Goal: Task Accomplishment & Management: Manage account settings

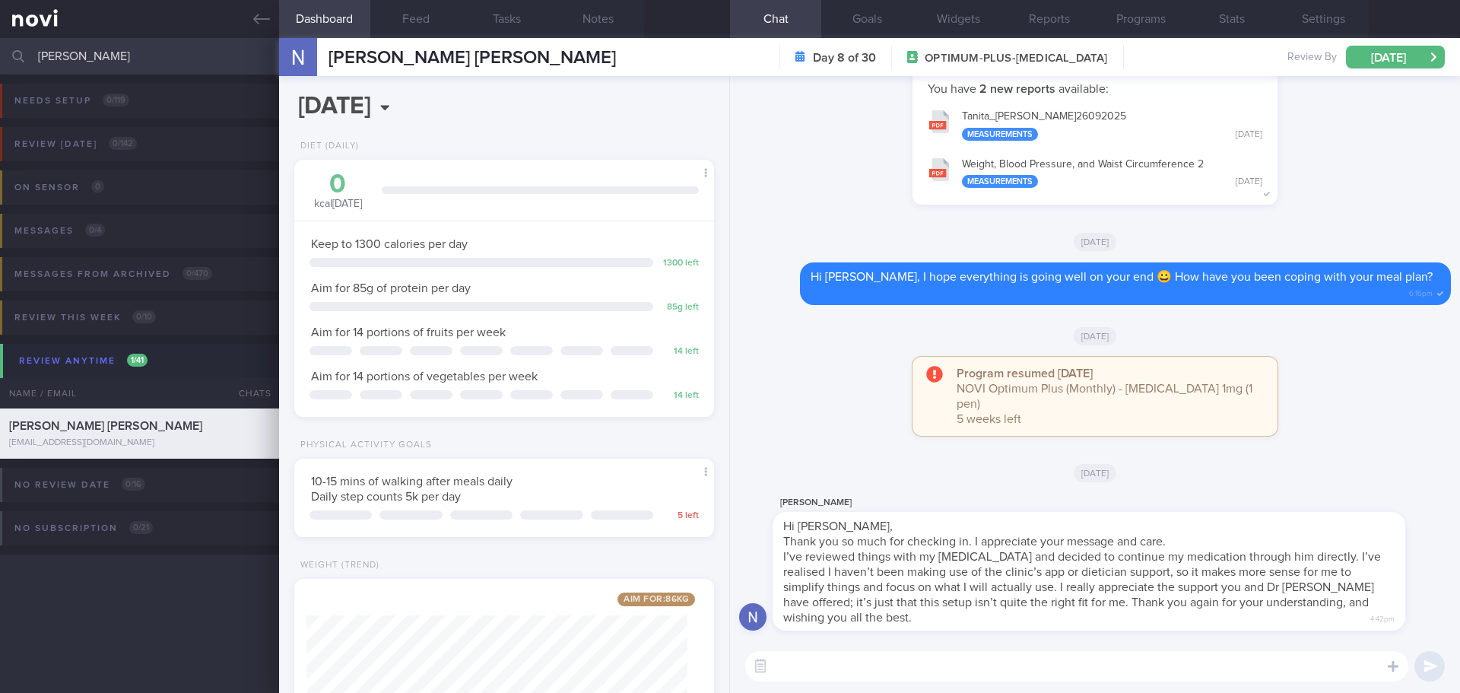
select select "9"
click at [810, 418] on div "Program resumed [DATE] NOVI Optimum Plus (Monthly) - [MEDICAL_DATA] 1mg (1 pen)…" at bounding box center [1095, 404] width 712 height 94
click at [504, 51] on span "[PERSON_NAME] [PERSON_NAME]" at bounding box center [472, 58] width 287 height 18
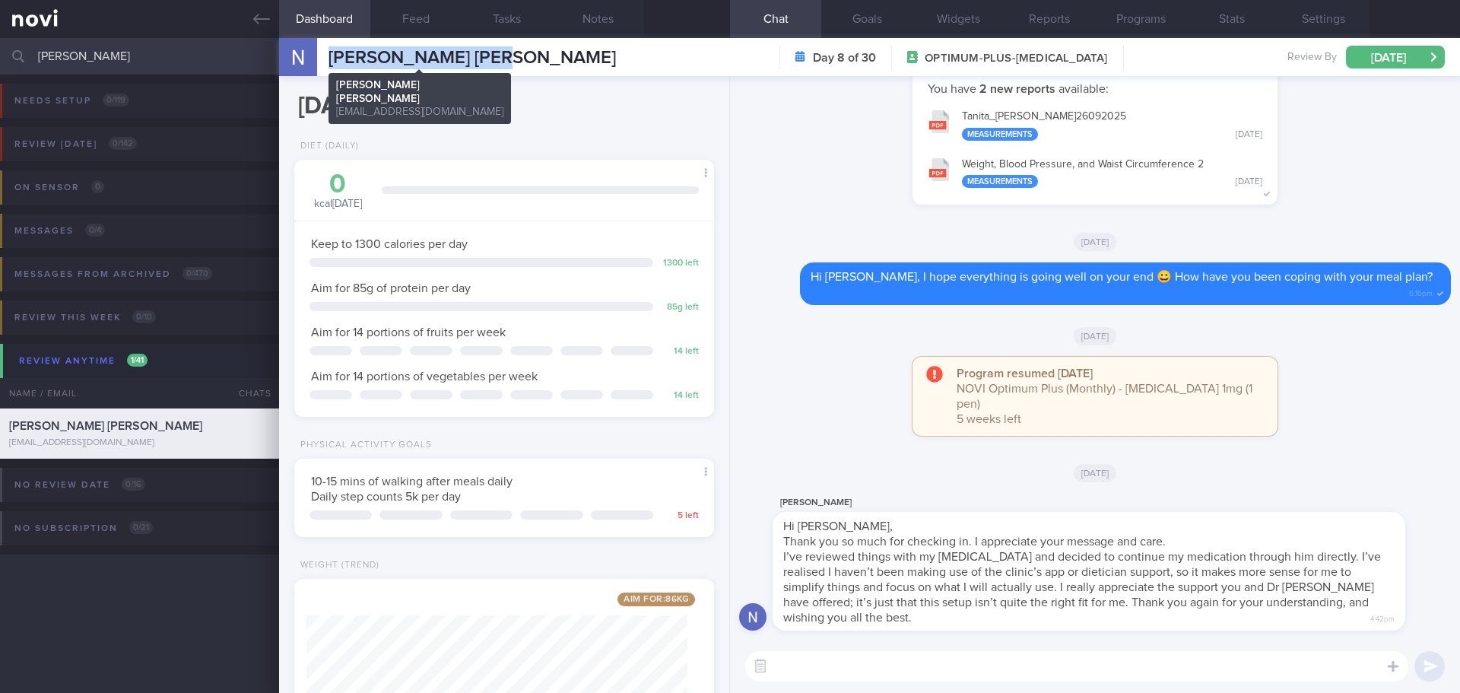
drag, startPoint x: 507, startPoint y: 52, endPoint x: 332, endPoint y: 56, distance: 175.0
click at [332, 56] on span "[PERSON_NAME] [PERSON_NAME]" at bounding box center [472, 58] width 287 height 18
copy span "[PERSON_NAME] [PERSON_NAME]"
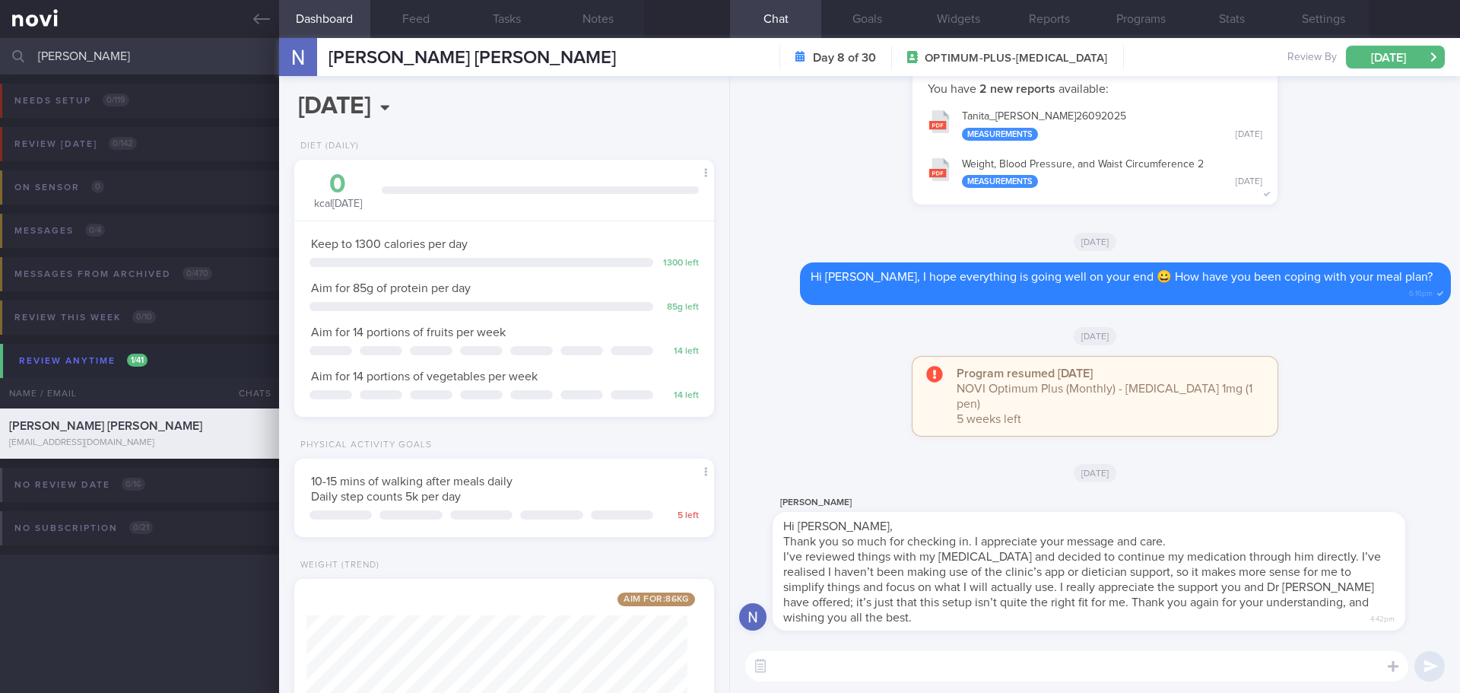
click at [825, 665] on textarea at bounding box center [1076, 666] width 663 height 30
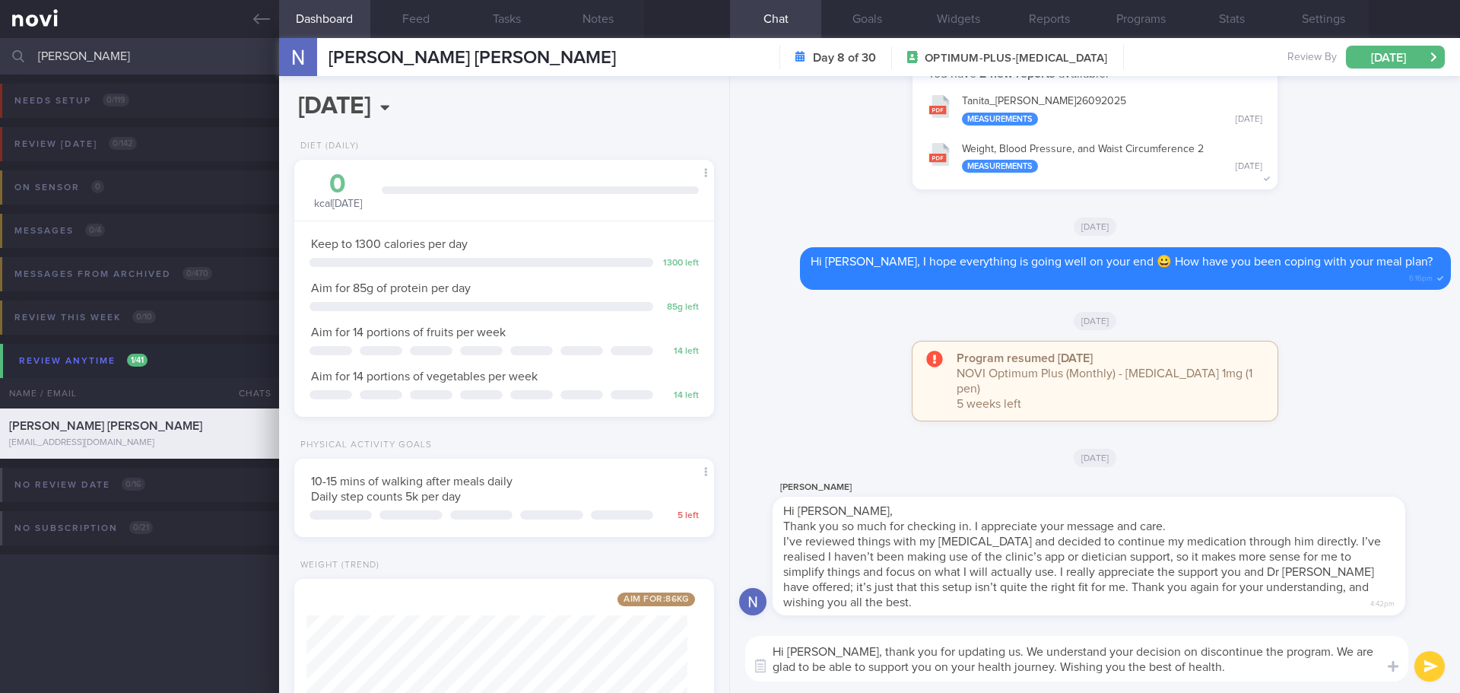
drag, startPoint x: 1180, startPoint y: 665, endPoint x: 828, endPoint y: 649, distance: 352.4
click at [828, 649] on textarea "Hi [PERSON_NAME], thank you for updating us. We understand your decision on dis…" at bounding box center [1076, 659] width 663 height 46
click at [1182, 669] on textarea "Hi [PERSON_NAME], thank you for updating us. We understand your decision on dis…" at bounding box center [1076, 659] width 663 height 46
drag, startPoint x: 1182, startPoint y: 672, endPoint x: 827, endPoint y: 646, distance: 355.3
click at [827, 646] on textarea "Hi [PERSON_NAME], thank you for updating us. We understand your decision on dis…" at bounding box center [1076, 659] width 663 height 46
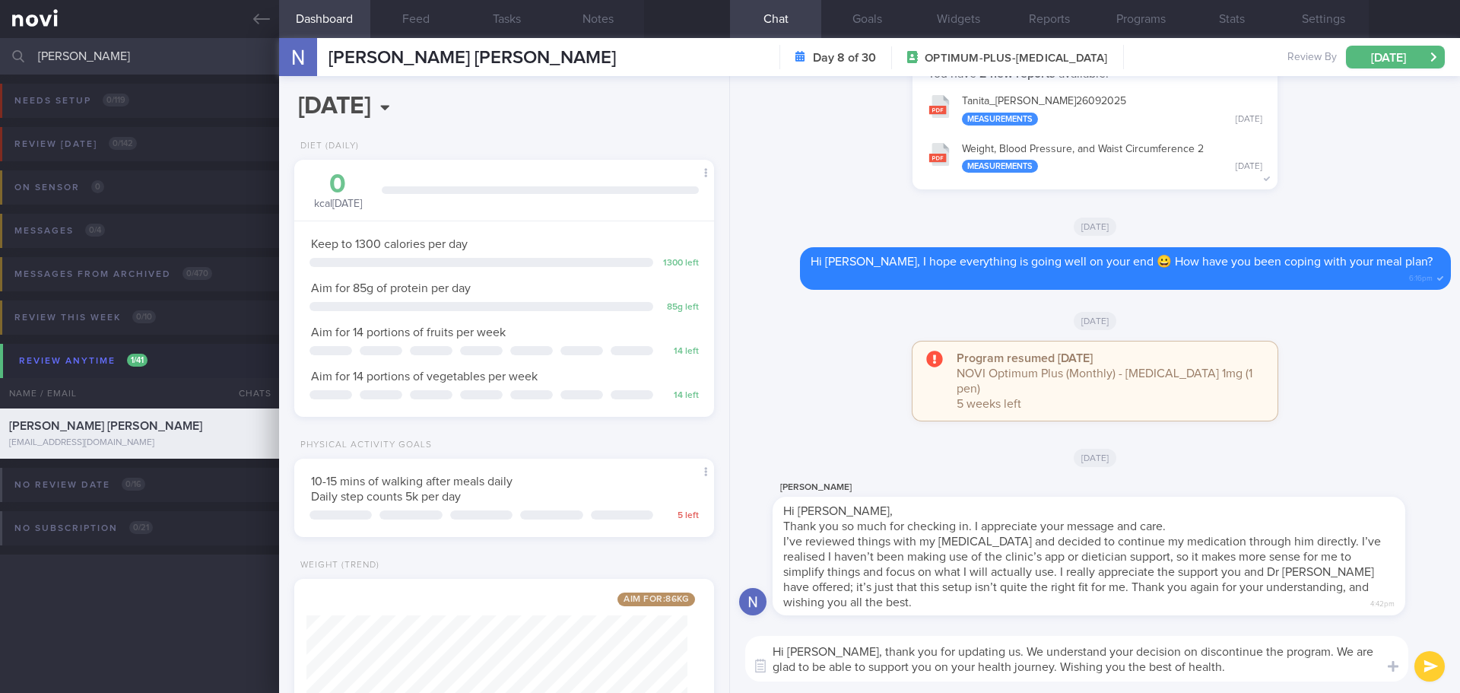
paste textarea "Thank you for updating us. We understand your decision to discontinue the progr…"
click at [833, 649] on textarea "Hi [PERSON_NAME], Thank you for updating us. We understand your decision to dis…" at bounding box center [1076, 659] width 663 height 46
drag, startPoint x: 1279, startPoint y: 652, endPoint x: 1342, endPoint y: 661, distance: 63.7
click at [1345, 658] on textarea "Hi [PERSON_NAME], thank you for updating us. We understand your decision to dis…" at bounding box center [1076, 659] width 663 height 46
click at [1333, 665] on textarea "Hi [PERSON_NAME], thank you for updating us. We understand your decision to dis…" at bounding box center [1076, 659] width 663 height 46
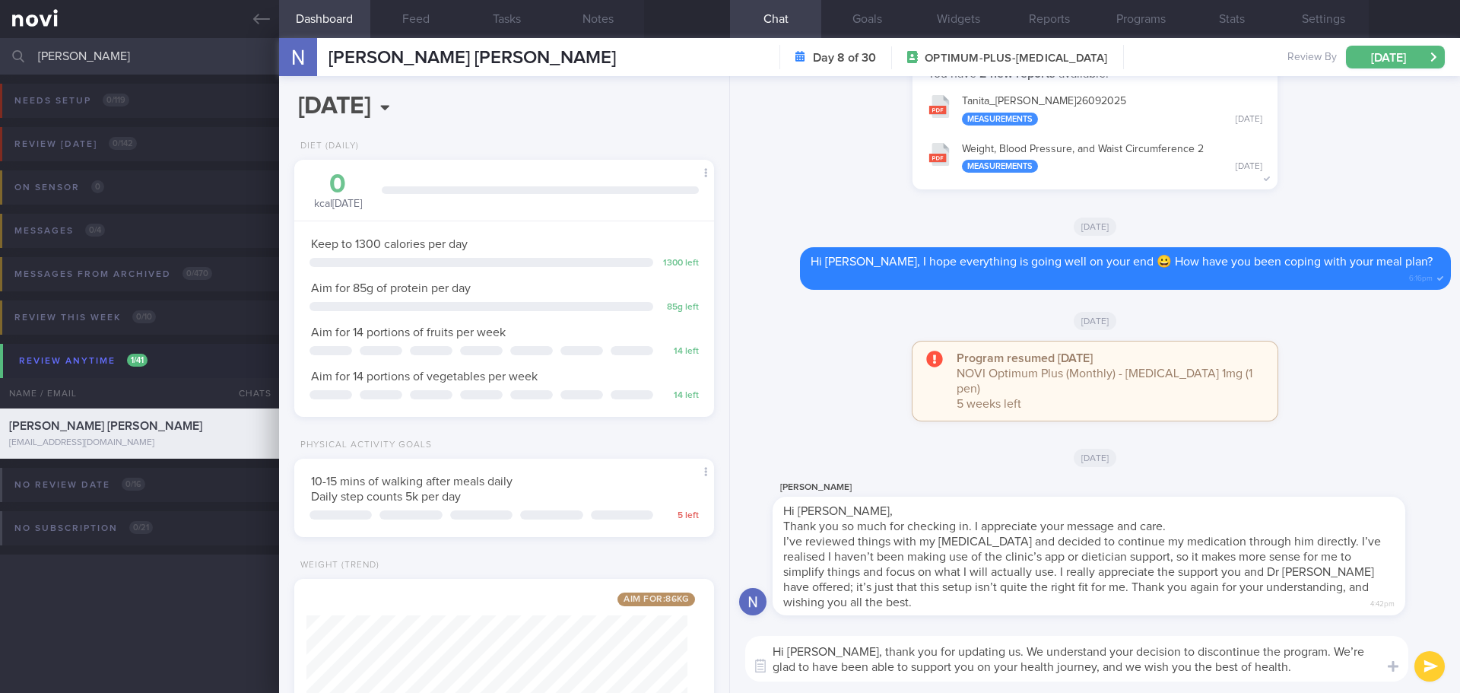
click at [1265, 669] on textarea "Hi [PERSON_NAME], thank you for updating us. We understand your decision to dis…" at bounding box center [1076, 659] width 663 height 46
drag, startPoint x: 1126, startPoint y: 665, endPoint x: 1245, endPoint y: 675, distance: 119.8
click at [1245, 675] on textarea "Hi [PERSON_NAME], thank you for updating us. We understand your decision to dis…" at bounding box center [1076, 659] width 663 height 46
click at [1374, 670] on textarea "Hi [PERSON_NAME], thank you for updating us. We understand your decision to dis…" at bounding box center [1076, 659] width 663 height 46
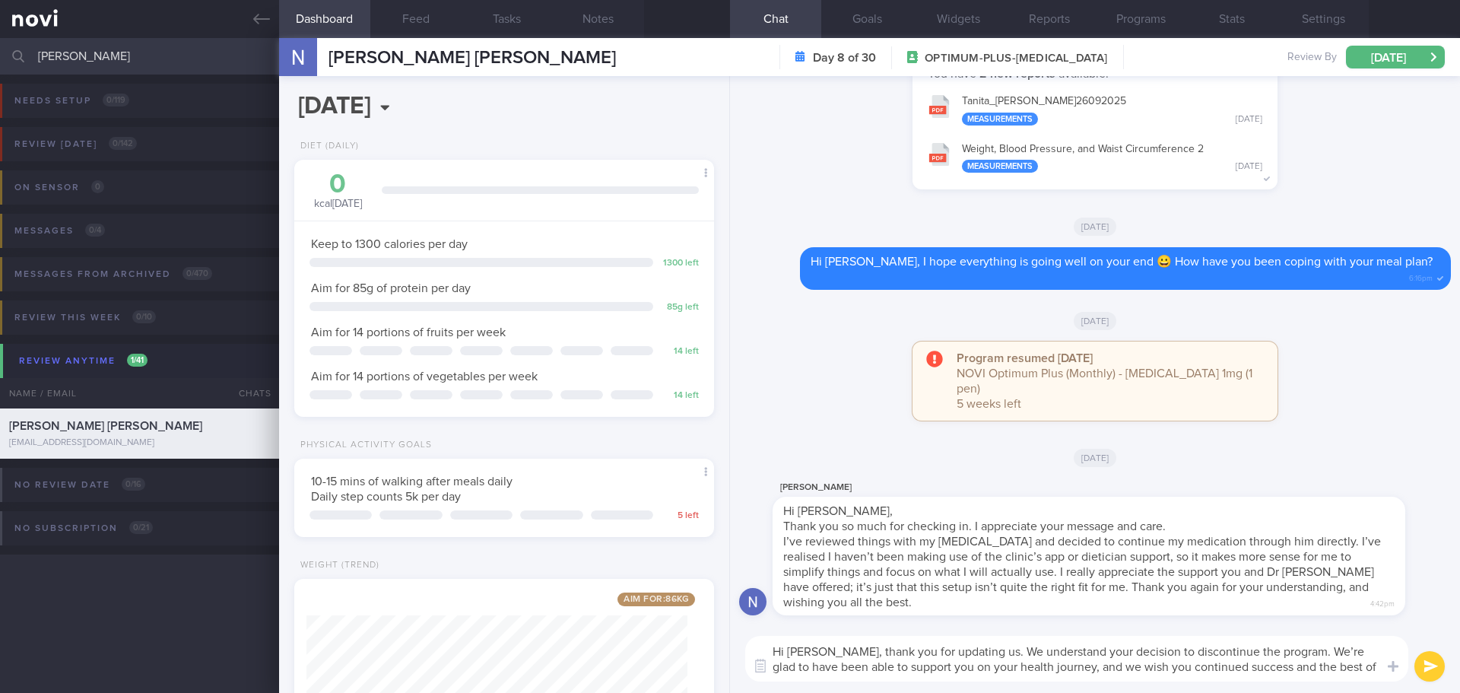
click at [1374, 670] on textarea "Hi [PERSON_NAME], thank you for updating us. We understand your decision to dis…" at bounding box center [1076, 659] width 663 height 46
click at [1342, 672] on textarea "Hi [PERSON_NAME], thank you for updating us. We understand your decision to dis…" at bounding box center [1076, 659] width 663 height 46
type textarea "Hi [PERSON_NAME], thank you for updating us. We understand your decision to dis…"
click at [1427, 666] on button "submit" at bounding box center [1429, 666] width 30 height 30
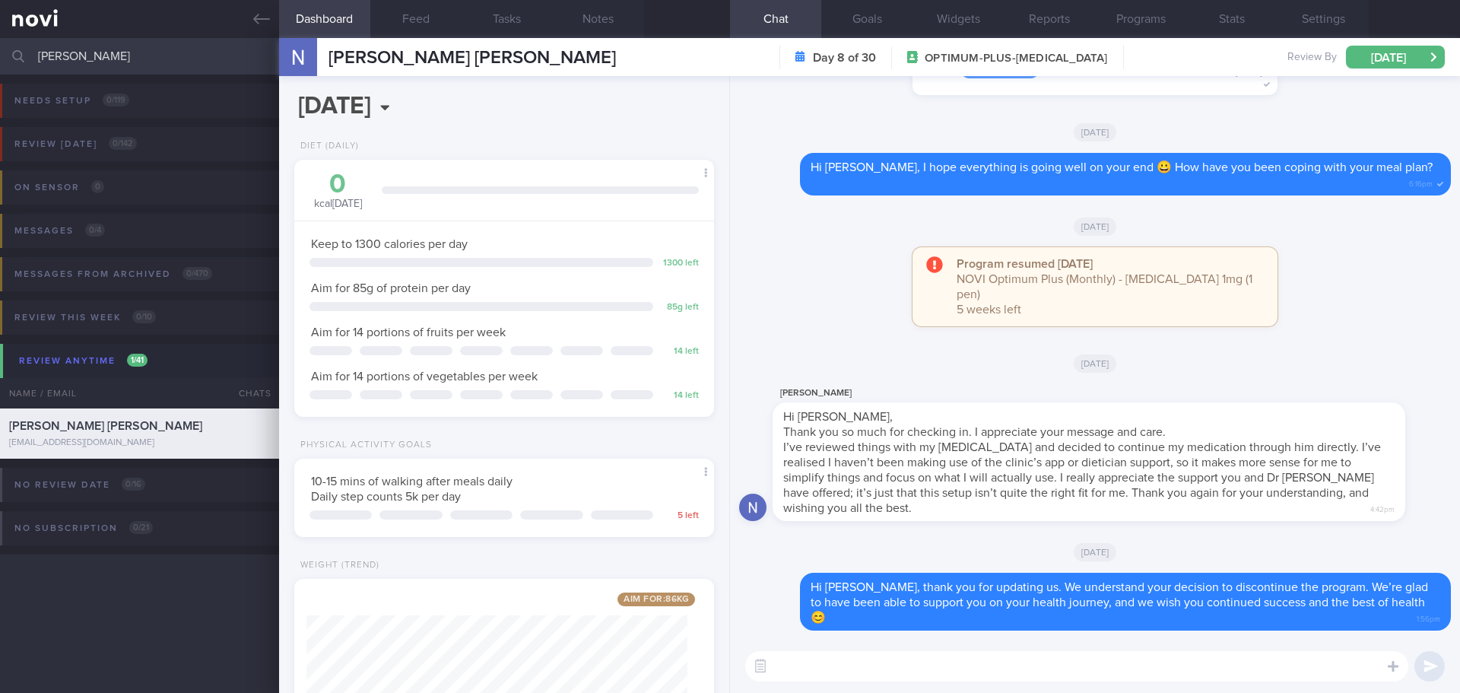
drag, startPoint x: 1339, startPoint y: 115, endPoint x: 1368, endPoint y: 87, distance: 40.3
click at [1339, 110] on div "You have 2 new reports available: Tanita_ [PERSON_NAME] 26092025 Measurements […" at bounding box center [1095, 34] width 712 height 151
click at [1388, 63] on button "[DATE]" at bounding box center [1395, 57] width 99 height 23
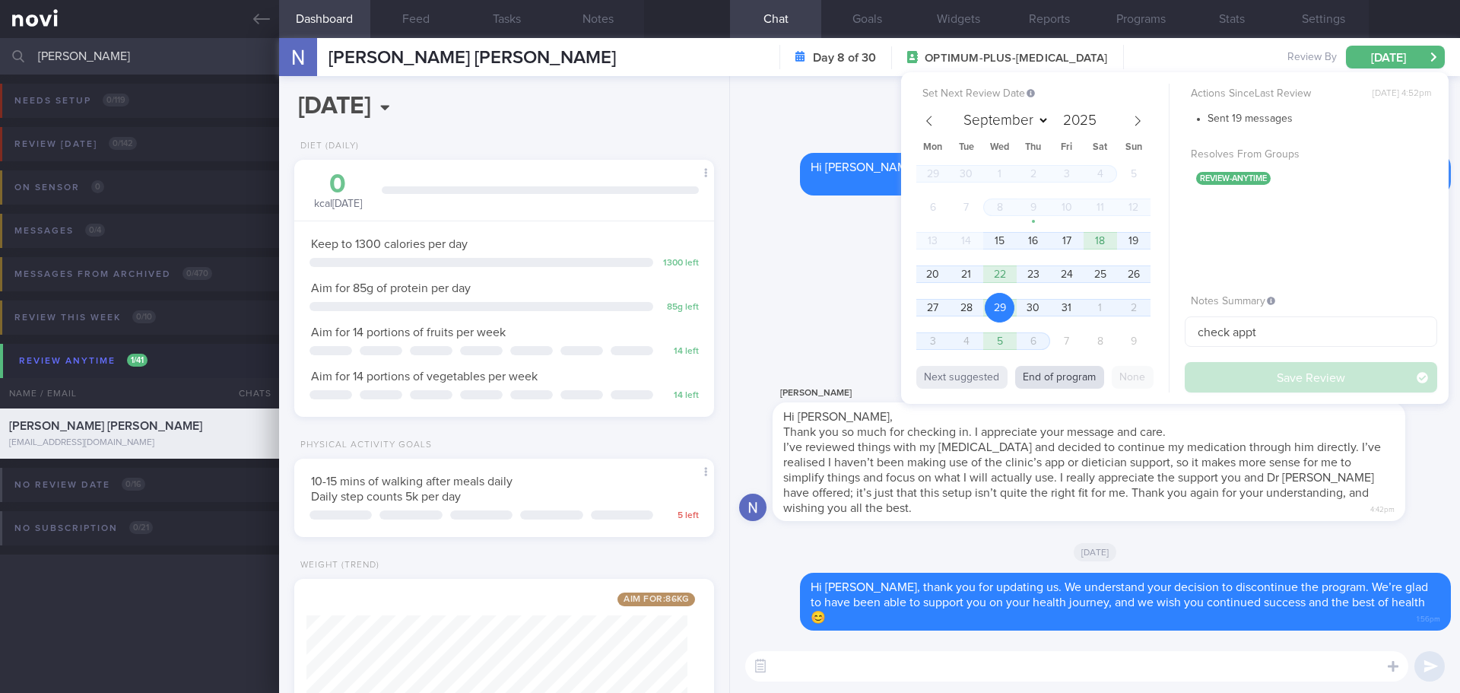
click at [1076, 375] on button "End of program" at bounding box center [1059, 377] width 89 height 23
select select "10"
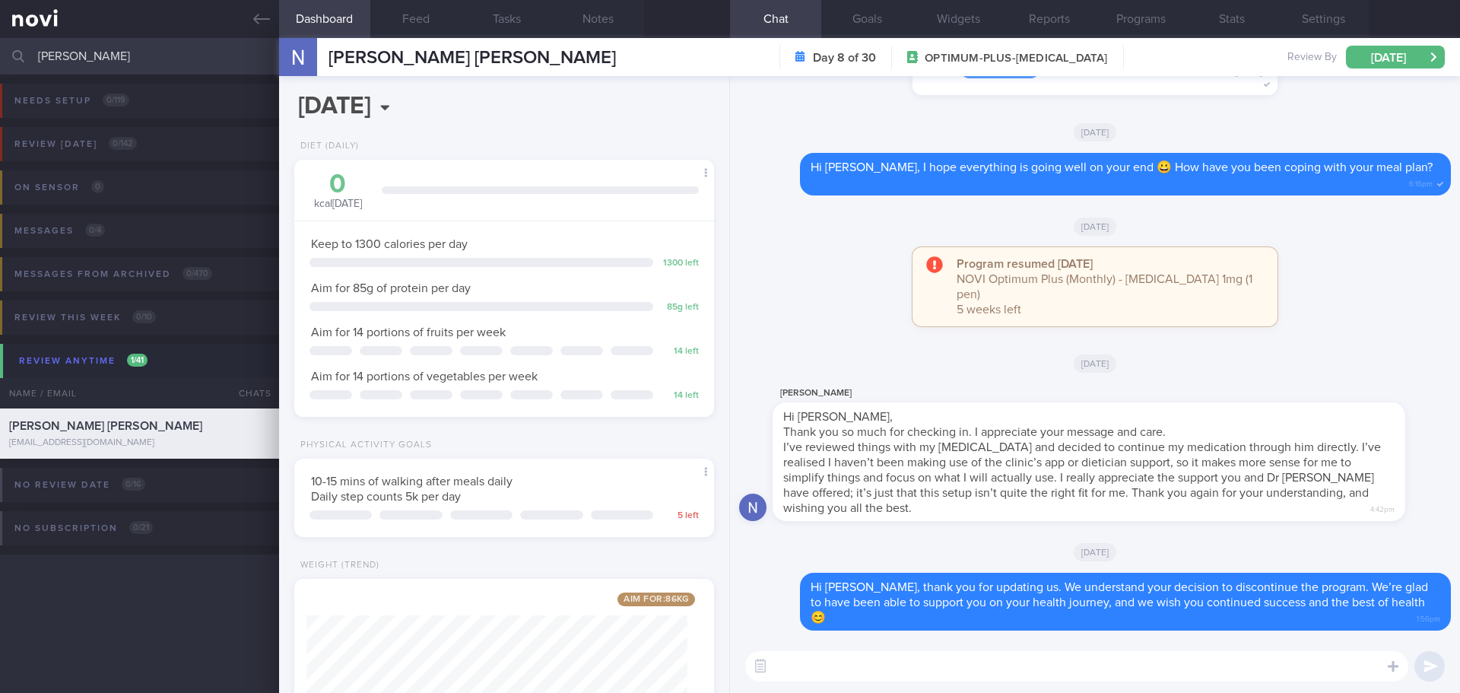
click at [1430, 459] on div "[PERSON_NAME] Hi [PERSON_NAME], Thank you so much for checking in. I appreciate…" at bounding box center [1112, 452] width 678 height 137
click at [1398, 59] on button "[DATE]" at bounding box center [1395, 57] width 99 height 23
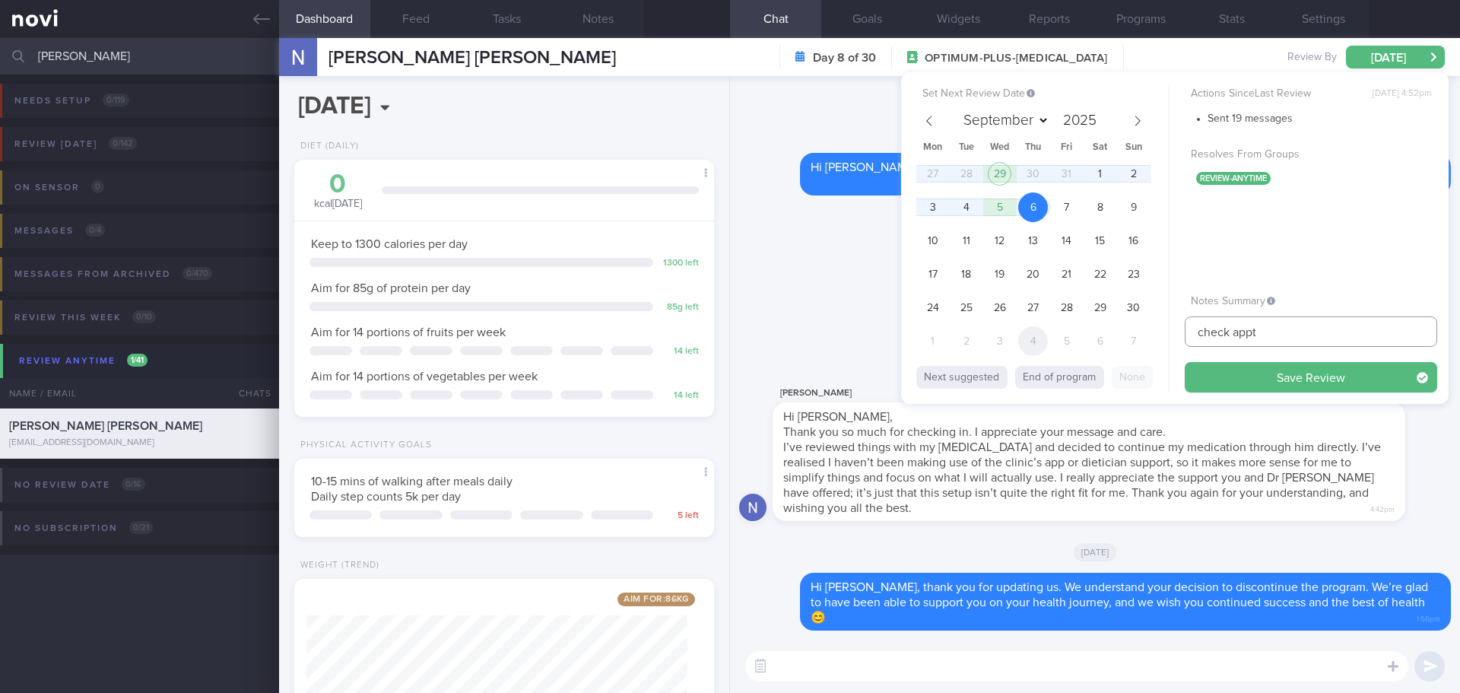
drag, startPoint x: 1291, startPoint y: 332, endPoint x: 1045, endPoint y: 340, distance: 245.8
click at [1045, 340] on div "Set Next Review Date [DATE] September October November [DATE] Mon Tue Wed Thu F…" at bounding box center [1175, 238] width 548 height 332
type input "KIV archive"
click at [1185, 362] on button "Save Review" at bounding box center [1311, 377] width 252 height 30
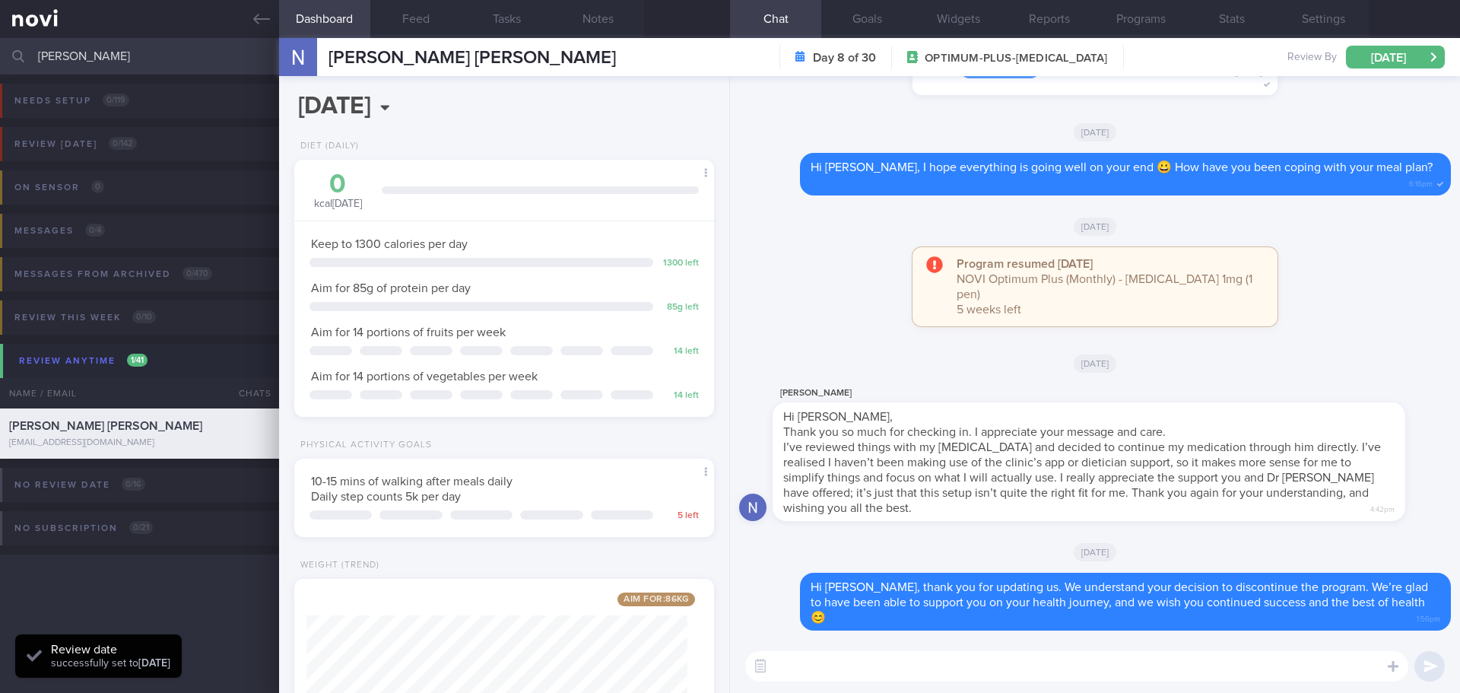
drag, startPoint x: 24, startPoint y: 55, endPoint x: -27, endPoint y: 56, distance: 51.0
click at [0, 56] on html "You are offline! Some functionality will be unavailable Patients New Users Coac…" at bounding box center [730, 346] width 1460 height 693
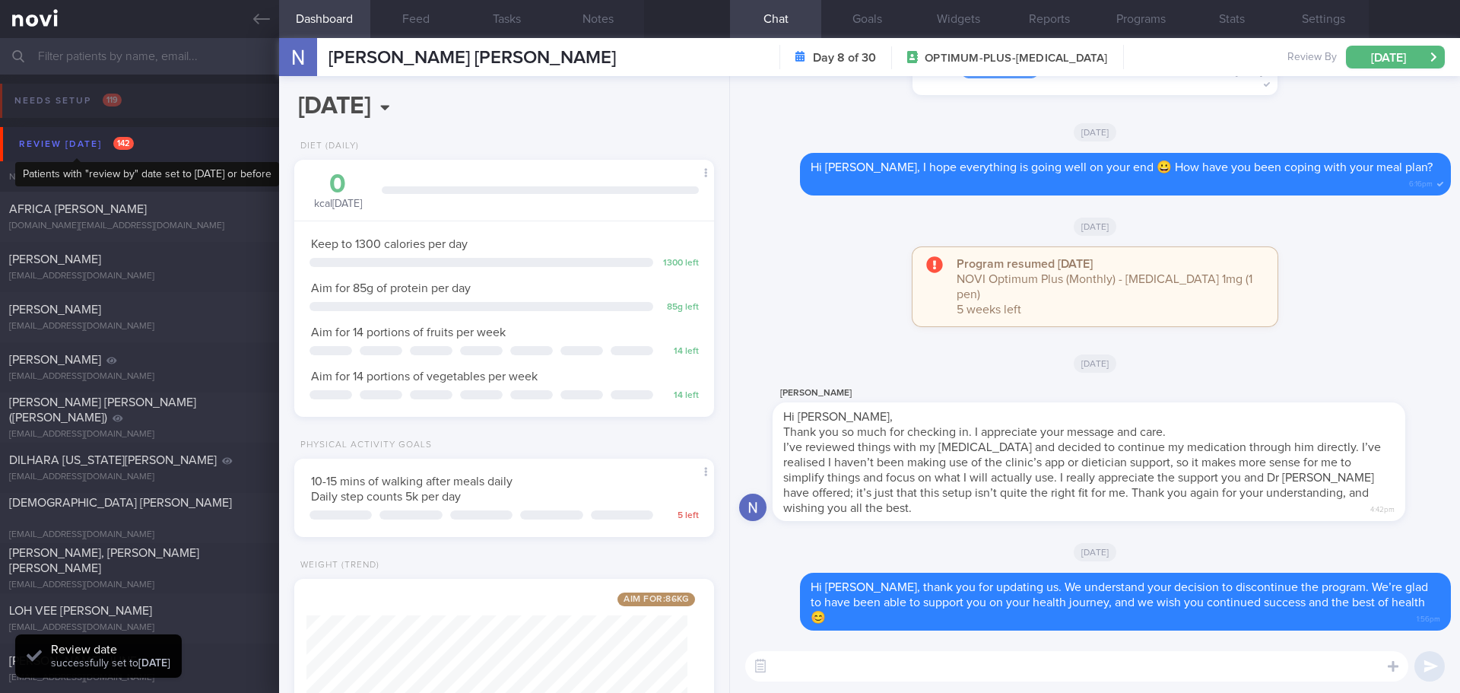
click at [94, 146] on div "Review [DATE] 142" at bounding box center [76, 144] width 122 height 21
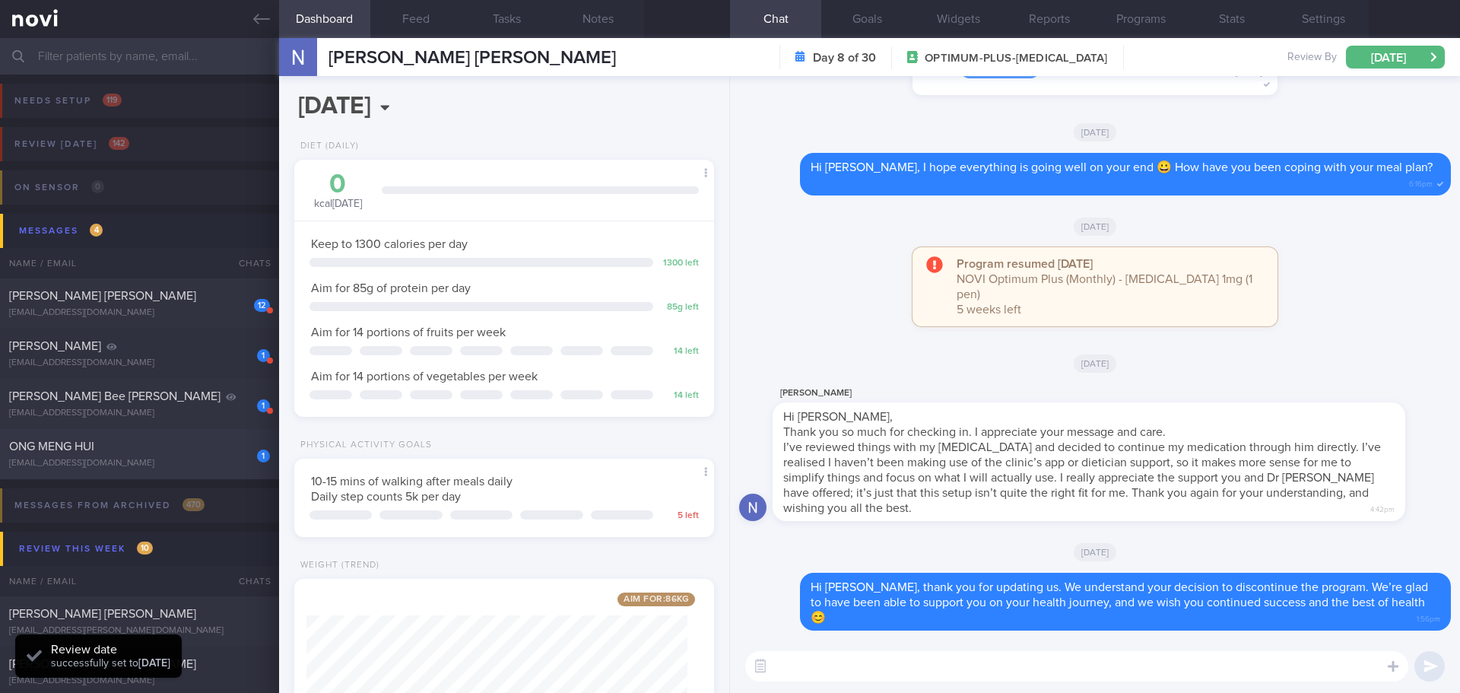
click at [167, 462] on div "[EMAIL_ADDRESS][DOMAIN_NAME]" at bounding box center [139, 463] width 261 height 11
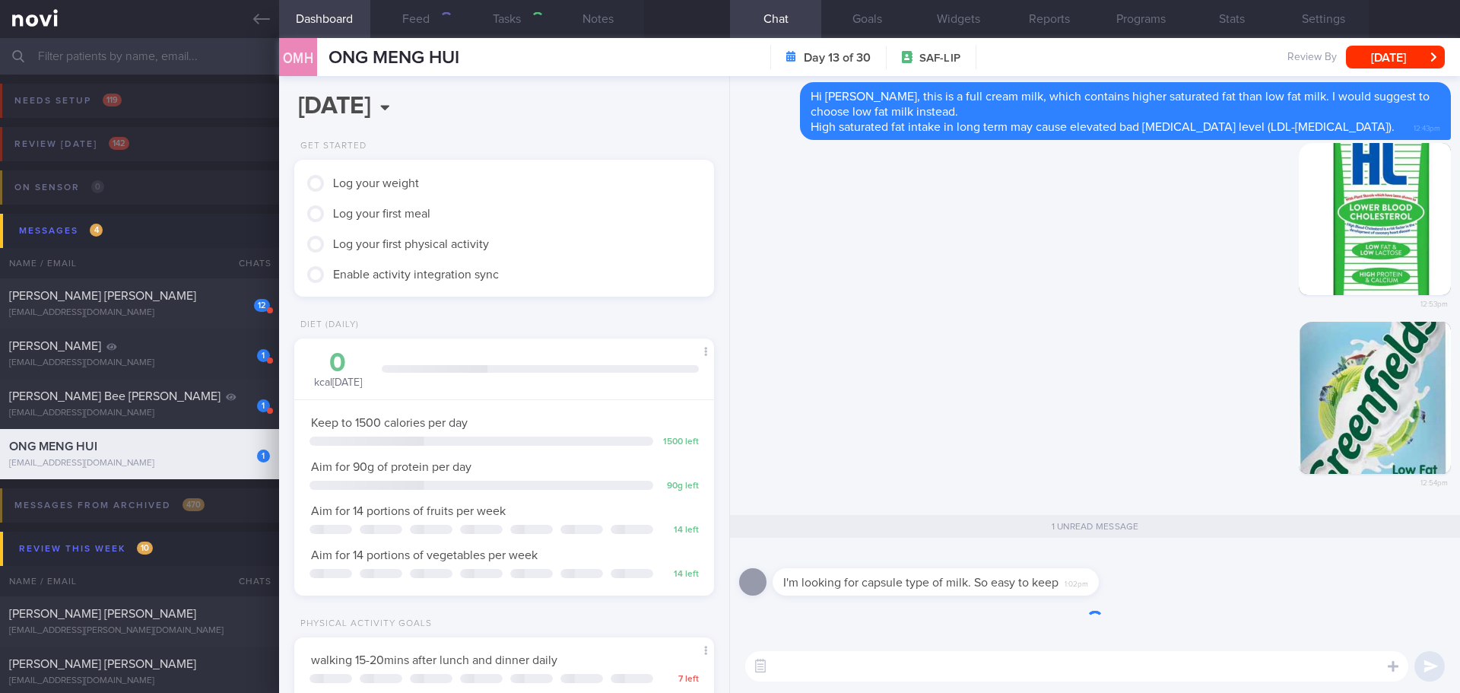
select select "9"
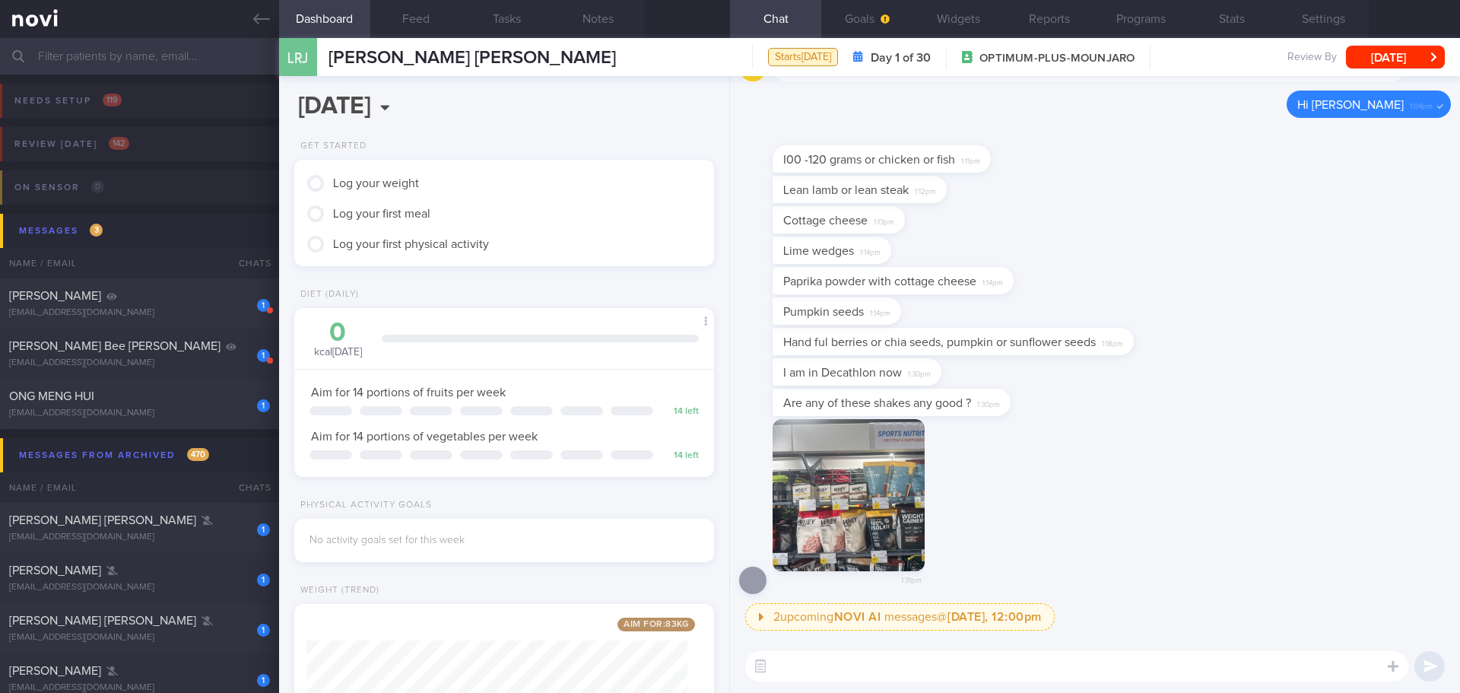
scroll to position [212, 382]
click at [1193, 285] on div "Paprika powder with cottage cheese 1:14pm" at bounding box center [1095, 282] width 712 height 30
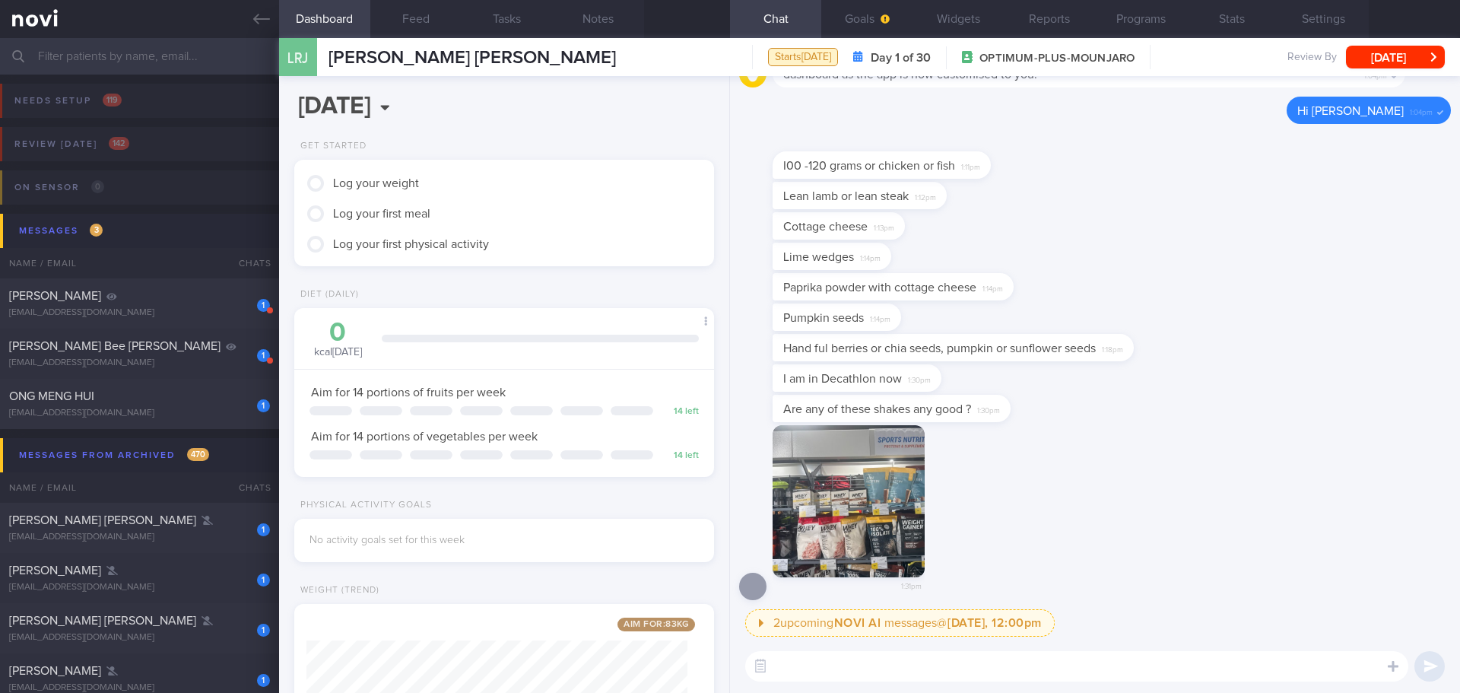
scroll to position [1, 0]
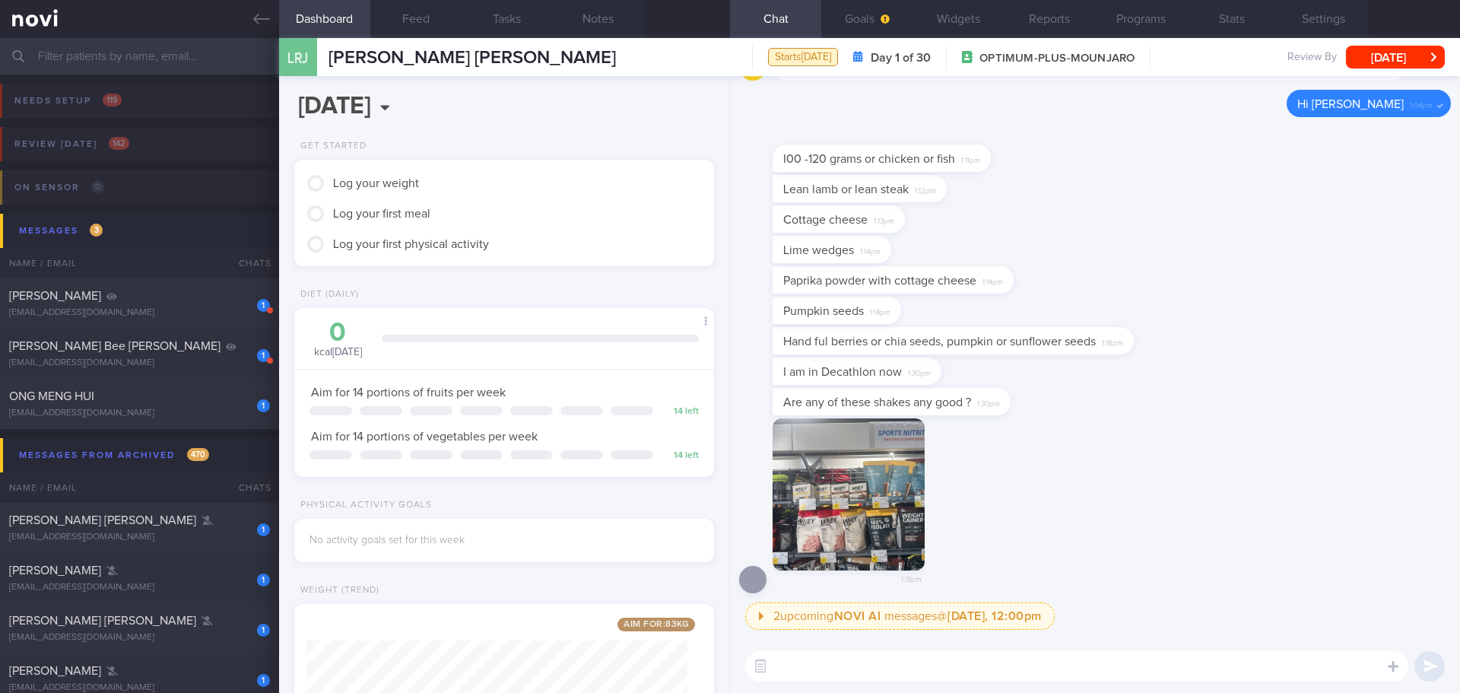
click at [1202, 290] on div "Paprika powder with cottage cheese 1:14pm" at bounding box center [1095, 281] width 712 height 30
click at [1219, 294] on div "Paprika powder with cottage cheese 1:14pm" at bounding box center [1095, 281] width 712 height 30
click at [1230, 297] on div "Pumpkin seeds 1:14pm" at bounding box center [1095, 312] width 712 height 30
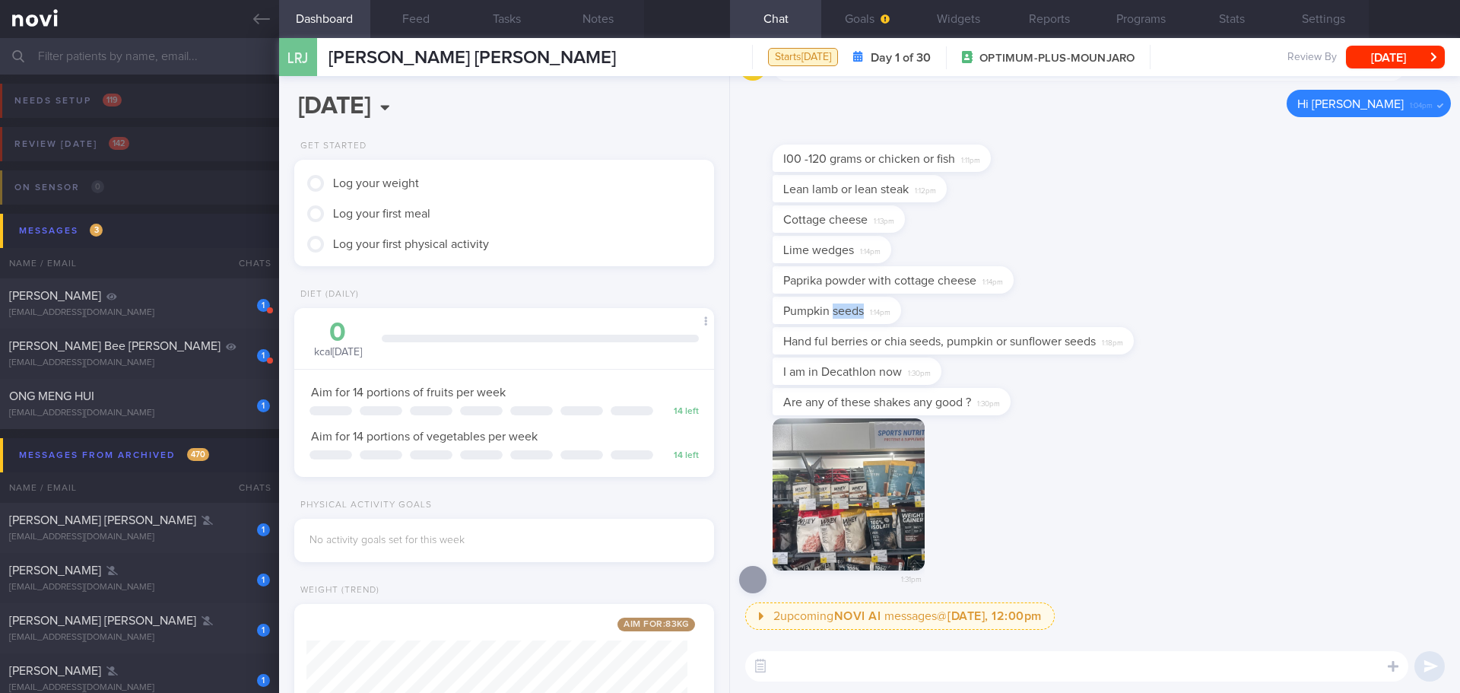
click at [1230, 297] on div "Pumpkin seeds 1:14pm" at bounding box center [1095, 312] width 712 height 30
click at [1227, 297] on div "Pumpkin seeds 1:14pm" at bounding box center [1095, 312] width 712 height 30
click at [876, 459] on button "button" at bounding box center [849, 494] width 152 height 152
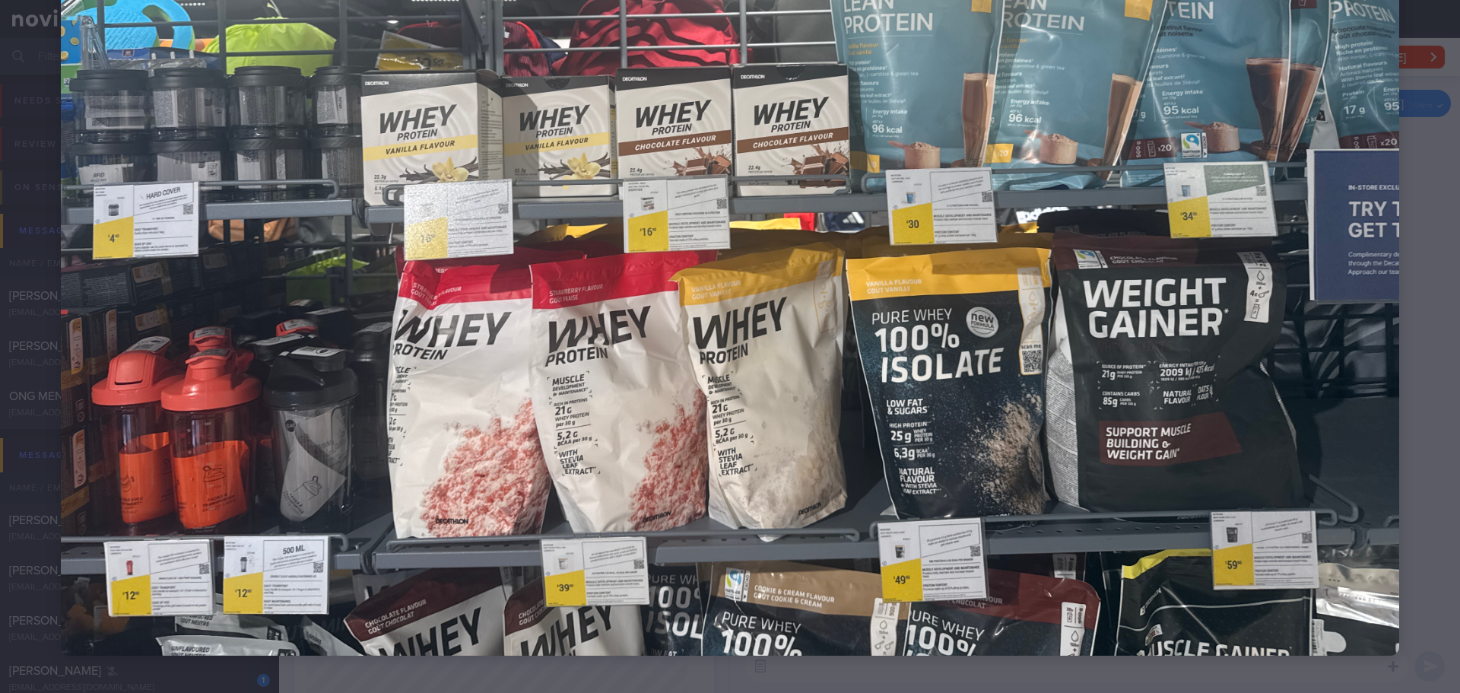
scroll to position [424, 0]
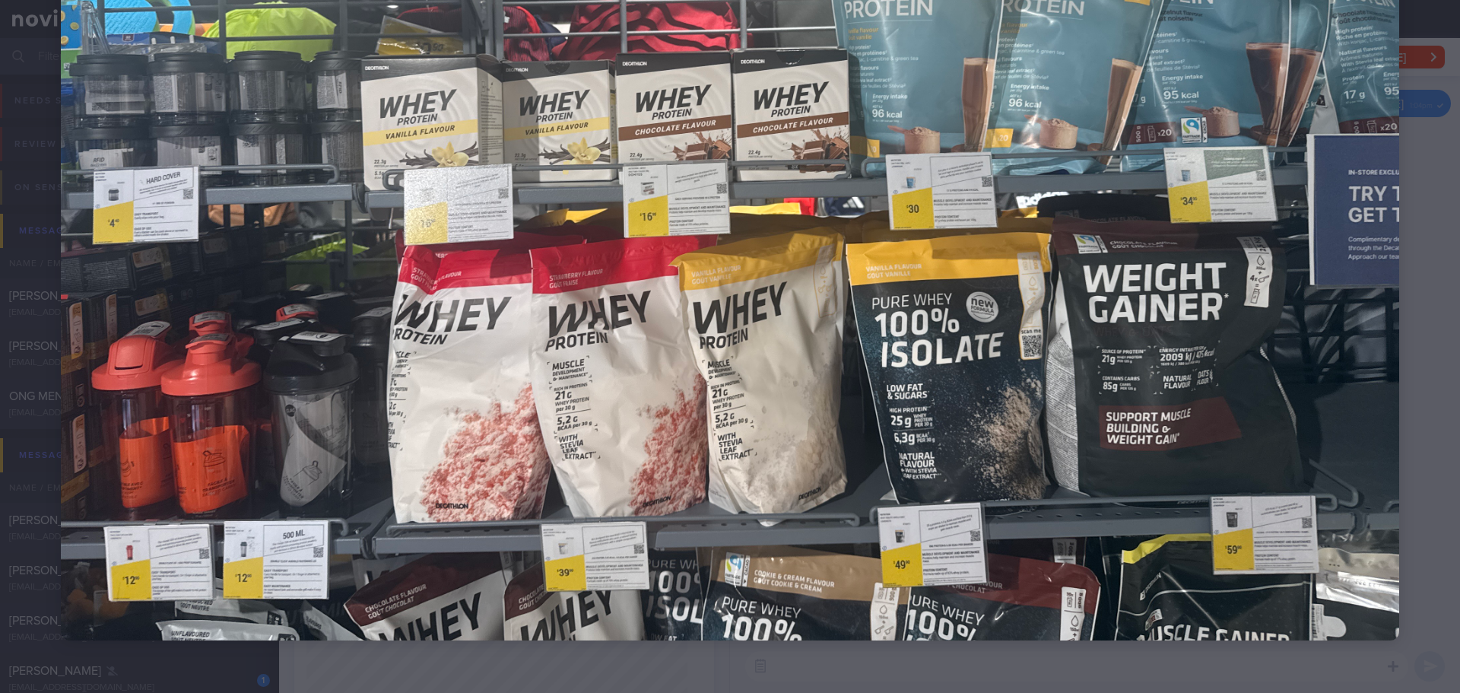
click at [1407, 351] on div at bounding box center [730, 139] width 1460 height 1126
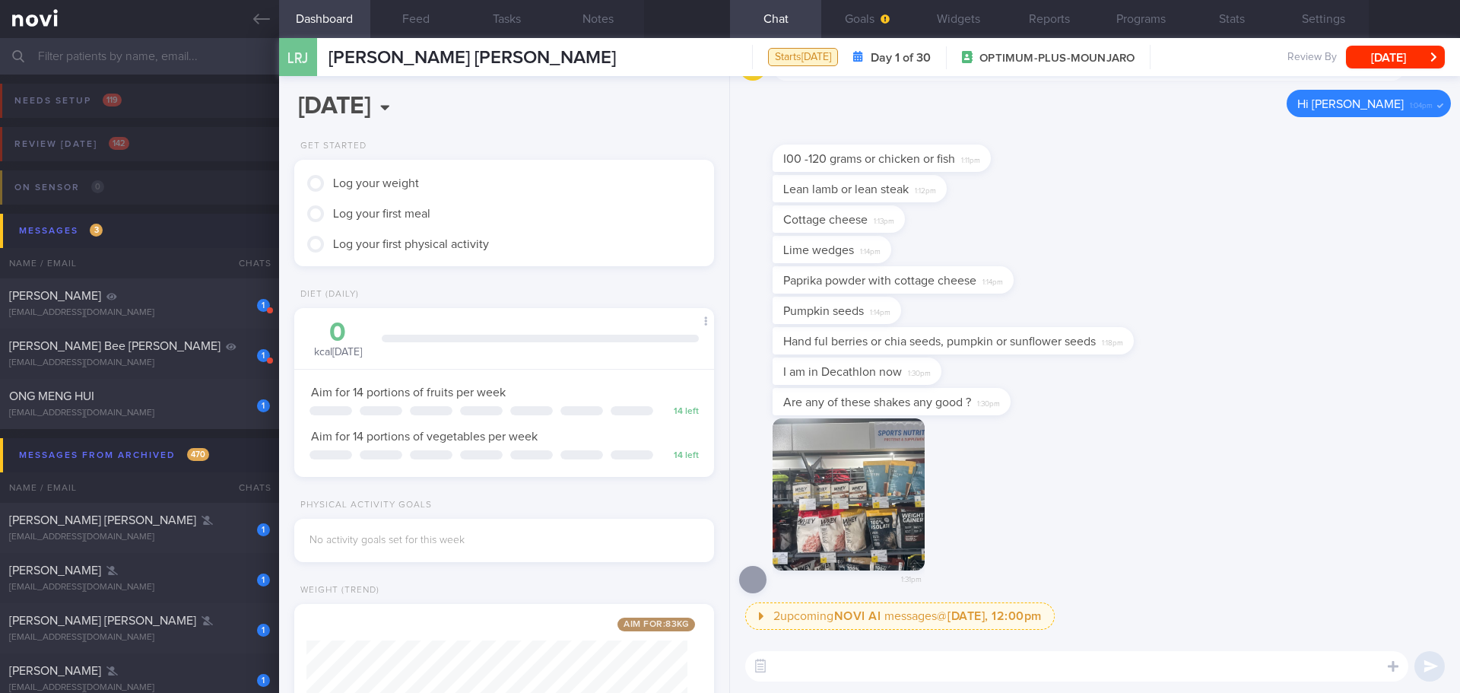
drag, startPoint x: 853, startPoint y: 662, endPoint x: 855, endPoint y: 649, distance: 13.0
click at [855, 657] on textarea at bounding box center [1076, 666] width 663 height 30
type textarea "Hi Rosalind, Elizabeth here. Nice speaking to you today."
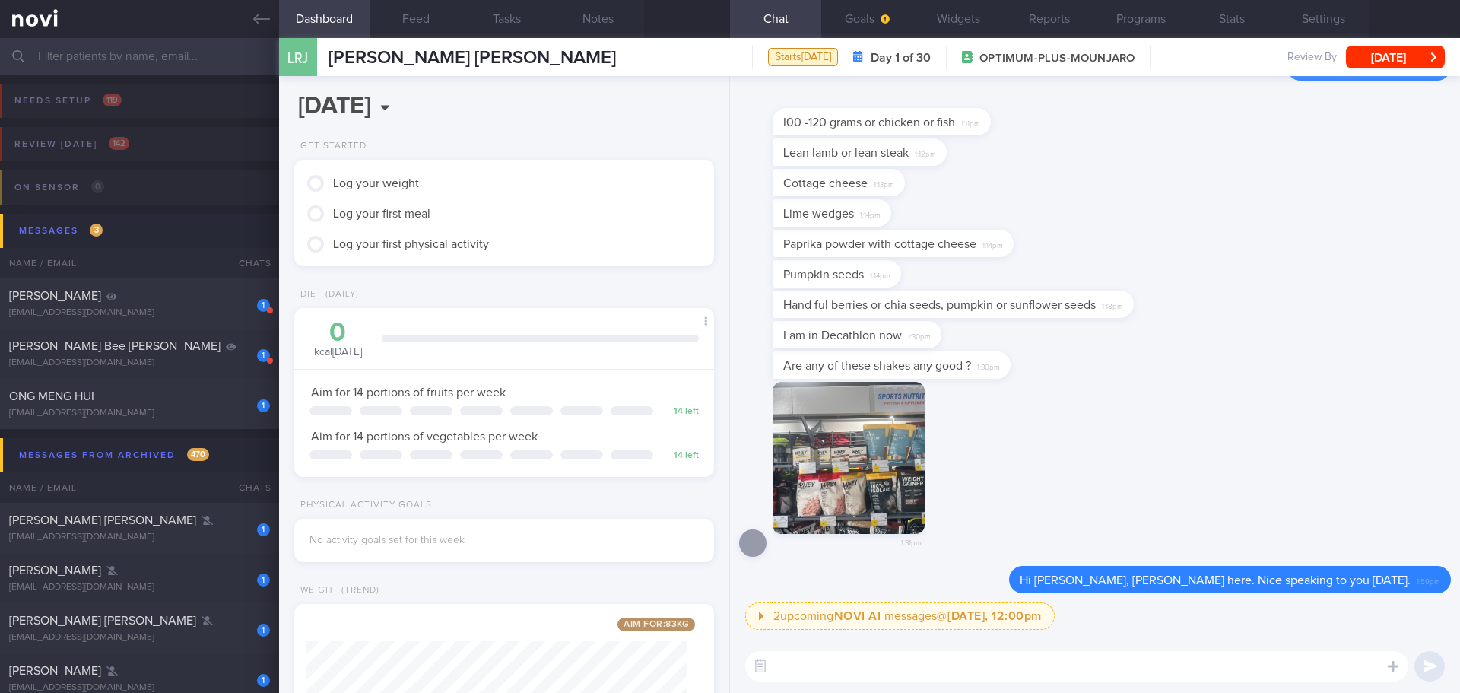
scroll to position [0, 0]
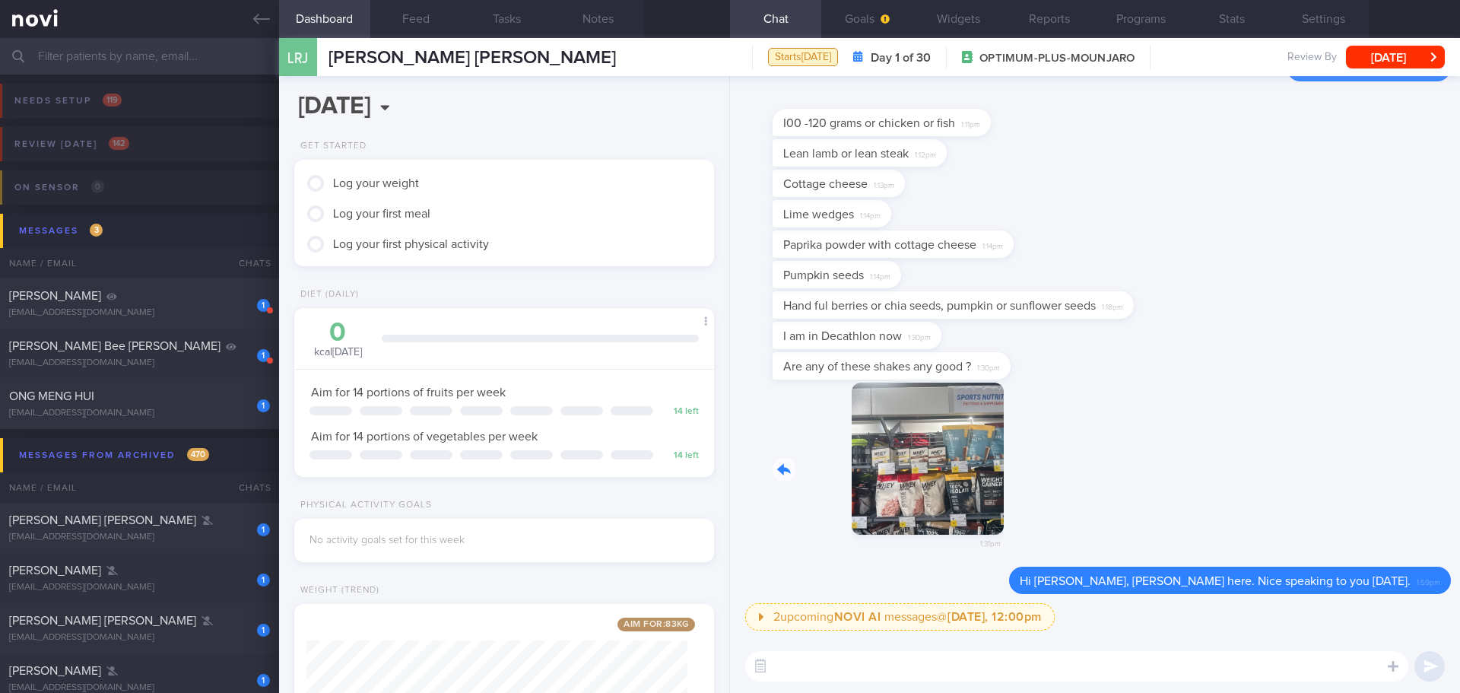
drag, startPoint x: 881, startPoint y: 467, endPoint x: 1093, endPoint y: 489, distance: 212.6
click at [1093, 489] on div "1:31pm" at bounding box center [1095, 475] width 712 height 185
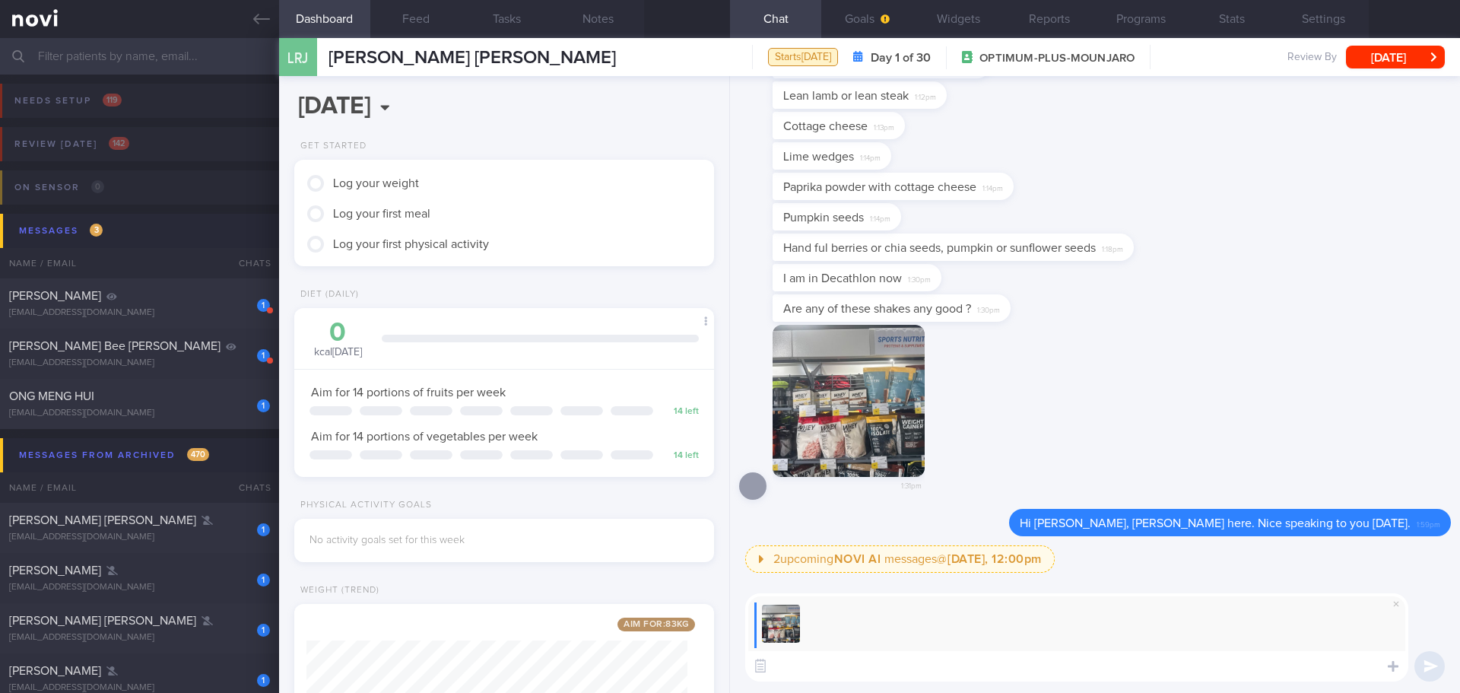
click at [957, 668] on textarea at bounding box center [1076, 666] width 663 height 30
click at [976, 667] on textarea "The WHEY protein in strawberry" at bounding box center [1076, 666] width 663 height 30
drag, startPoint x: 976, startPoint y: 667, endPoint x: 873, endPoint y: 668, distance: 102.7
click at [873, 668] on textarea "The WHEY protein in strawberry" at bounding box center [1076, 666] width 663 height 30
click at [984, 672] on textarea "The WHEY protein in strawberry" at bounding box center [1076, 666] width 663 height 30
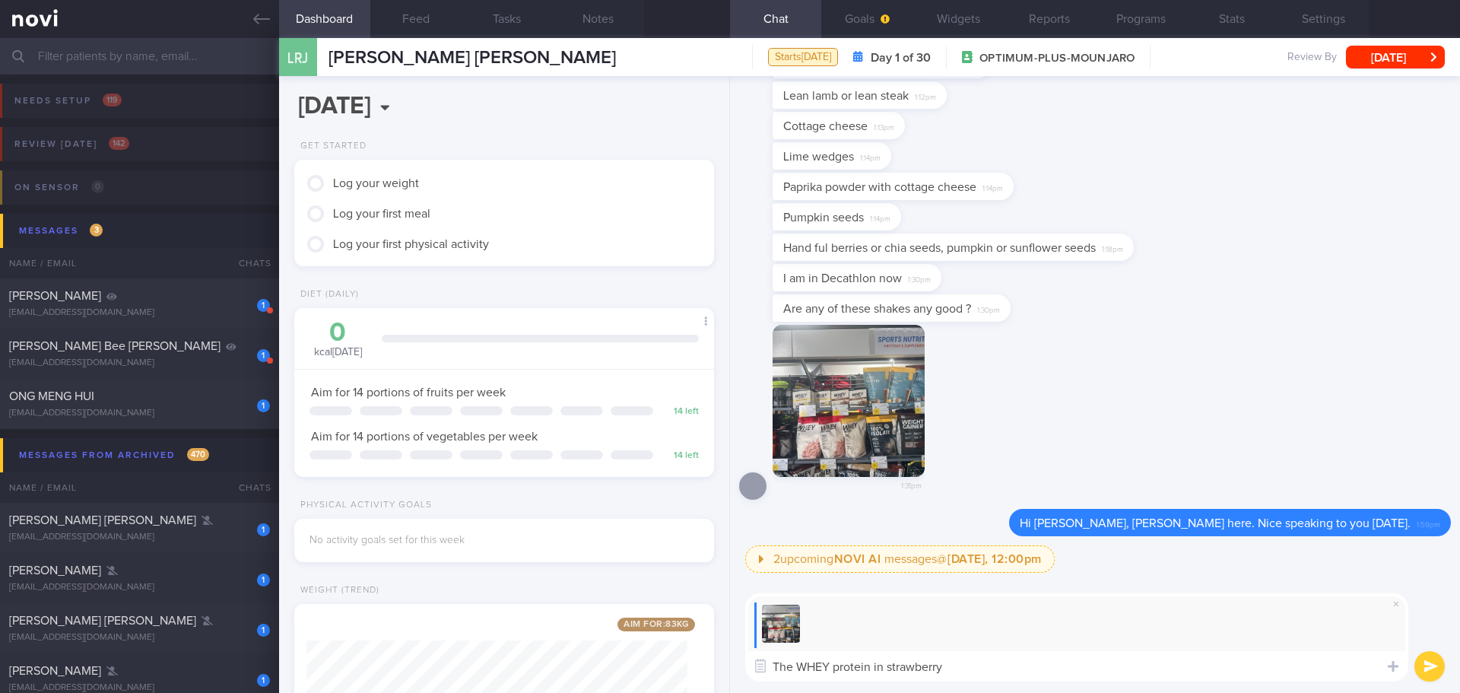
click at [868, 386] on button "button" at bounding box center [849, 401] width 152 height 152
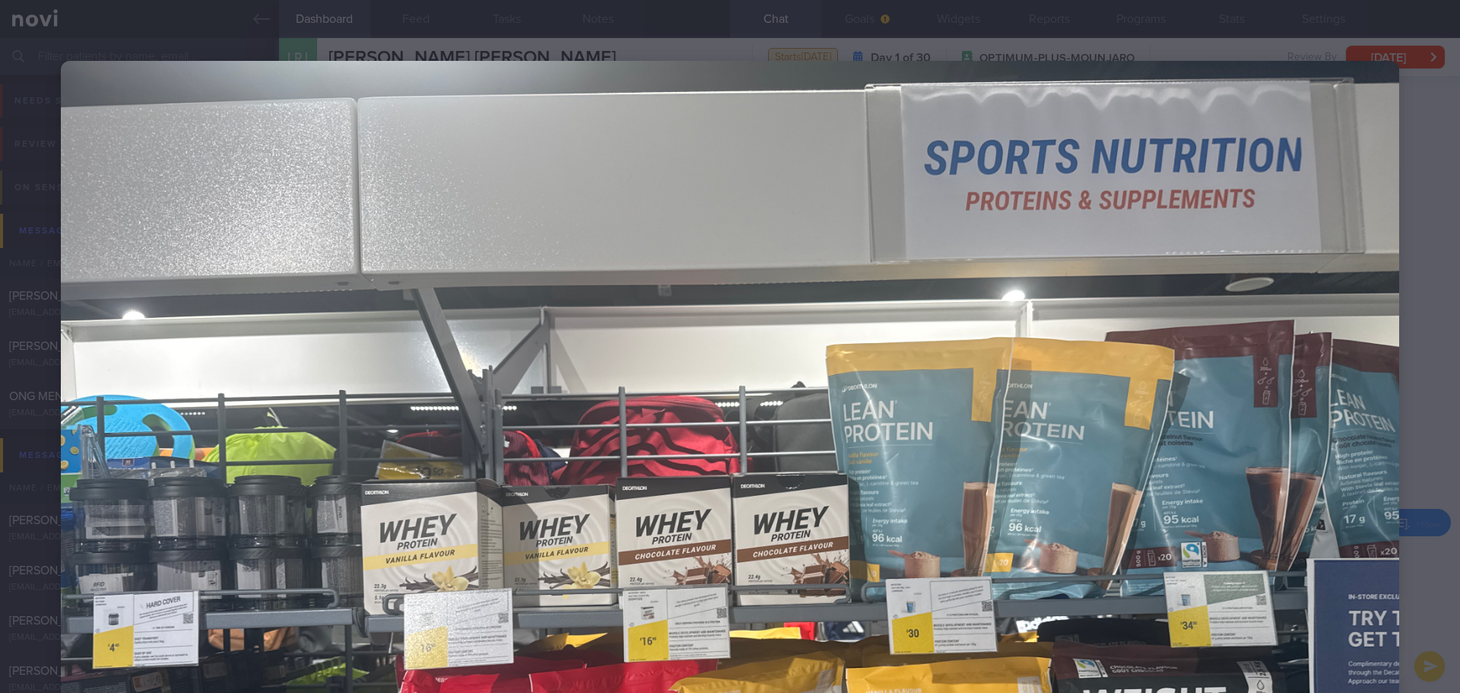
scroll to position [424, 0]
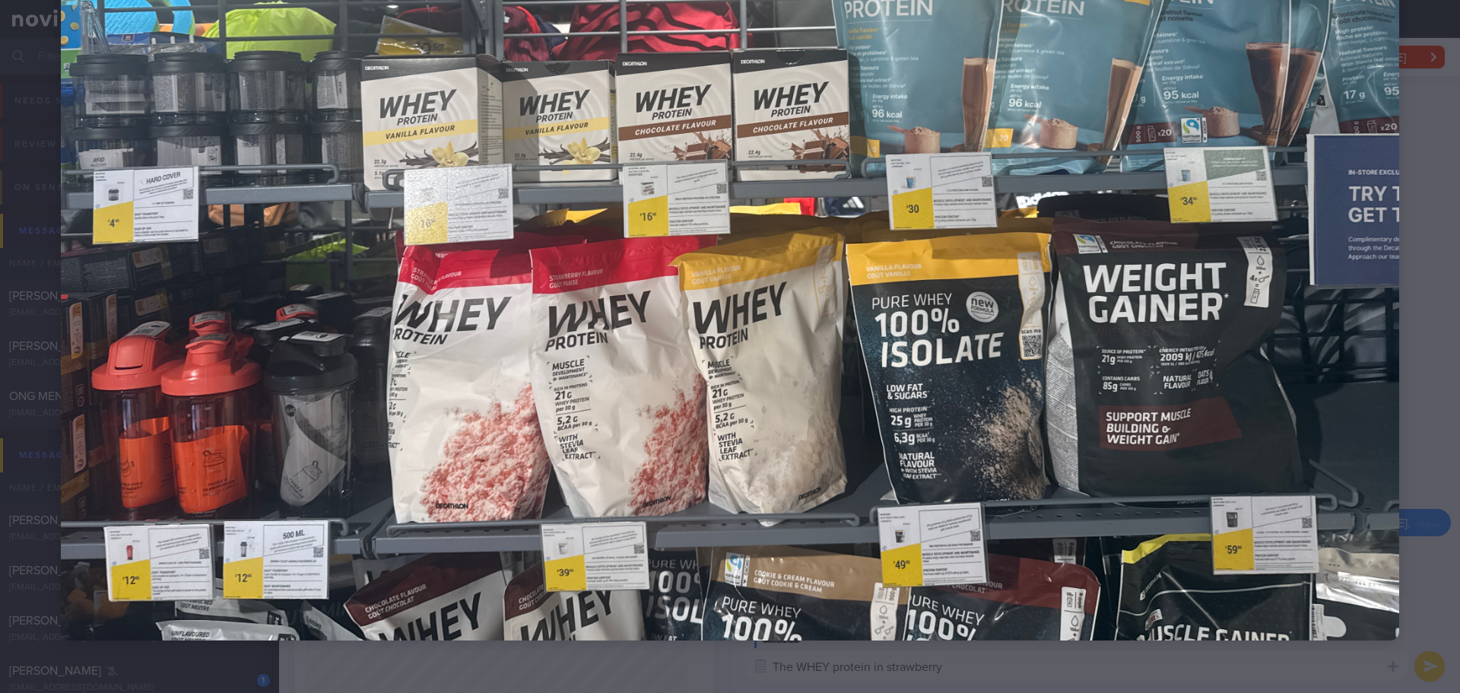
click at [1415, 227] on div at bounding box center [730, 139] width 1460 height 1126
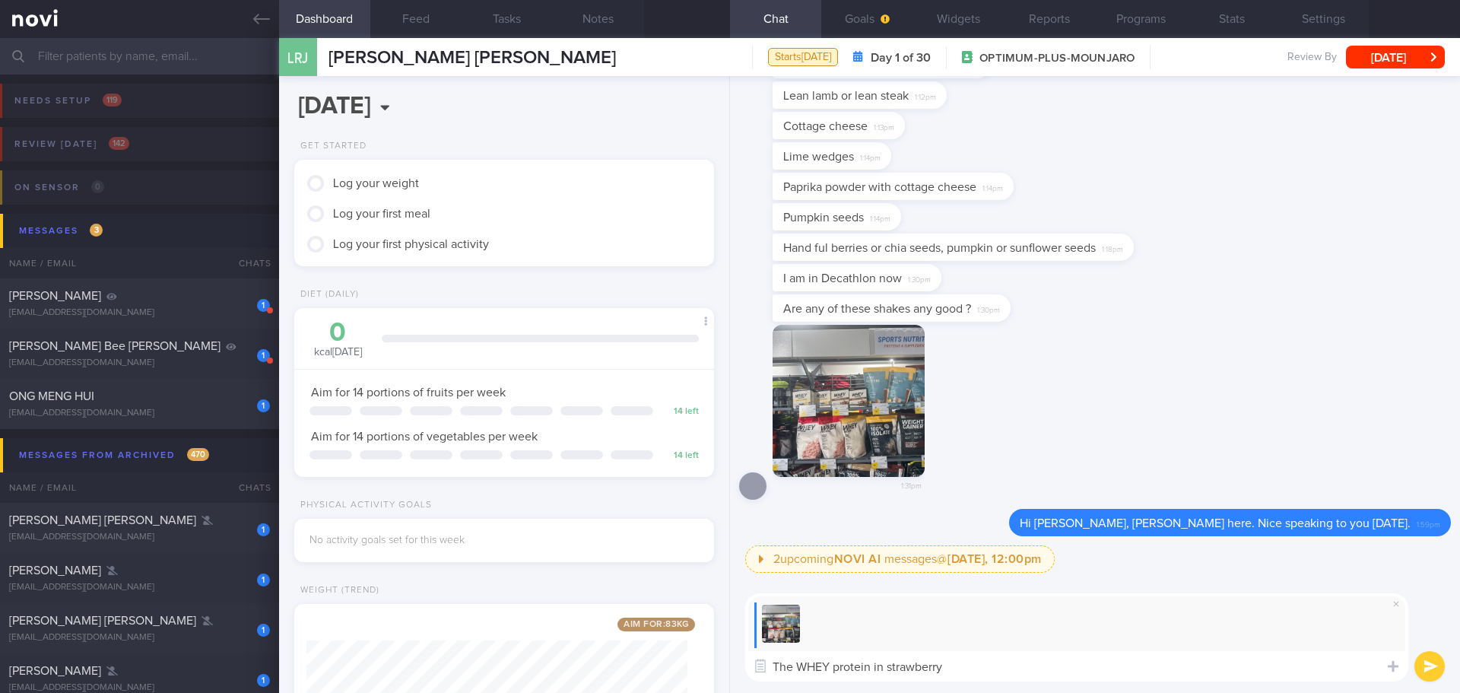
click at [992, 662] on textarea "The WHEY protein in strawberry" at bounding box center [1076, 666] width 663 height 30
type textarea "The WHEY protein in strawberry, vanilla flavors look good!"
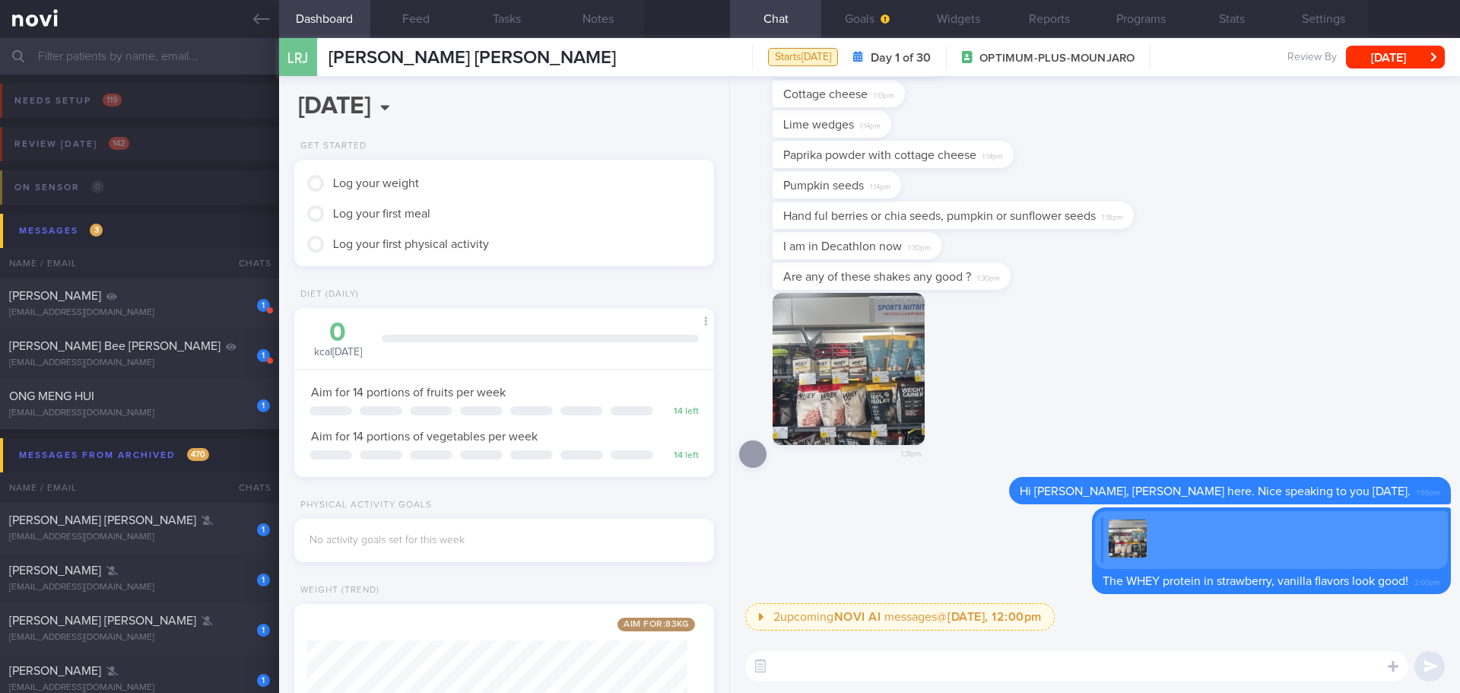
click at [902, 415] on button "button" at bounding box center [849, 369] width 152 height 152
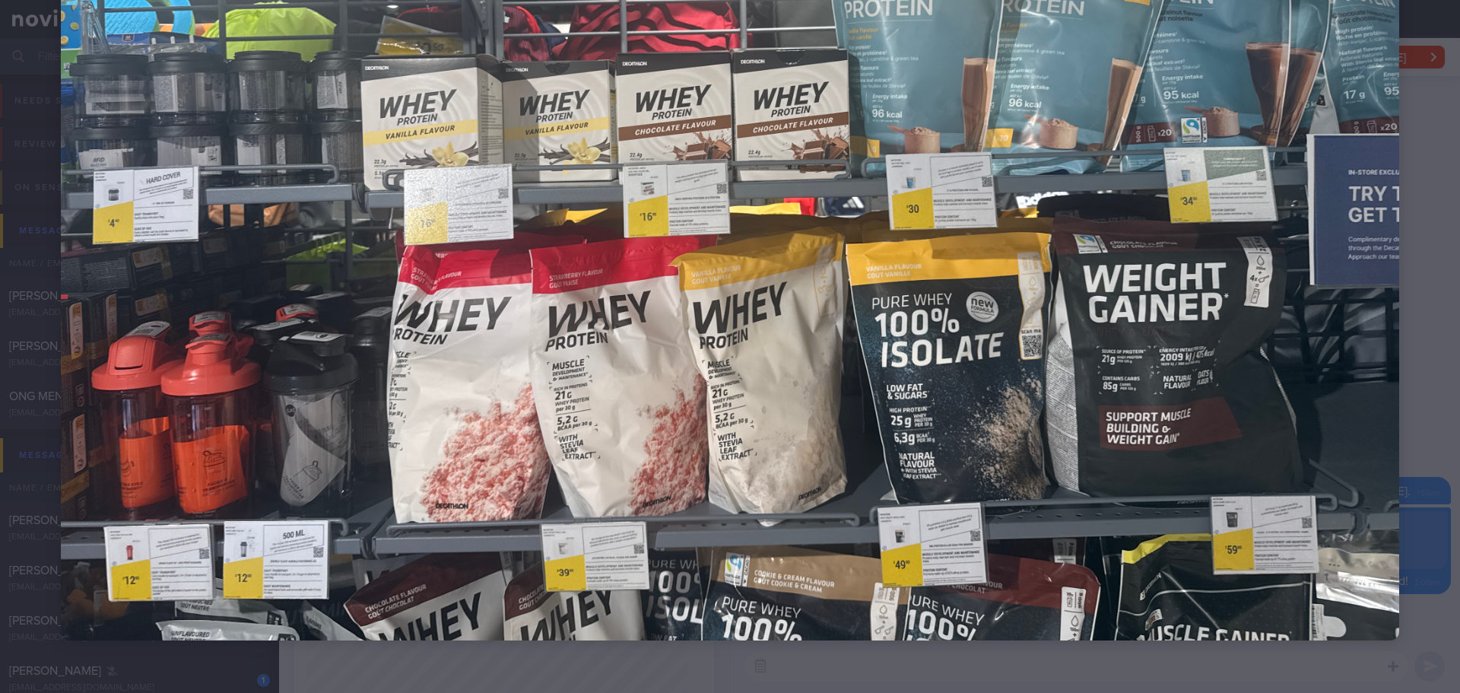
click at [1435, 266] on div at bounding box center [730, 139] width 1460 height 1126
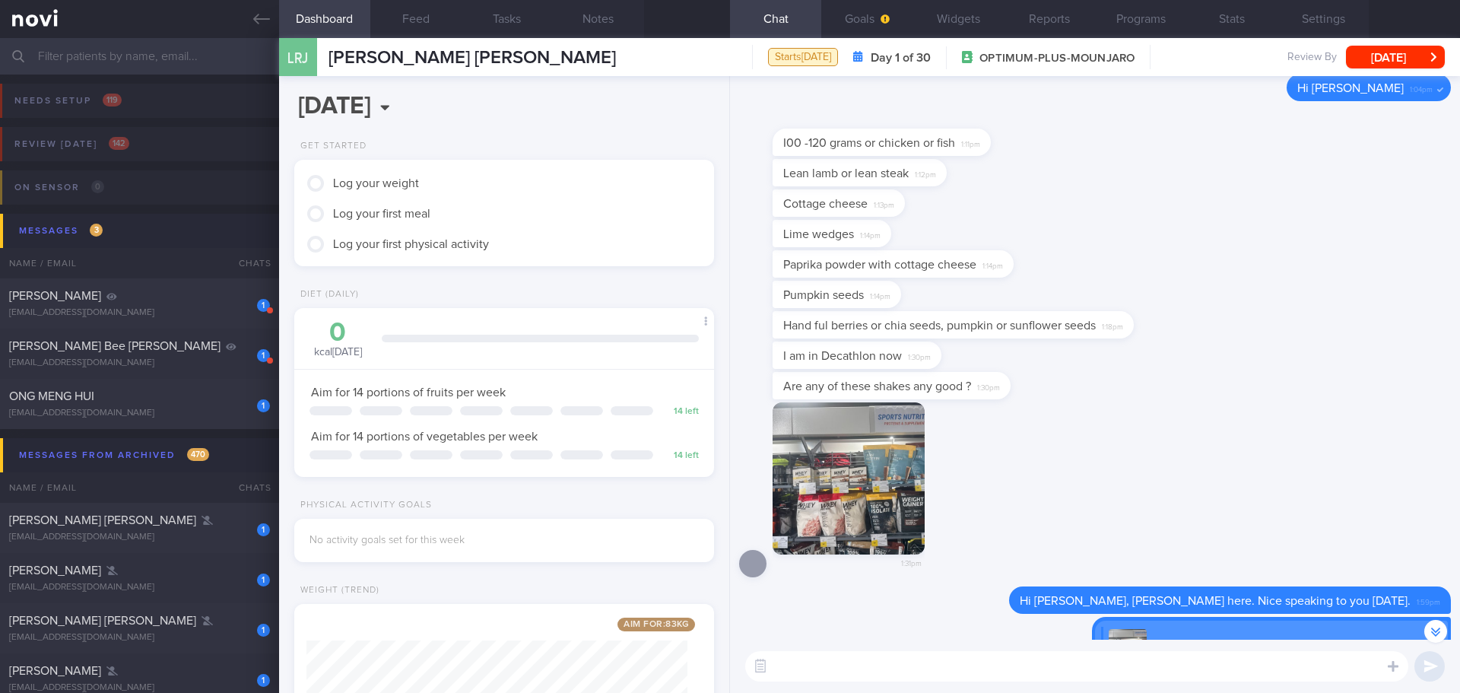
scroll to position [-151, 0]
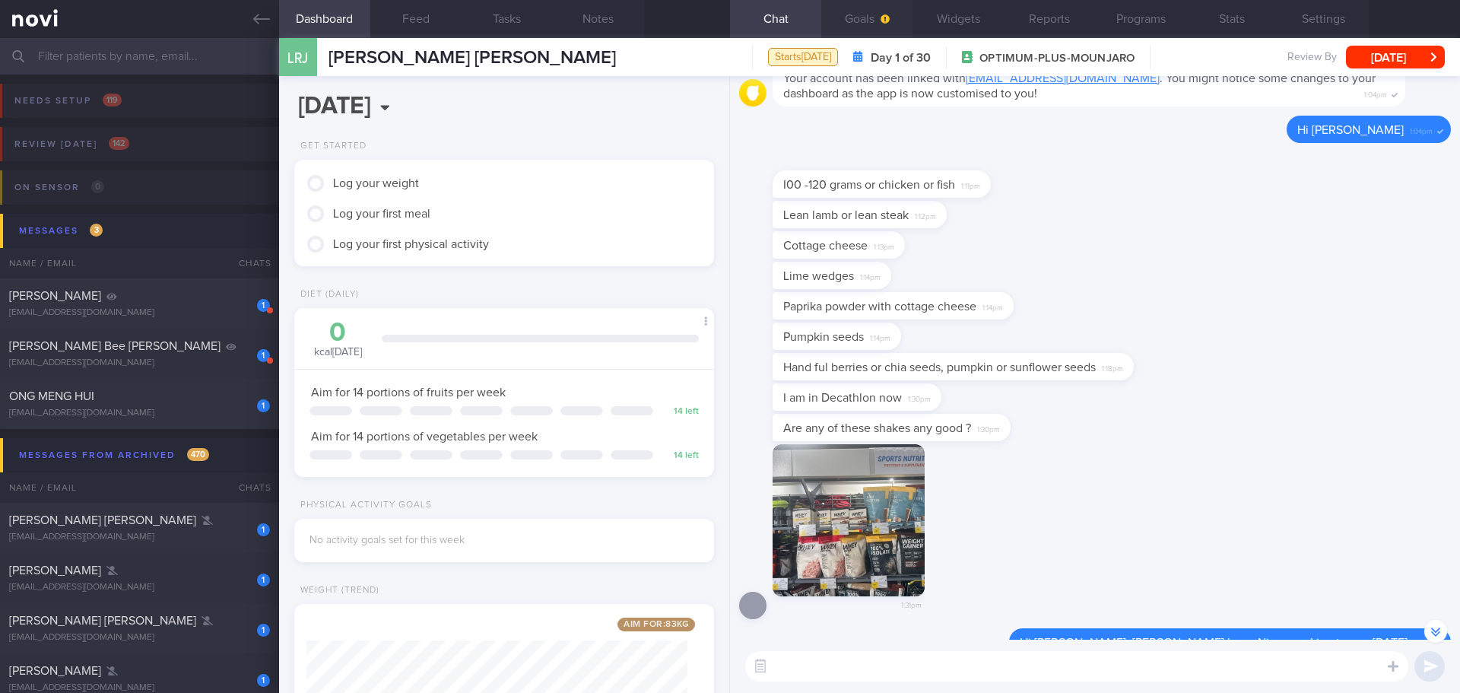
click at [880, 31] on button "Goals" at bounding box center [866, 19] width 91 height 38
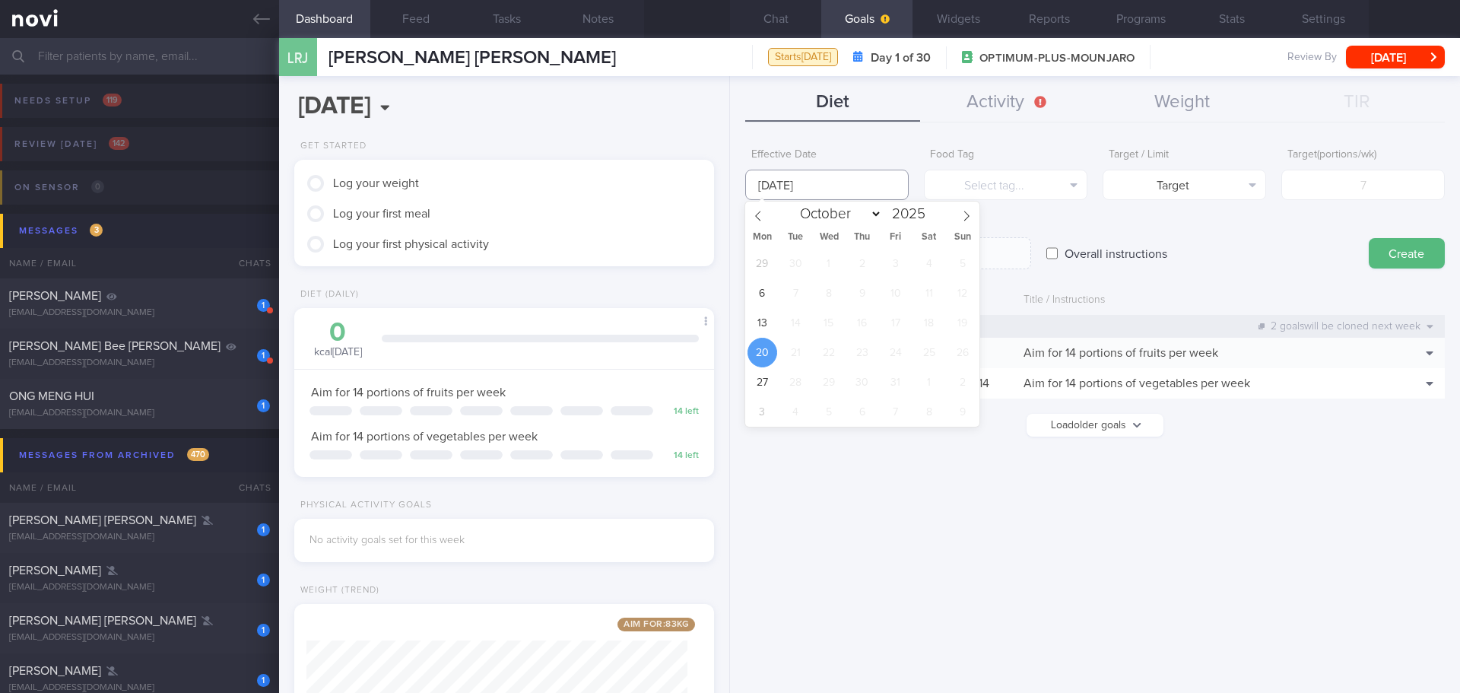
click at [786, 185] on input "20 Oct 2025" at bounding box center [827, 185] width 164 height 30
click at [761, 313] on span "13" at bounding box center [763, 323] width 30 height 30
type input "13 Oct 2025"
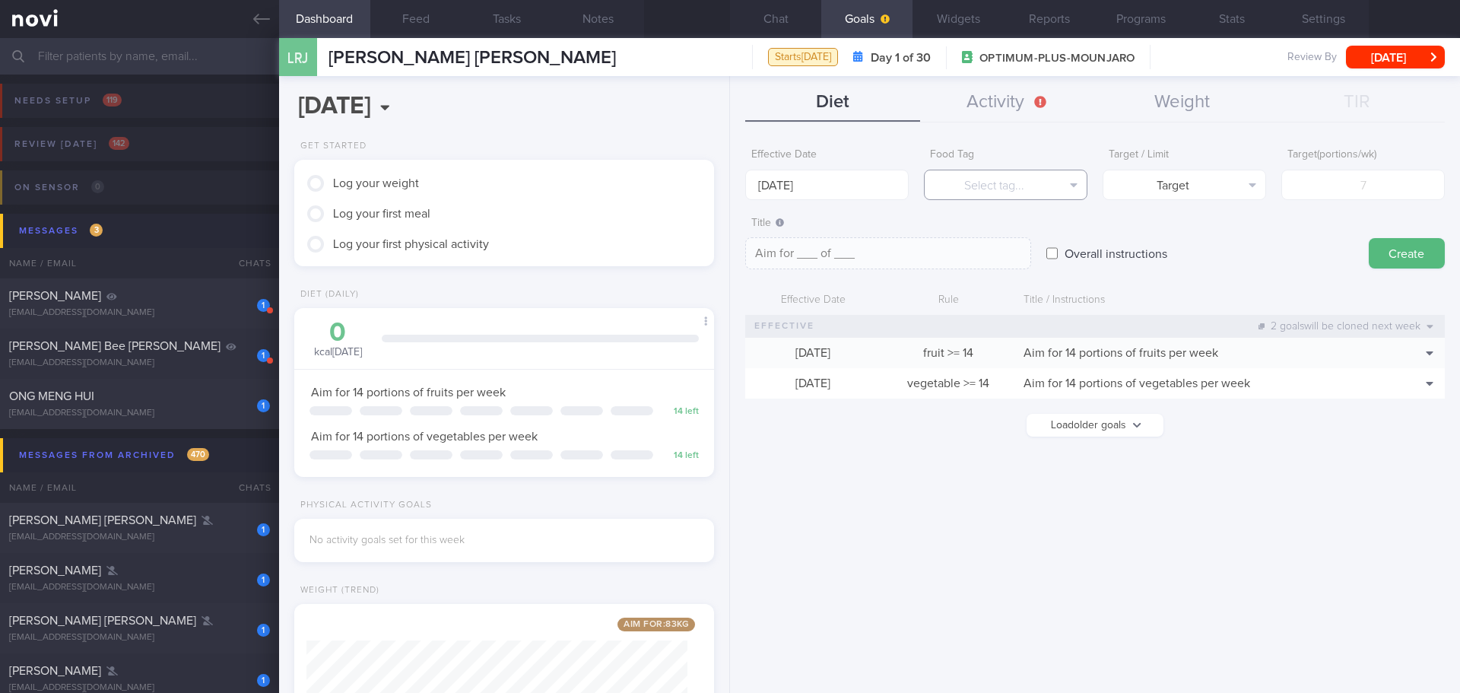
click at [1007, 186] on button "Select tag..." at bounding box center [1006, 185] width 164 height 30
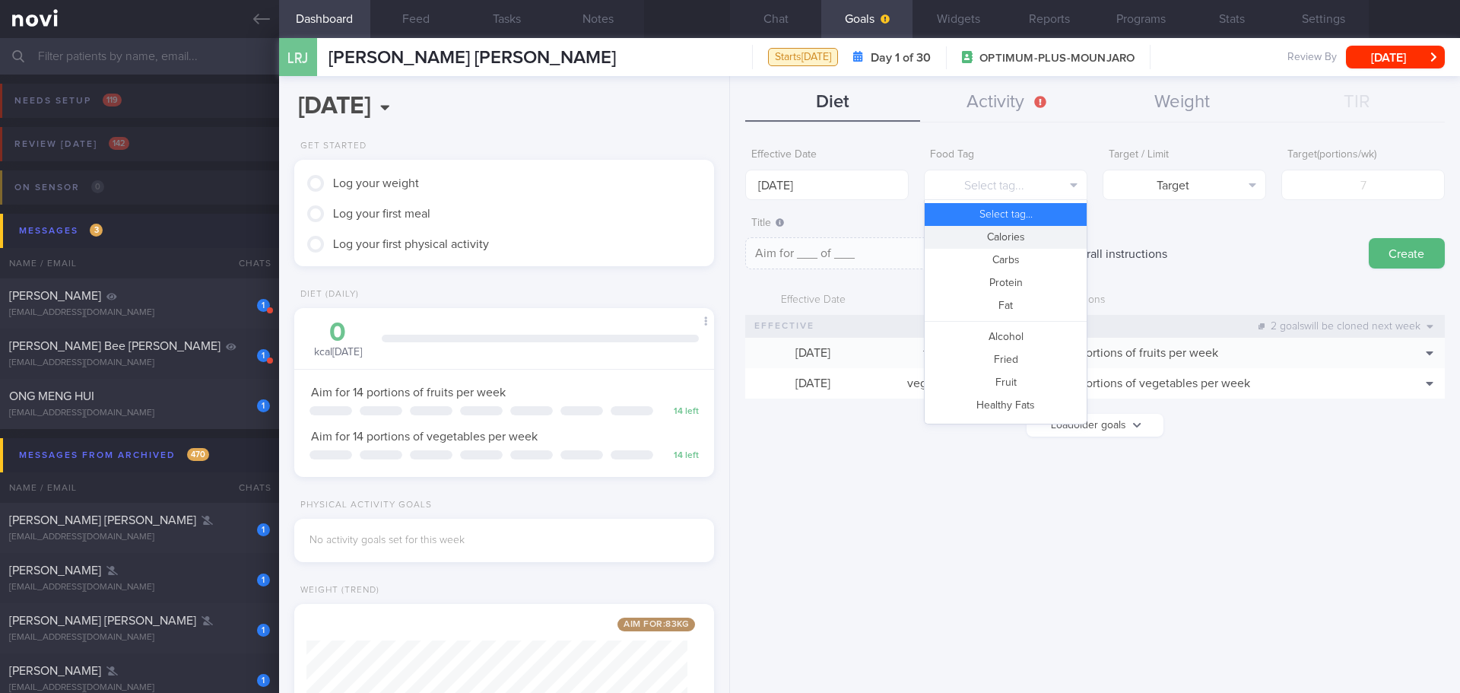
click at [1026, 242] on button "Calories" at bounding box center [1006, 237] width 162 height 23
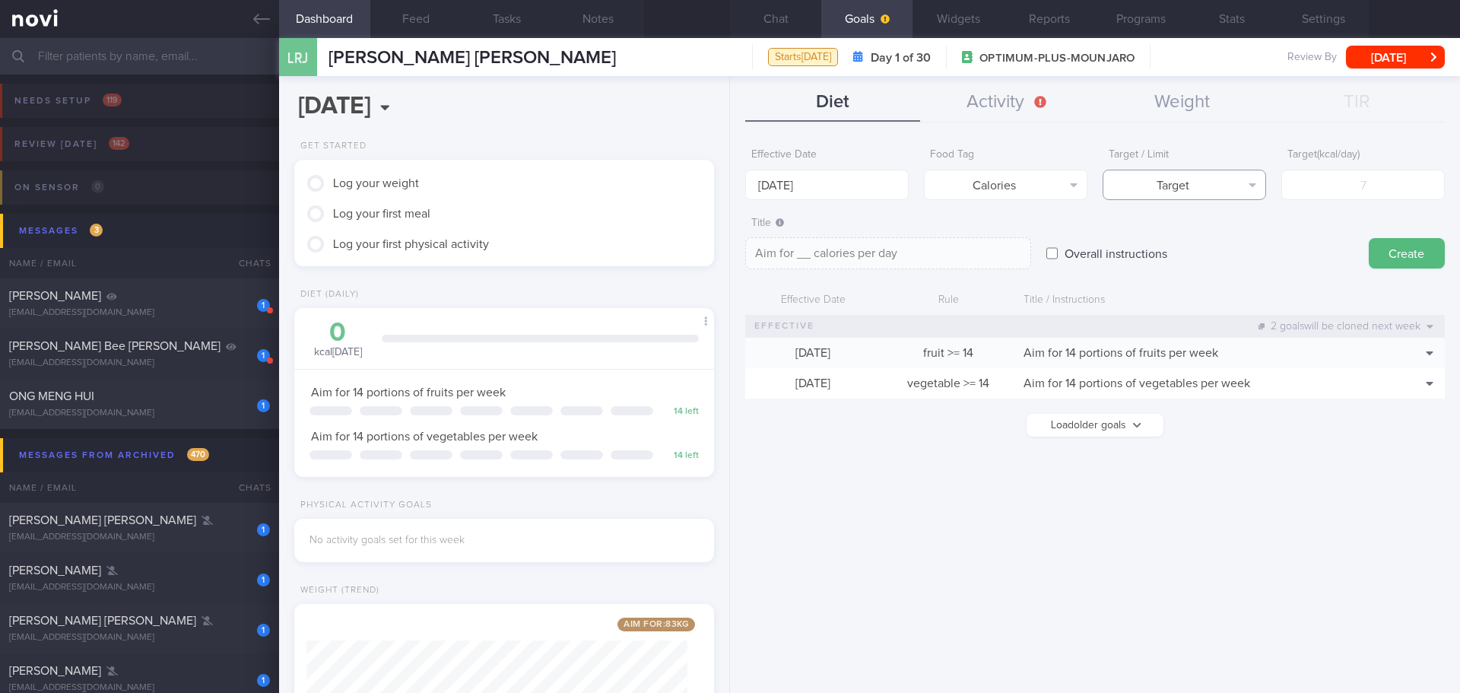
click at [1242, 192] on button "Target" at bounding box center [1185, 185] width 164 height 30
click at [1239, 231] on button "Limit" at bounding box center [1184, 237] width 162 height 23
type textarea "Keep to __ calories per day"
click at [1353, 191] on input "number" at bounding box center [1363, 185] width 164 height 30
type input "16"
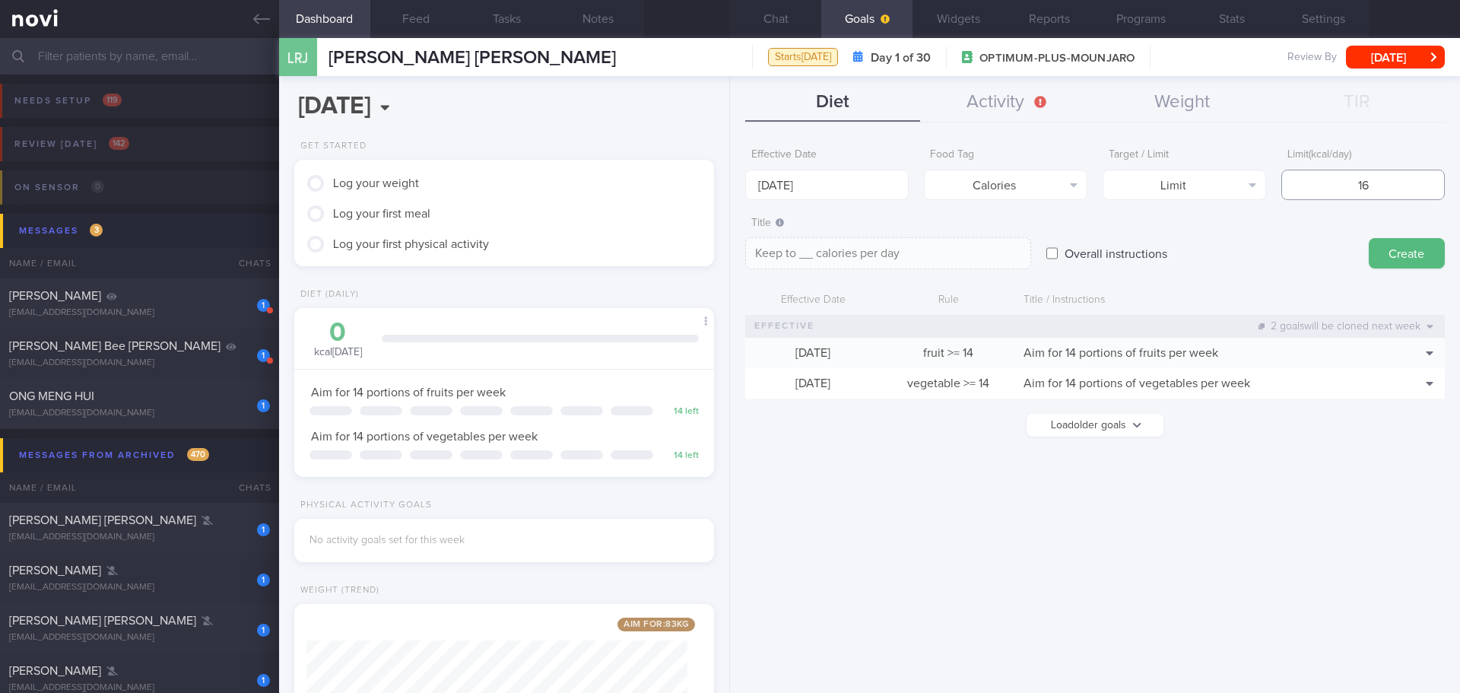
type textarea "Keep to 16 calories per day"
type input "160"
type textarea "Keep to 160 calories per day"
type input "1600"
type textarea "Keep to 1600 calories per day"
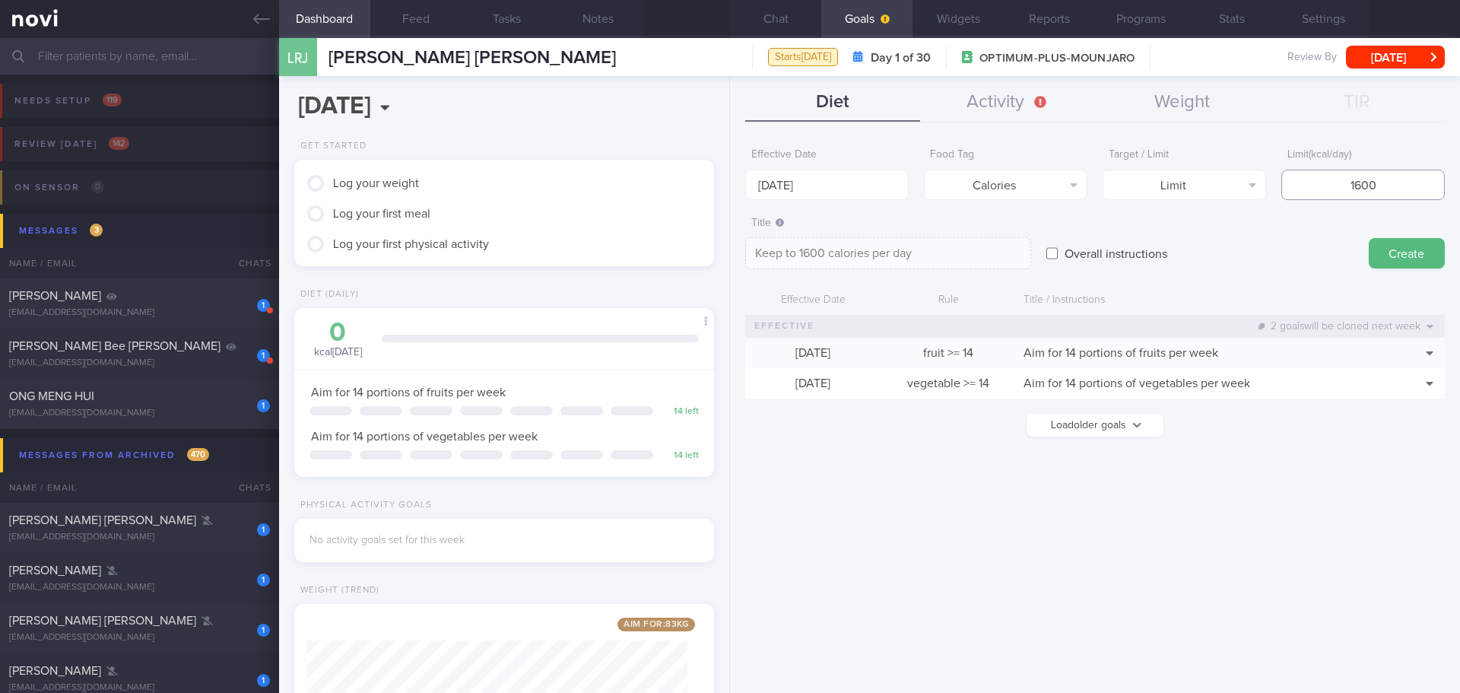
type input "1600"
click at [799, 252] on textarea "Keep to 1600 calories per day" at bounding box center [888, 253] width 286 height 32
type textarea "Keep to 1500-1600 calories per day"
click at [1411, 247] on button "Create" at bounding box center [1407, 253] width 76 height 30
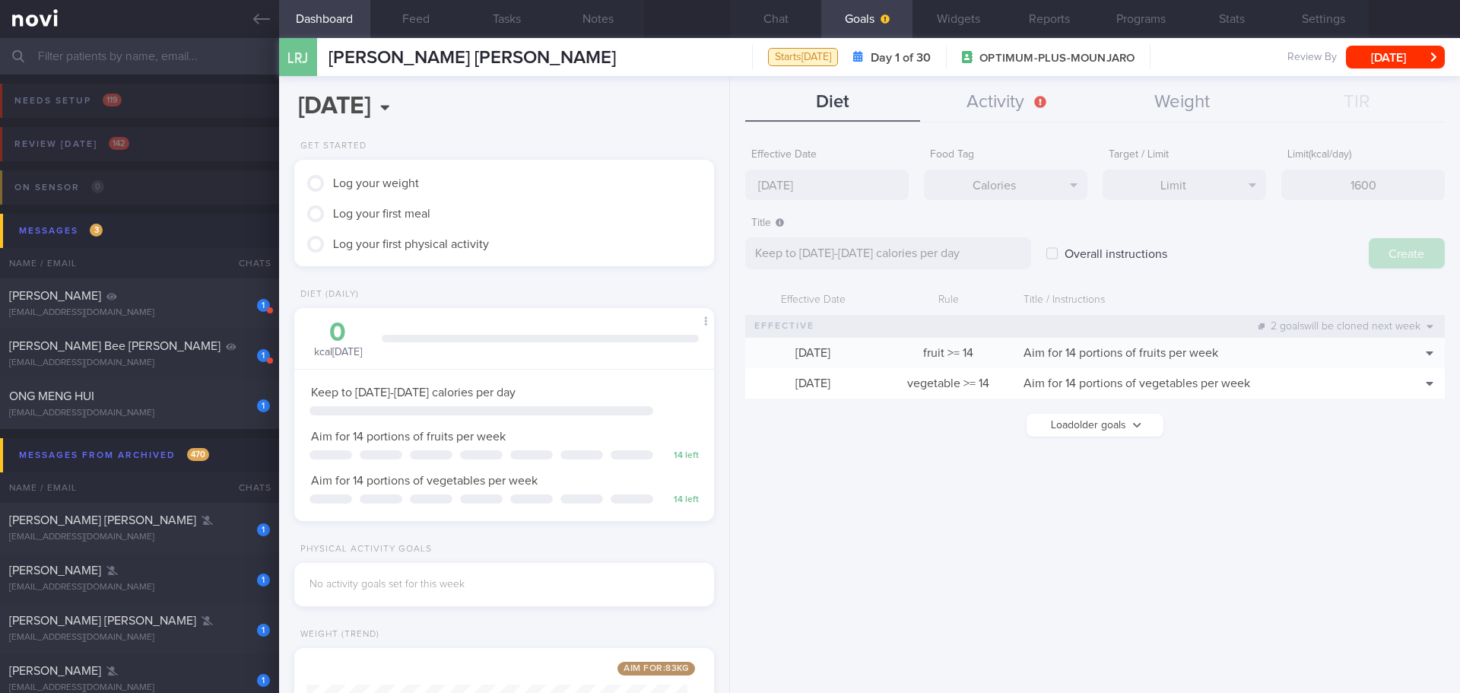
type input "20 Oct 2025"
type textarea "Aim for ___ of ___"
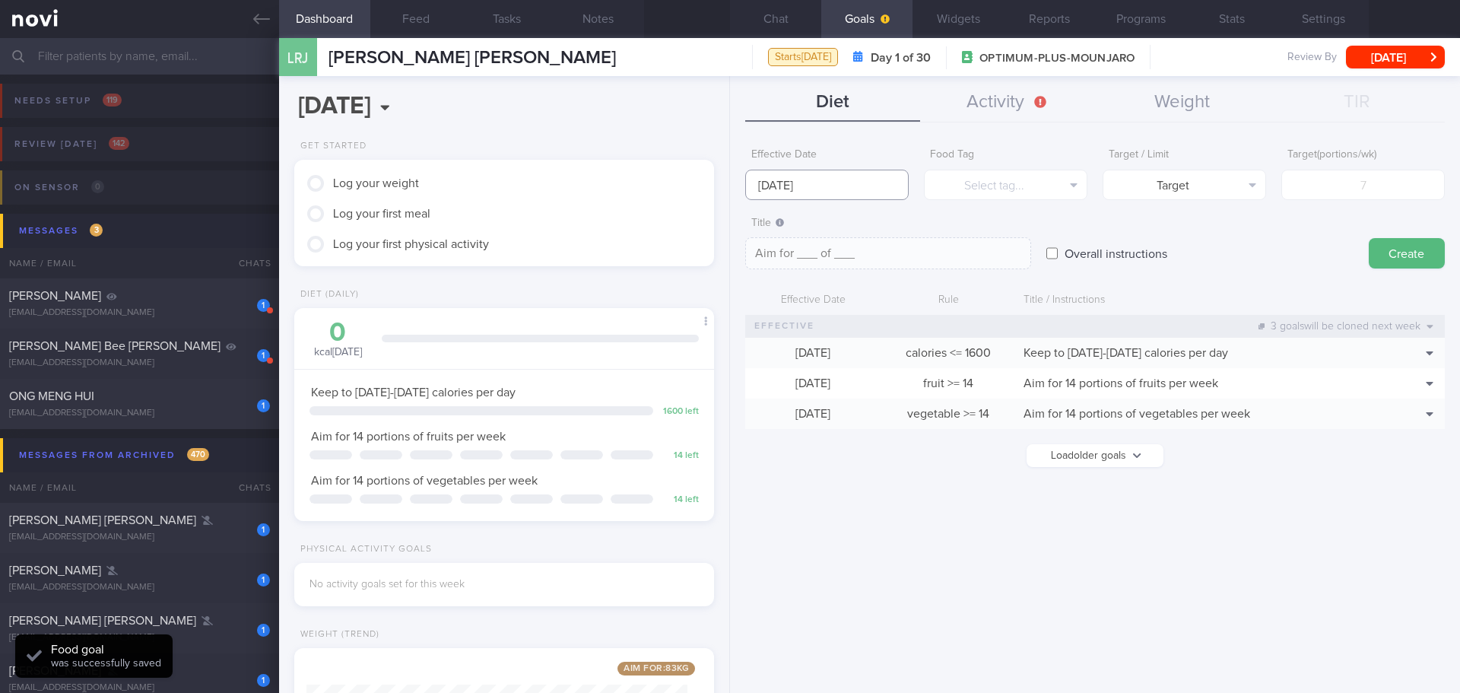
click at [803, 184] on input "20 Oct 2025" at bounding box center [827, 185] width 164 height 30
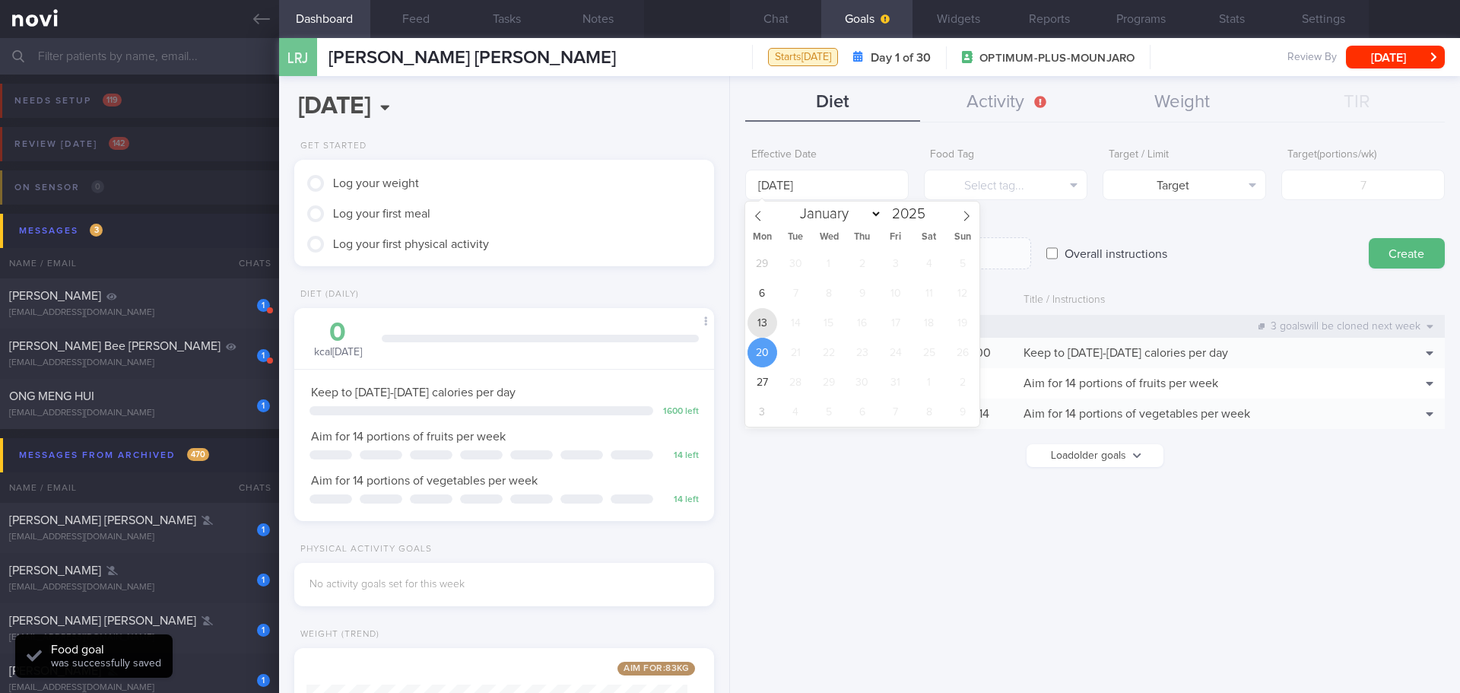
click at [772, 326] on span "13" at bounding box center [763, 323] width 30 height 30
type input "13 Oct 2025"
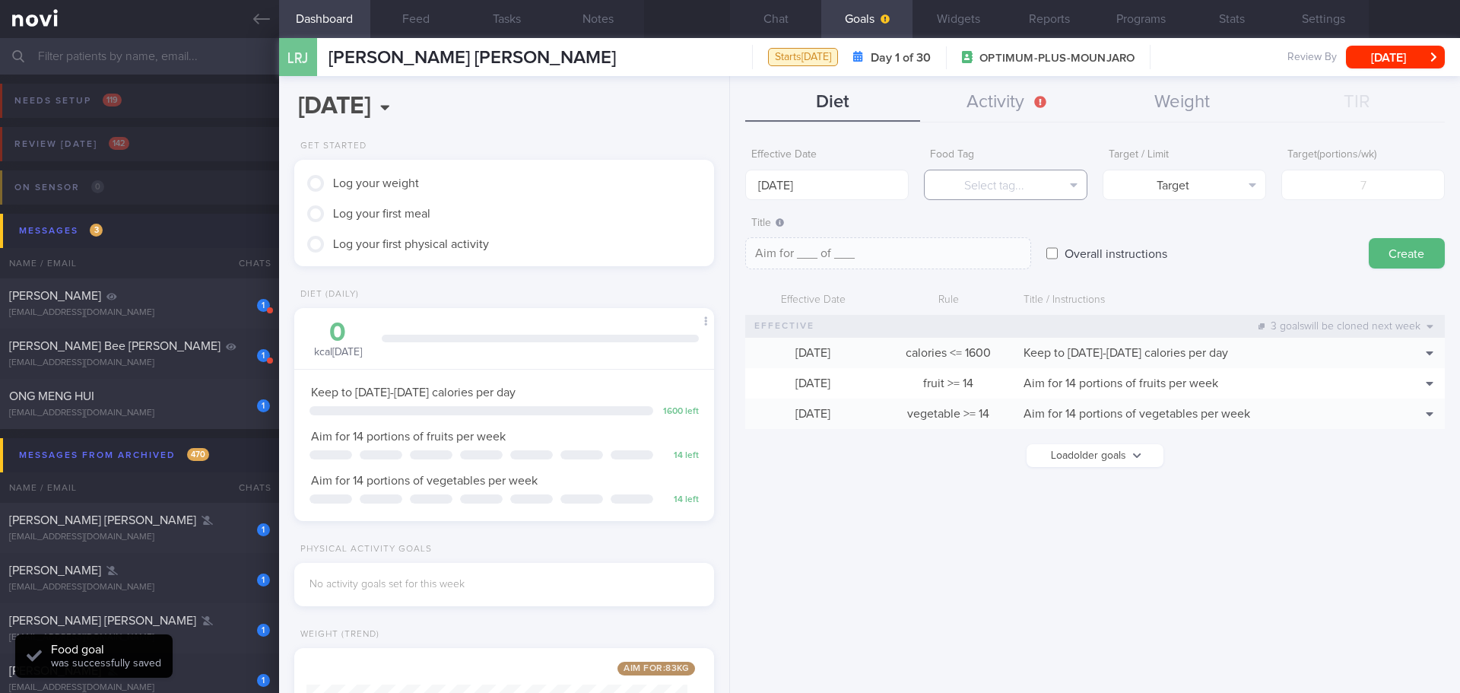
click at [987, 186] on button "Select tag..." at bounding box center [1006, 185] width 164 height 30
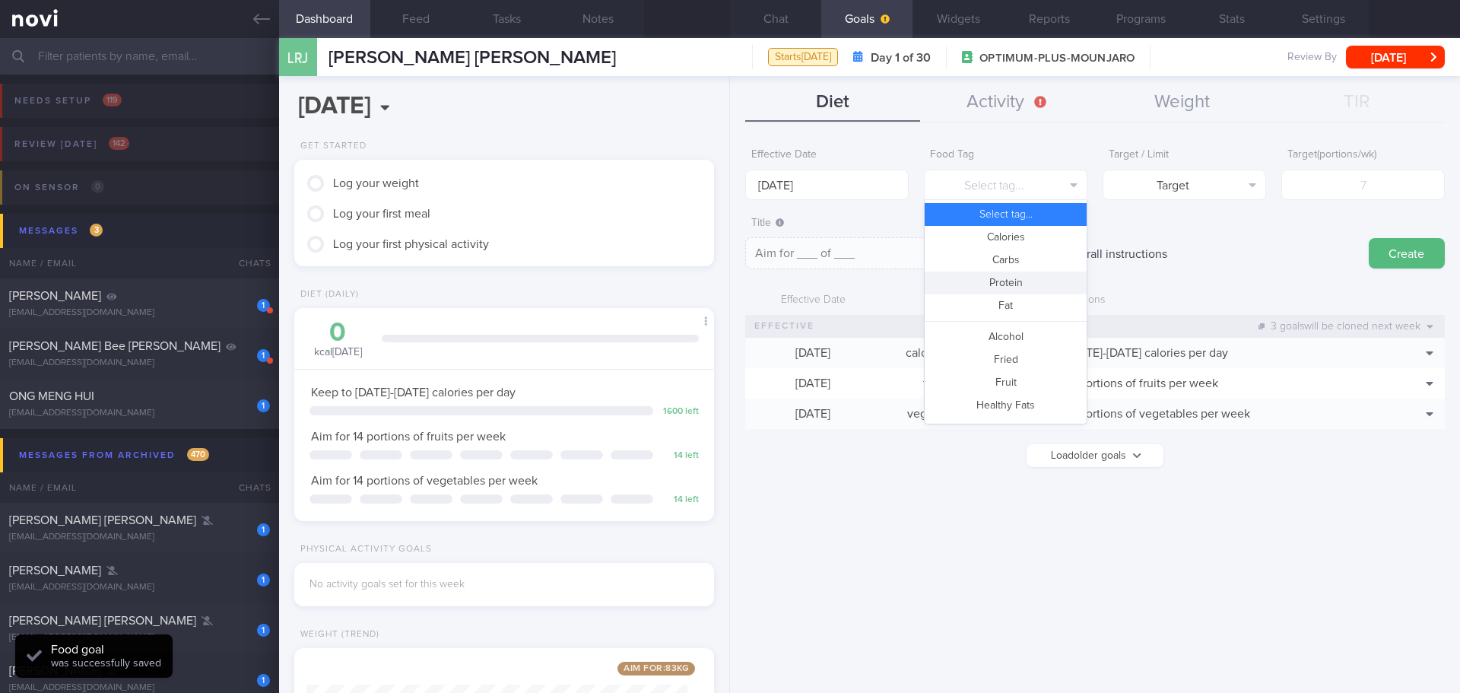
click at [1014, 286] on button "Protein" at bounding box center [1006, 282] width 162 height 23
type textarea "Aim for __g of protein per day"
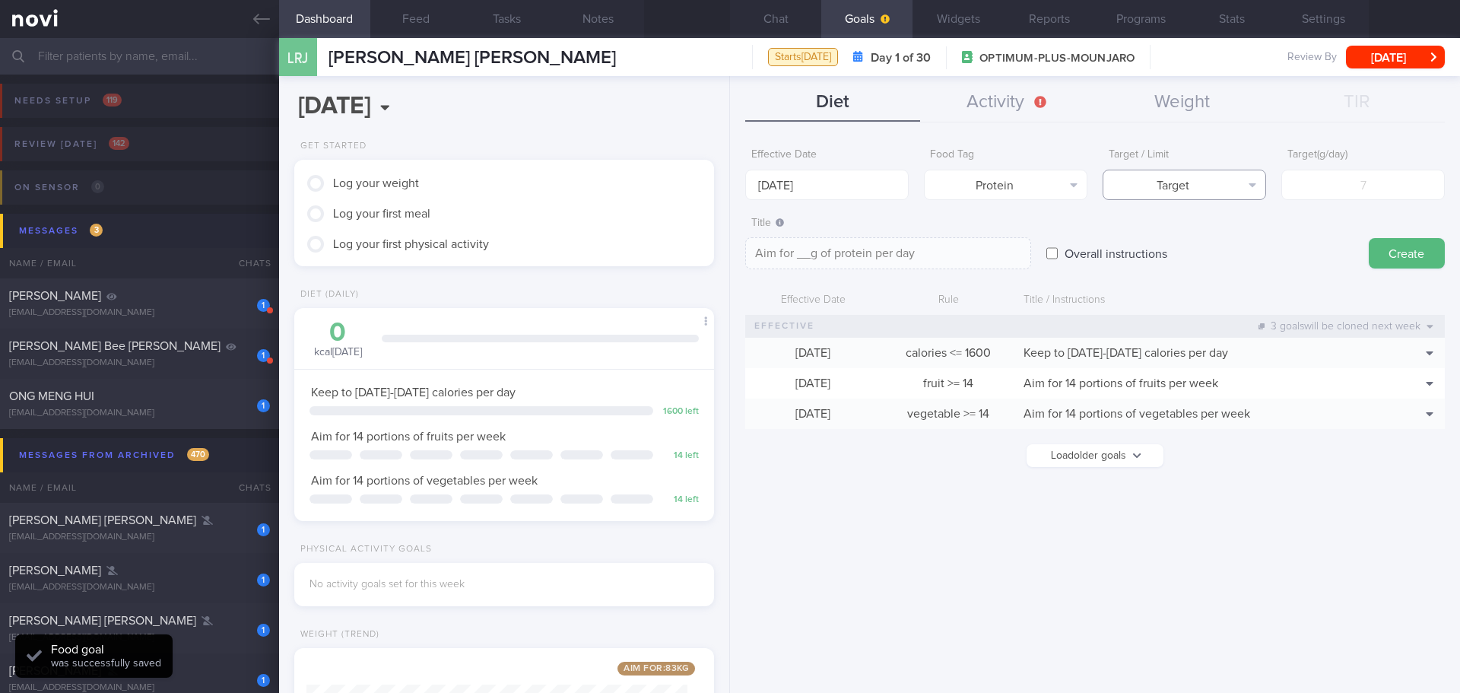
click at [1230, 188] on button "Target" at bounding box center [1185, 185] width 164 height 30
click at [1228, 212] on button "Target" at bounding box center [1184, 214] width 162 height 23
click at [1359, 191] on input "number" at bounding box center [1363, 185] width 164 height 30
type input "9"
type textarea "Aim for 9g of protein per day"
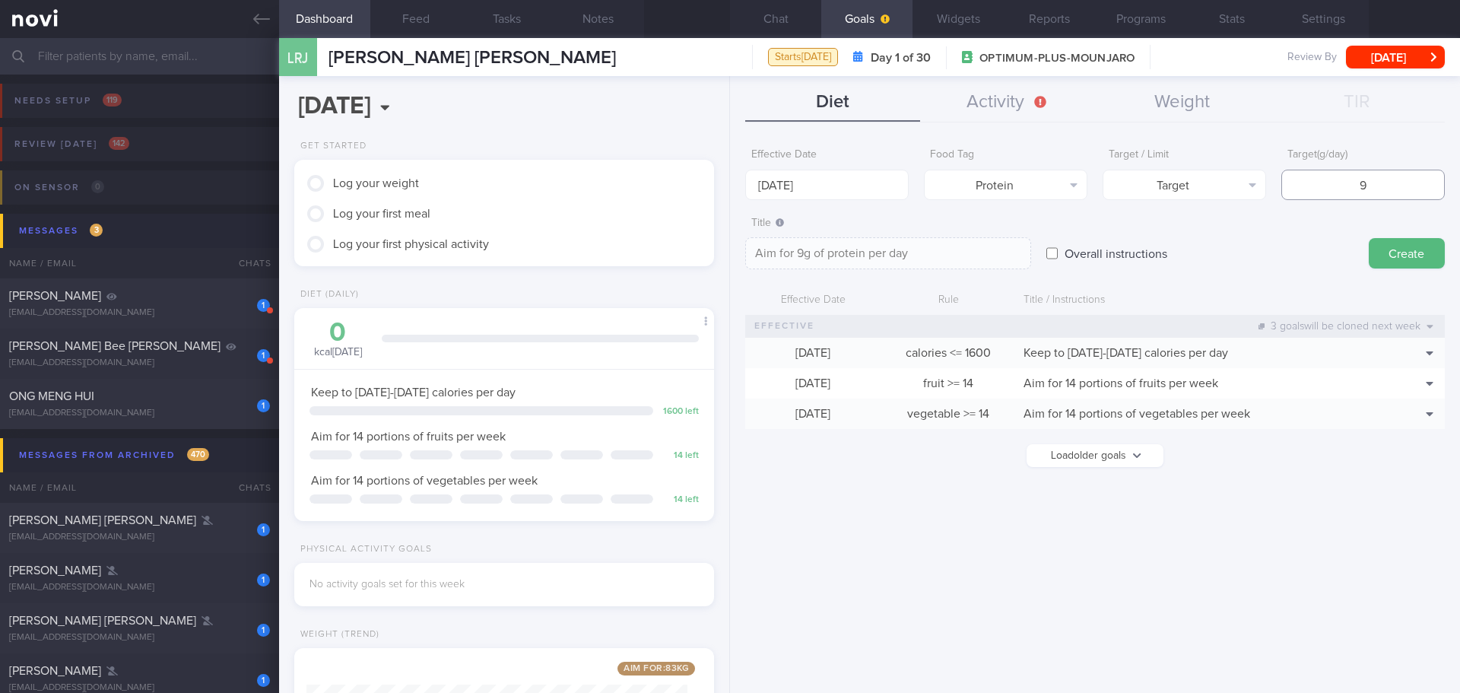
type input "90"
type textarea "Aim for 90g of protein per day"
type input "90"
click at [1378, 256] on button "Create" at bounding box center [1407, 253] width 76 height 30
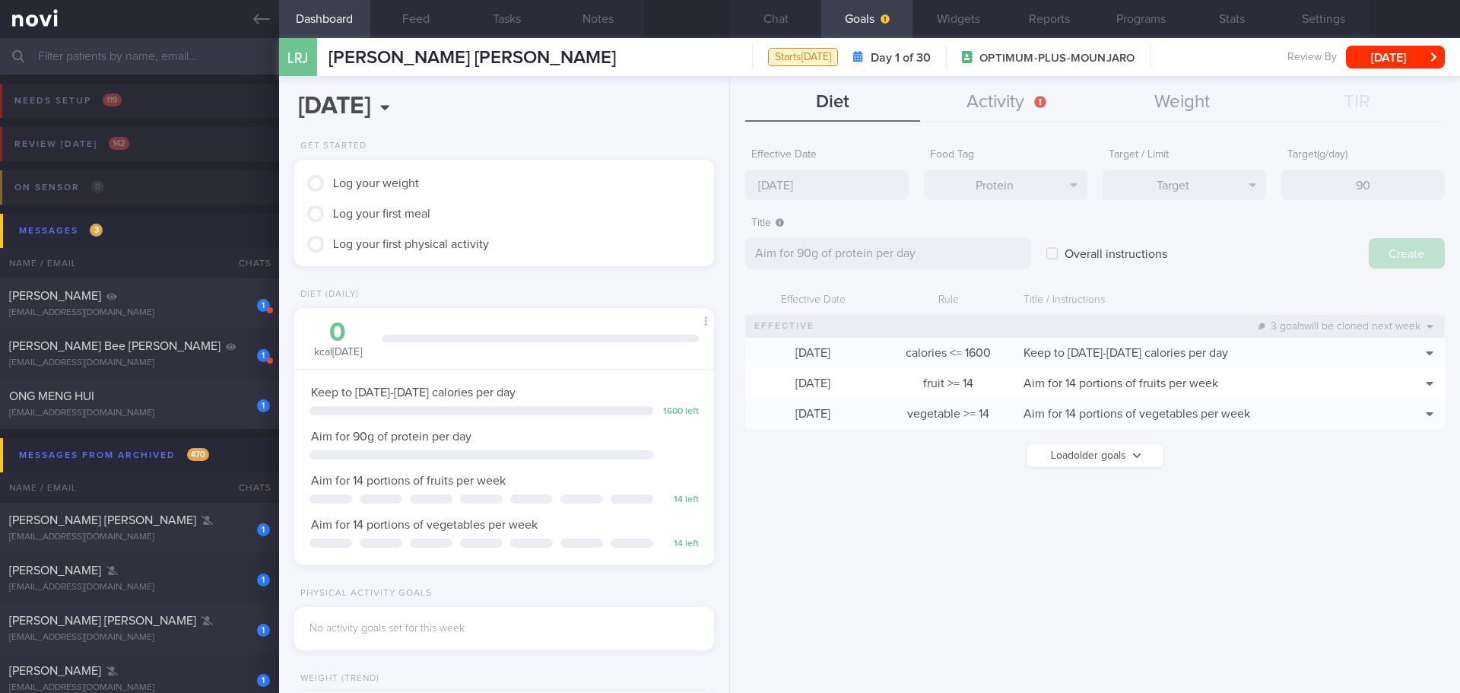
type input "20 Oct 2025"
type textarea "Aim for ___ of ___"
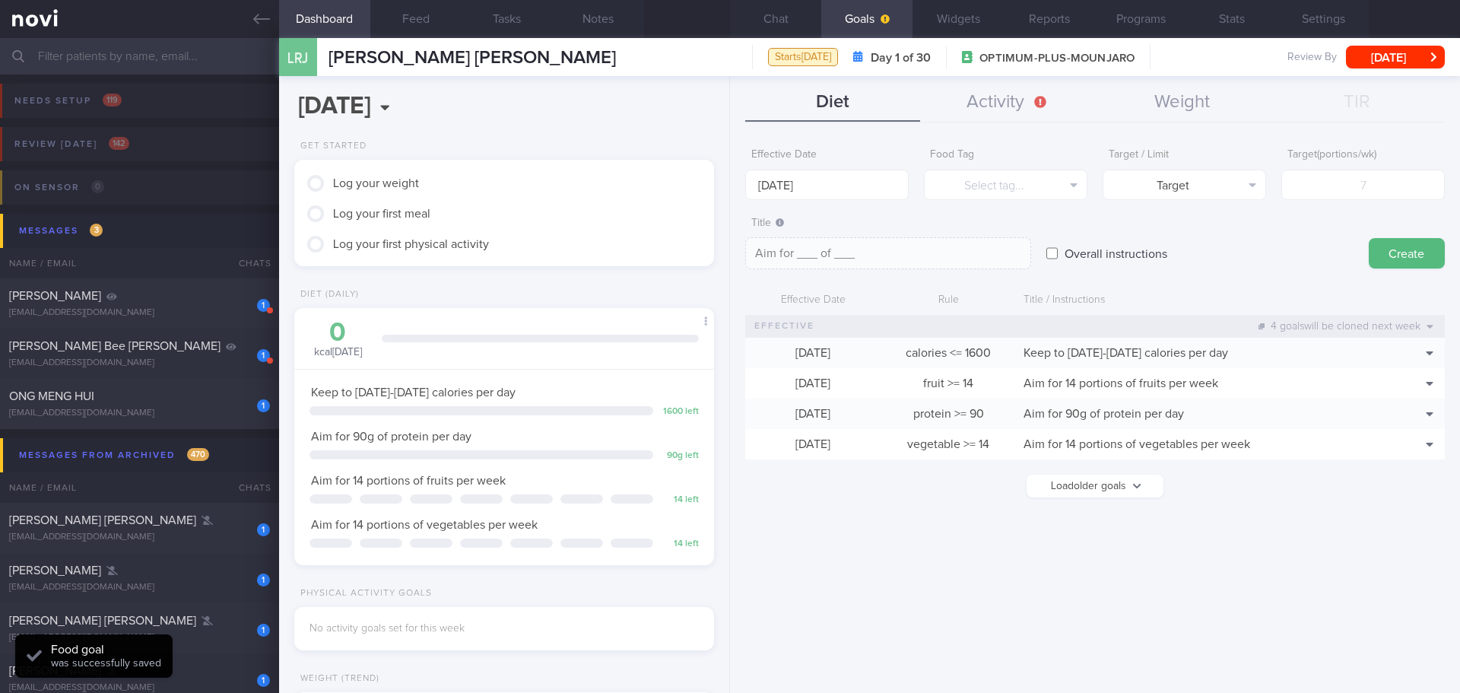
click at [1330, 269] on form "Effective Date 20 Oct 2025 Food Tag Select tag... Select tag... Calories Carbs …" at bounding box center [1095, 327] width 700 height 372
click at [982, 98] on button "Activity" at bounding box center [1007, 103] width 175 height 38
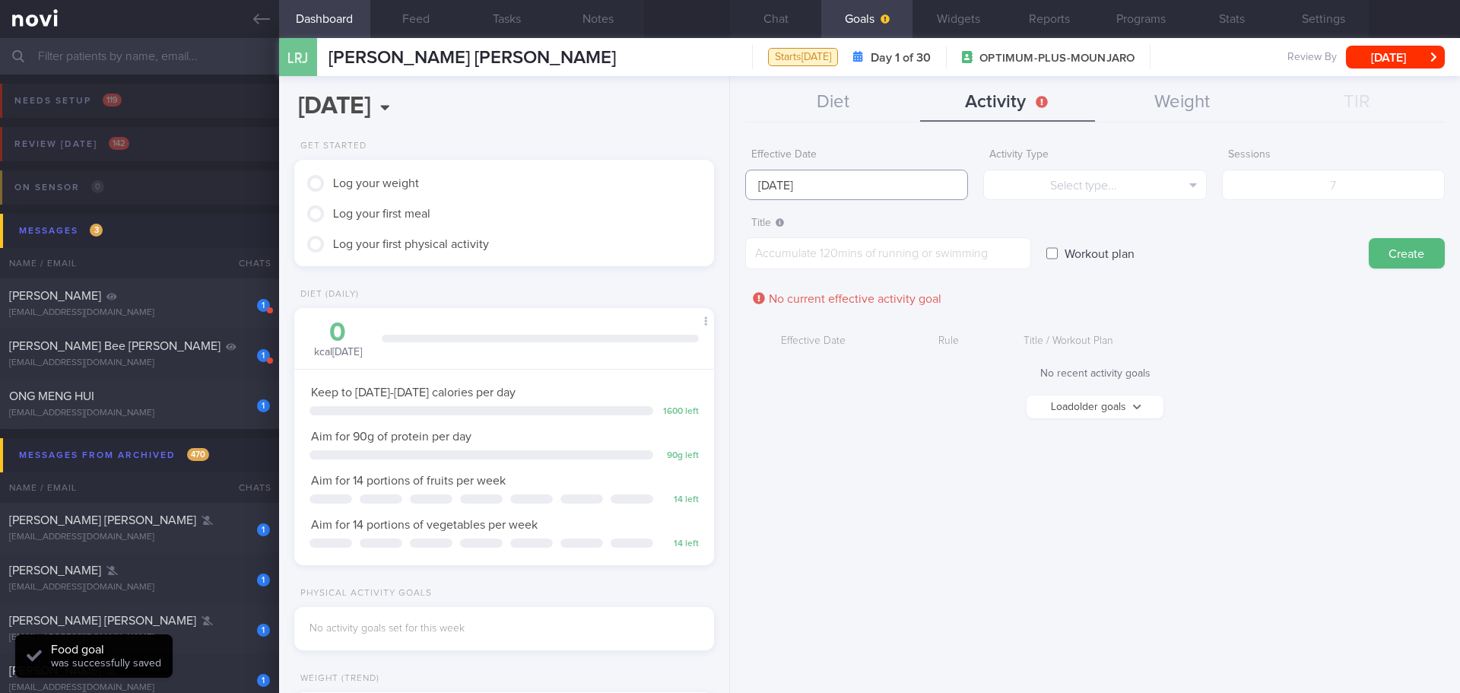
click at [831, 178] on input "20 Oct 2025" at bounding box center [856, 185] width 223 height 30
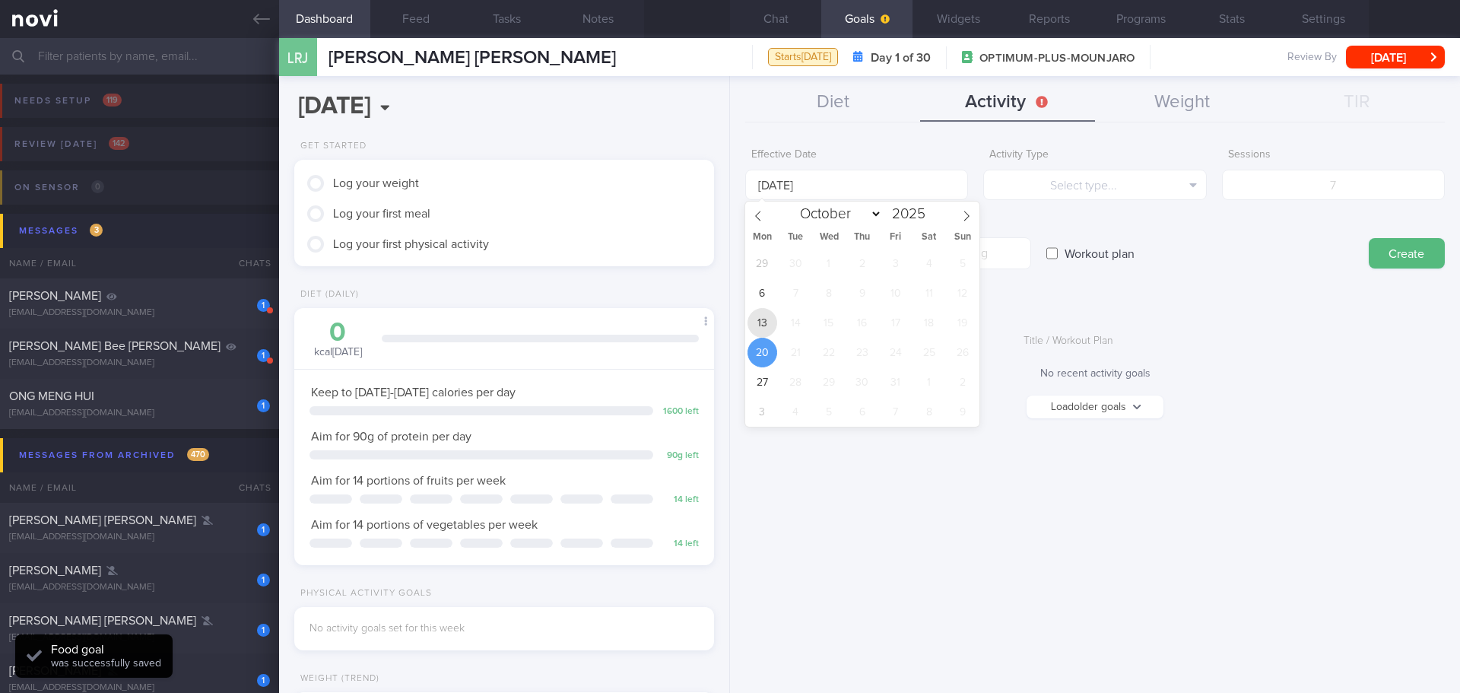
drag, startPoint x: 764, startPoint y: 313, endPoint x: 940, endPoint y: 212, distance: 202.7
click at [764, 313] on span "13" at bounding box center [763, 323] width 30 height 30
type input "13 Oct 2025"
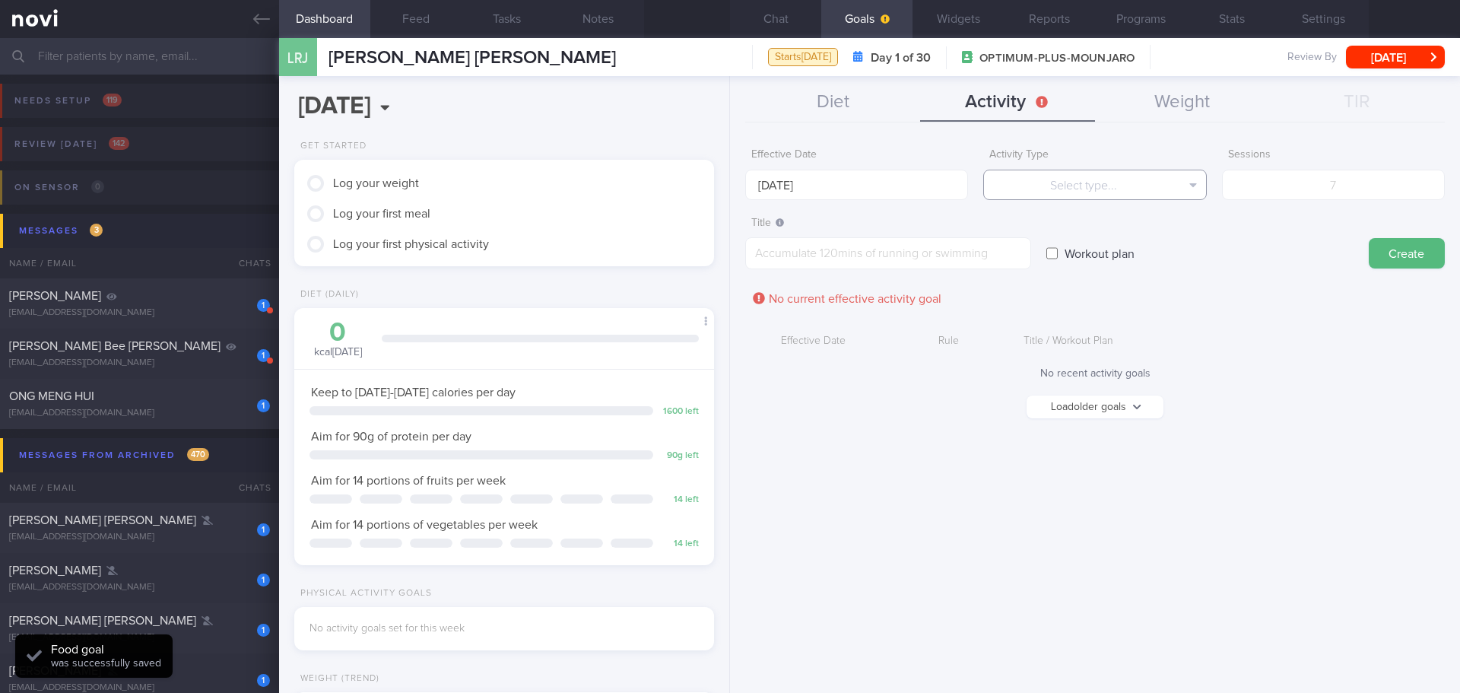
click at [1069, 182] on button "Select type..." at bounding box center [1094, 185] width 223 height 30
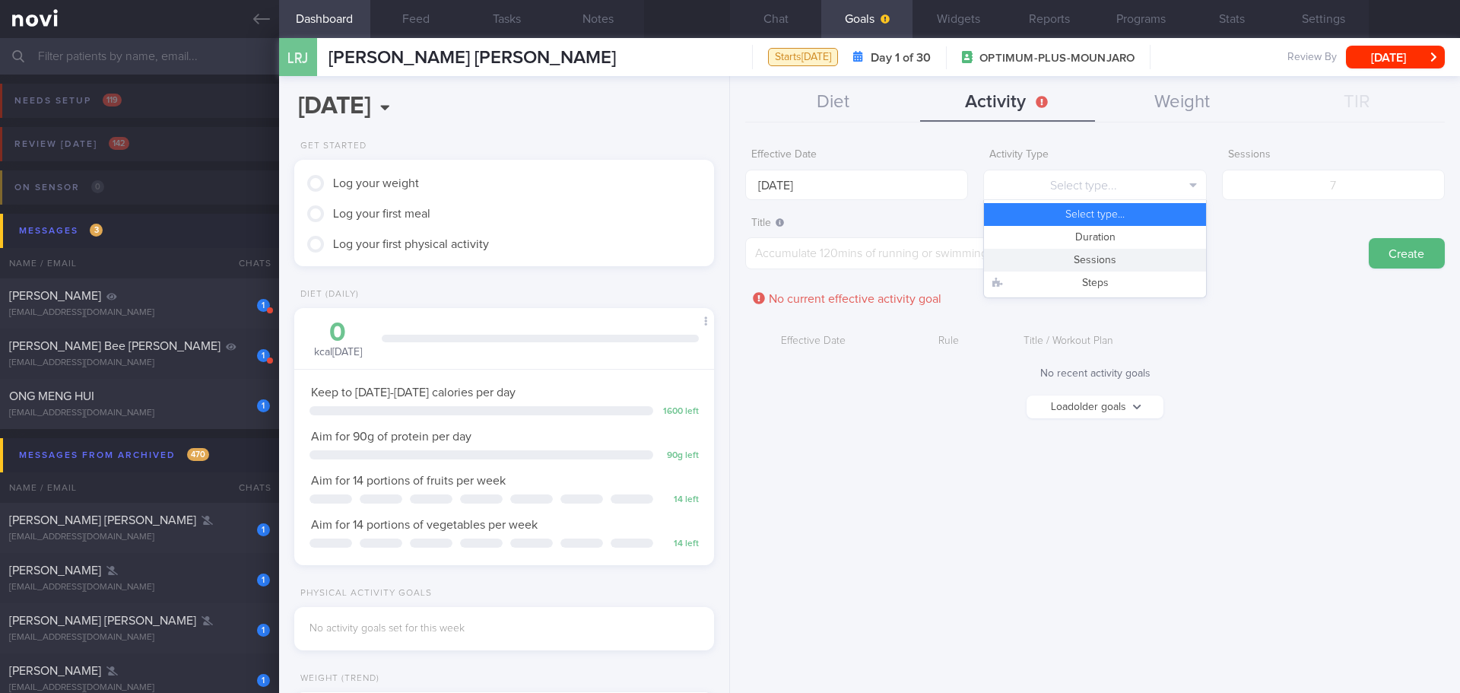
click at [1110, 259] on button "Sessions" at bounding box center [1094, 260] width 221 height 23
click at [1164, 183] on button "Sessions" at bounding box center [1094, 185] width 223 height 30
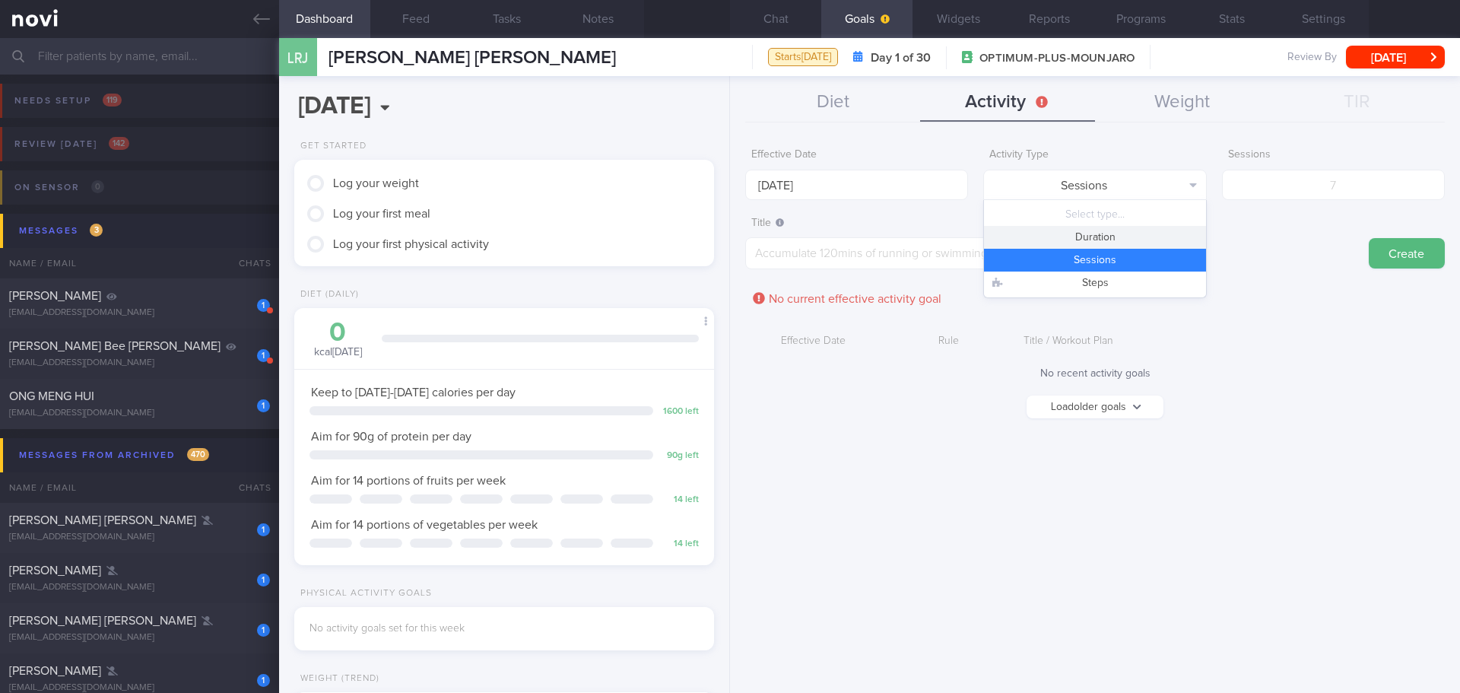
click at [1132, 241] on button "Duration" at bounding box center [1094, 237] width 221 height 23
click at [1306, 189] on input "number" at bounding box center [1333, 185] width 223 height 30
type input "150"
click at [922, 242] on textarea at bounding box center [888, 253] width 286 height 32
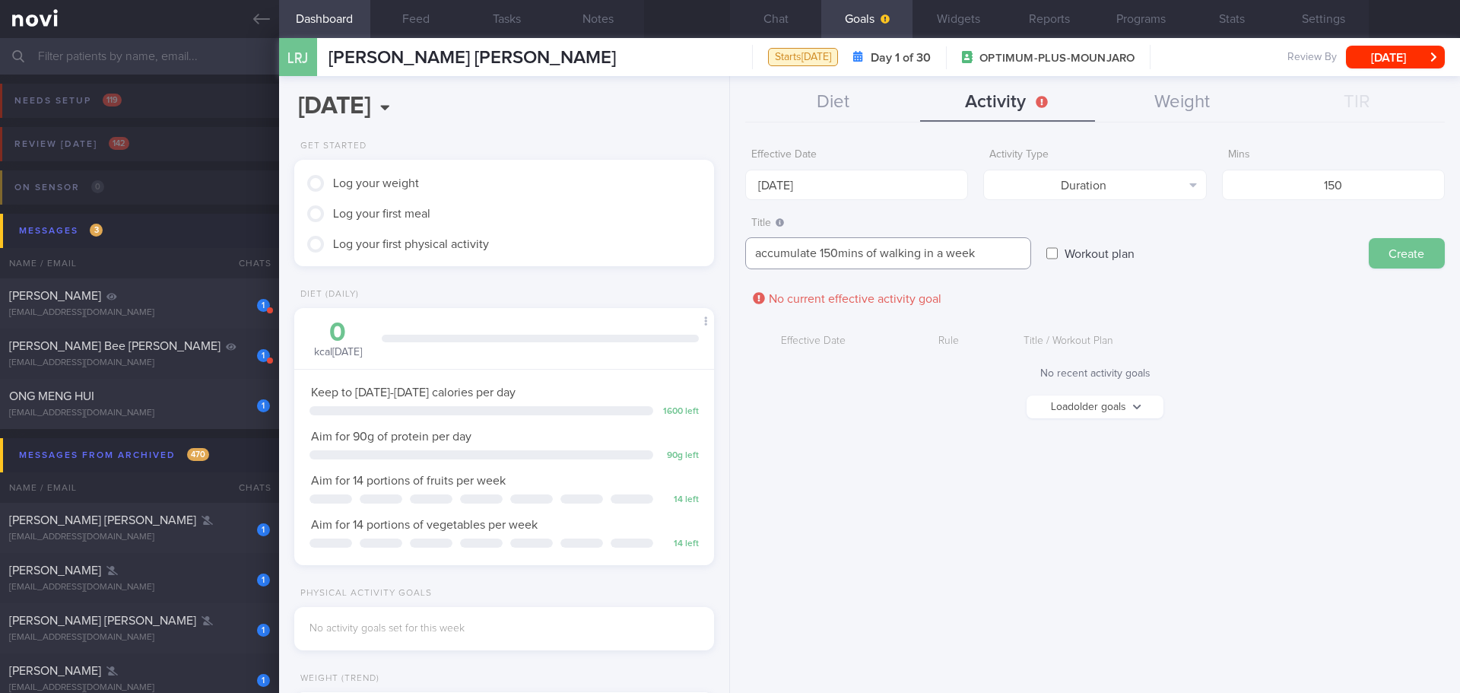
type textarea "accumulate 150mins of walking in a week"
click at [1401, 253] on button "Create" at bounding box center [1407, 253] width 76 height 30
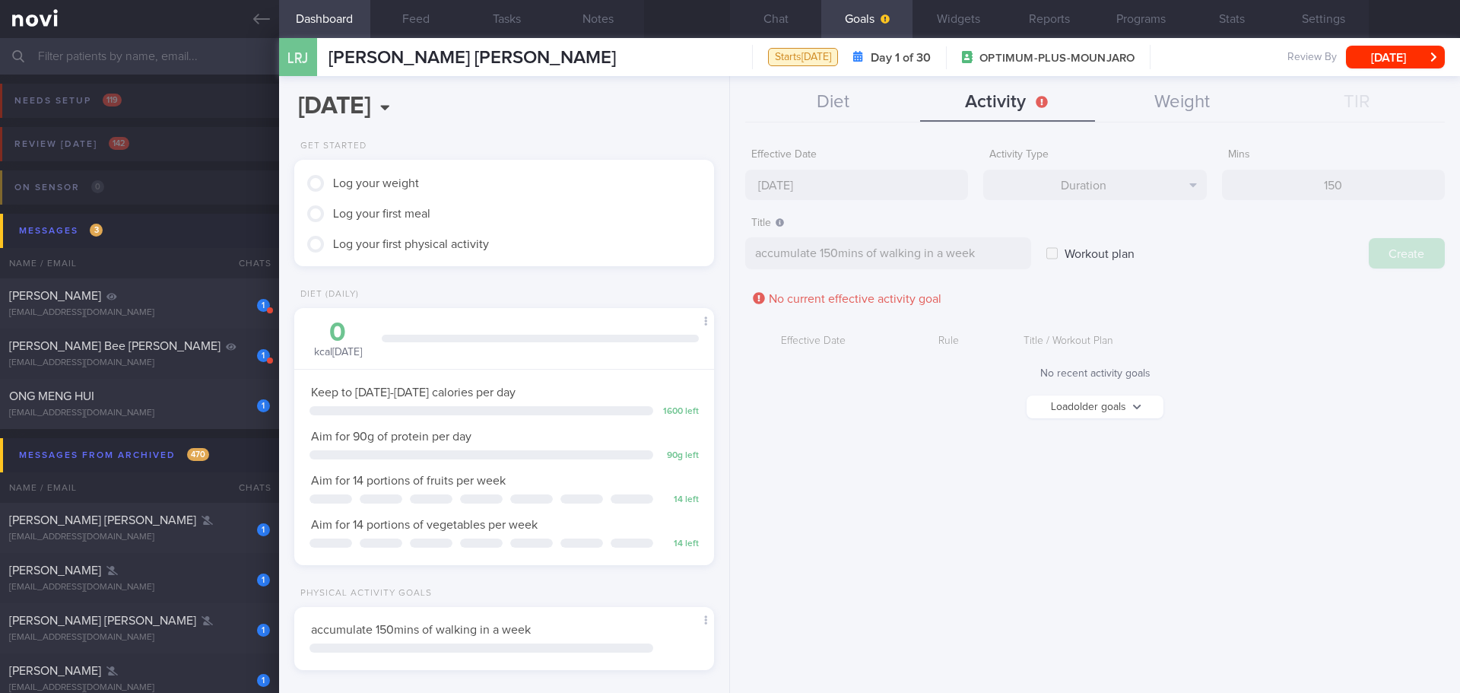
type input "20 Oct 2025"
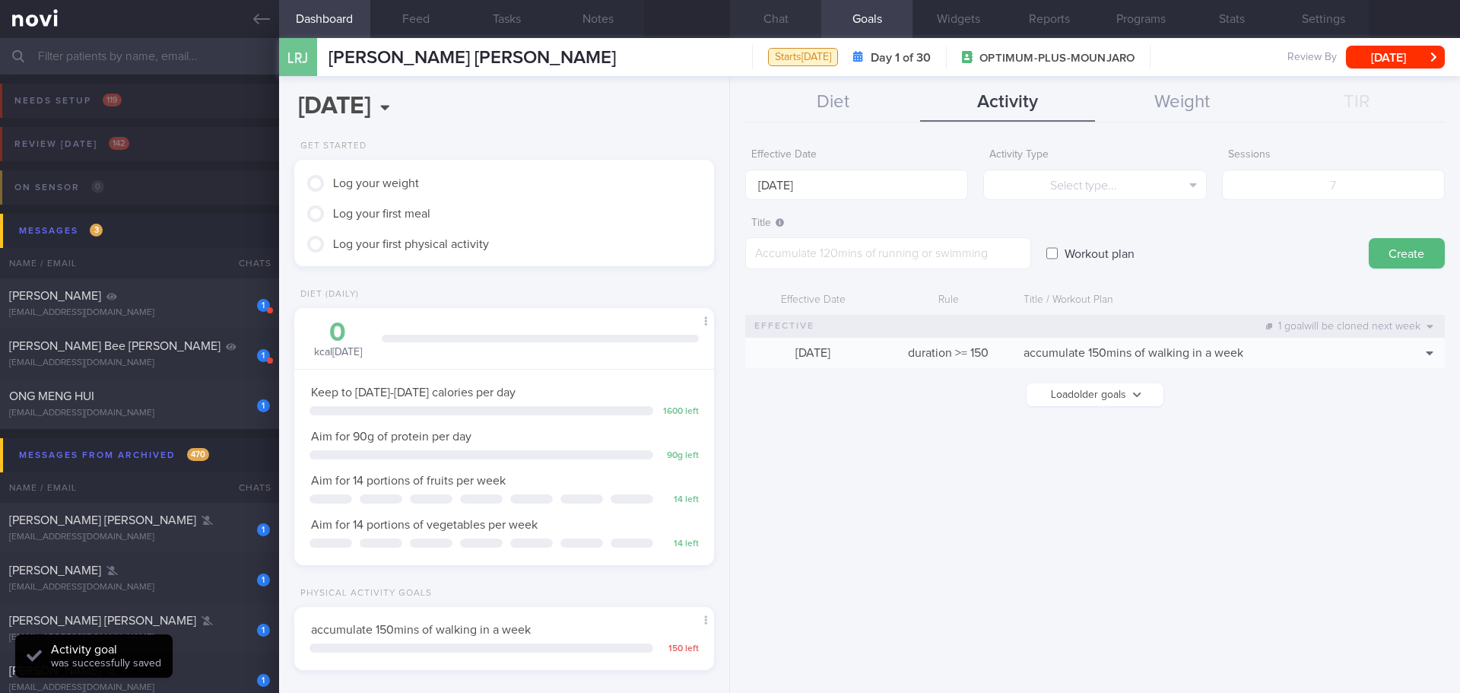
click at [770, 22] on button "Chat" at bounding box center [775, 19] width 91 height 38
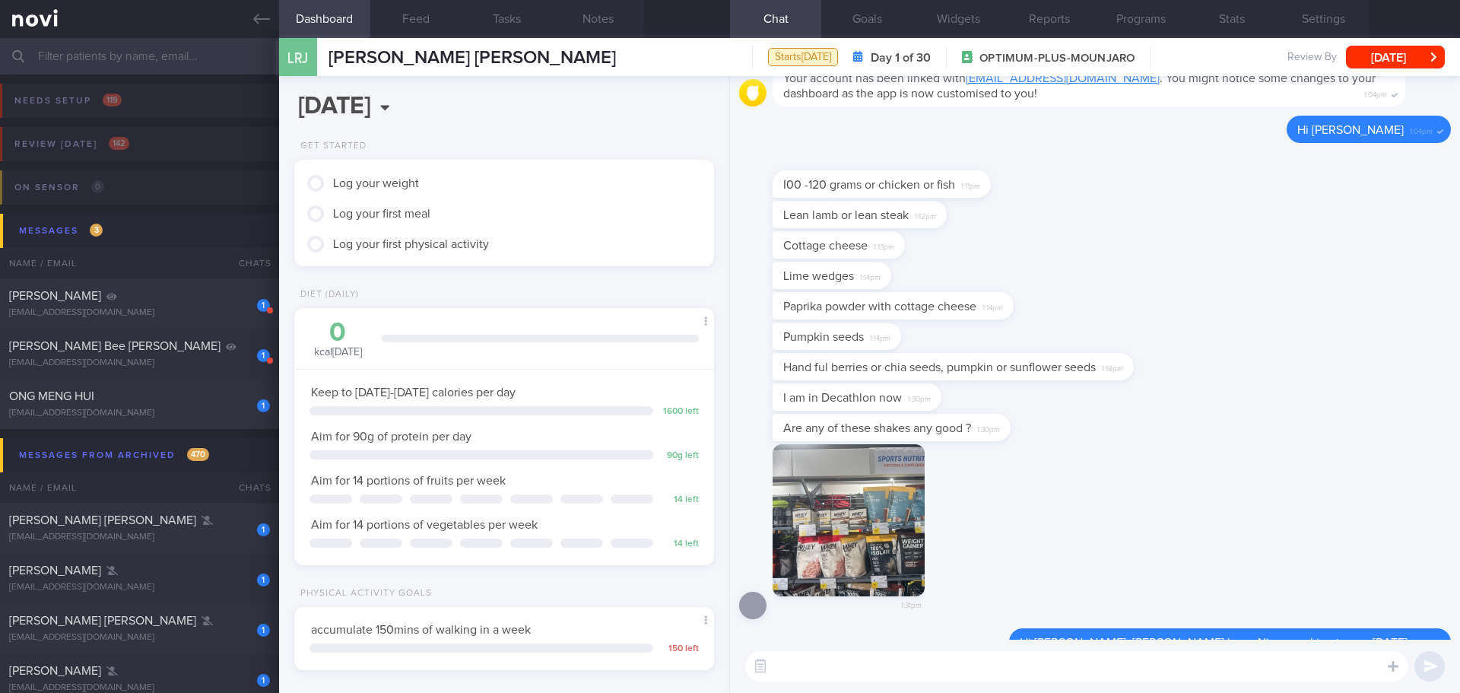
scroll to position [1, 0]
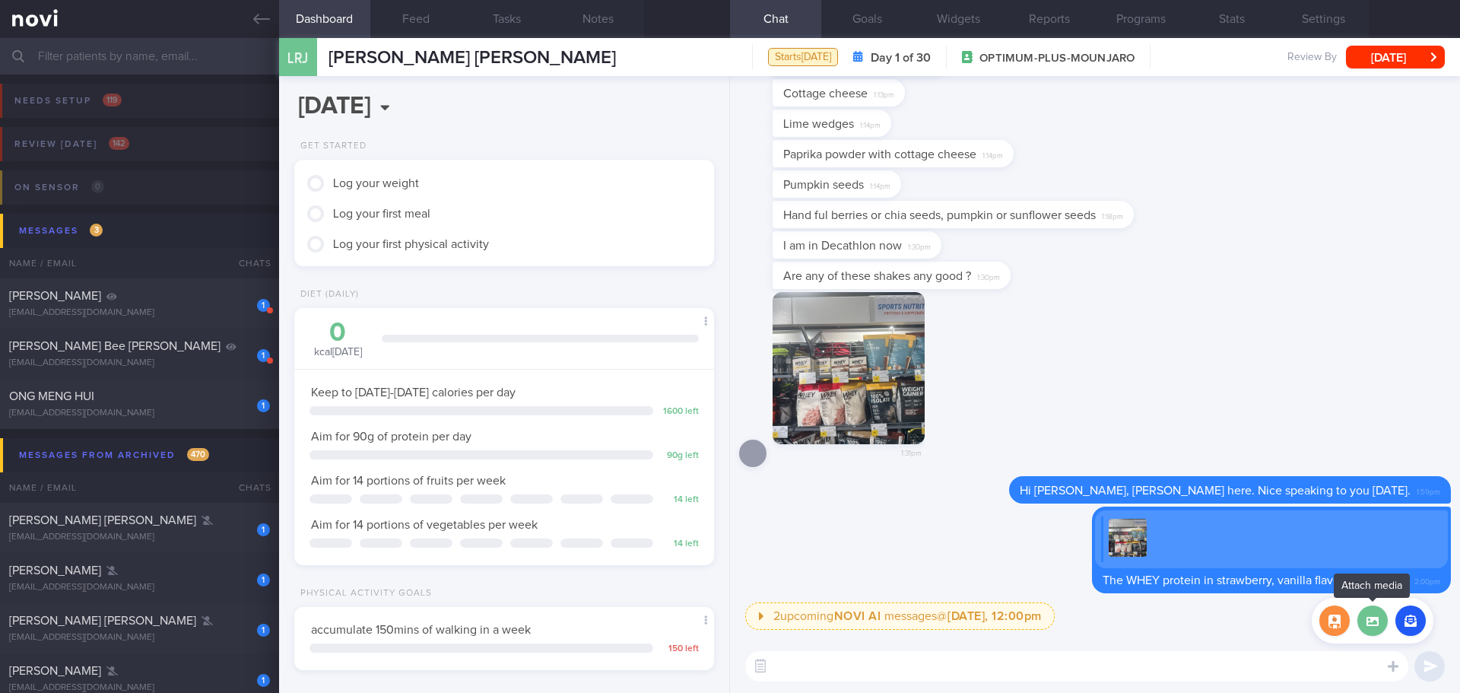
click at [1371, 627] on label at bounding box center [1372, 620] width 30 height 30
click at [0, 0] on input "file" at bounding box center [0, 0] width 0 height 0
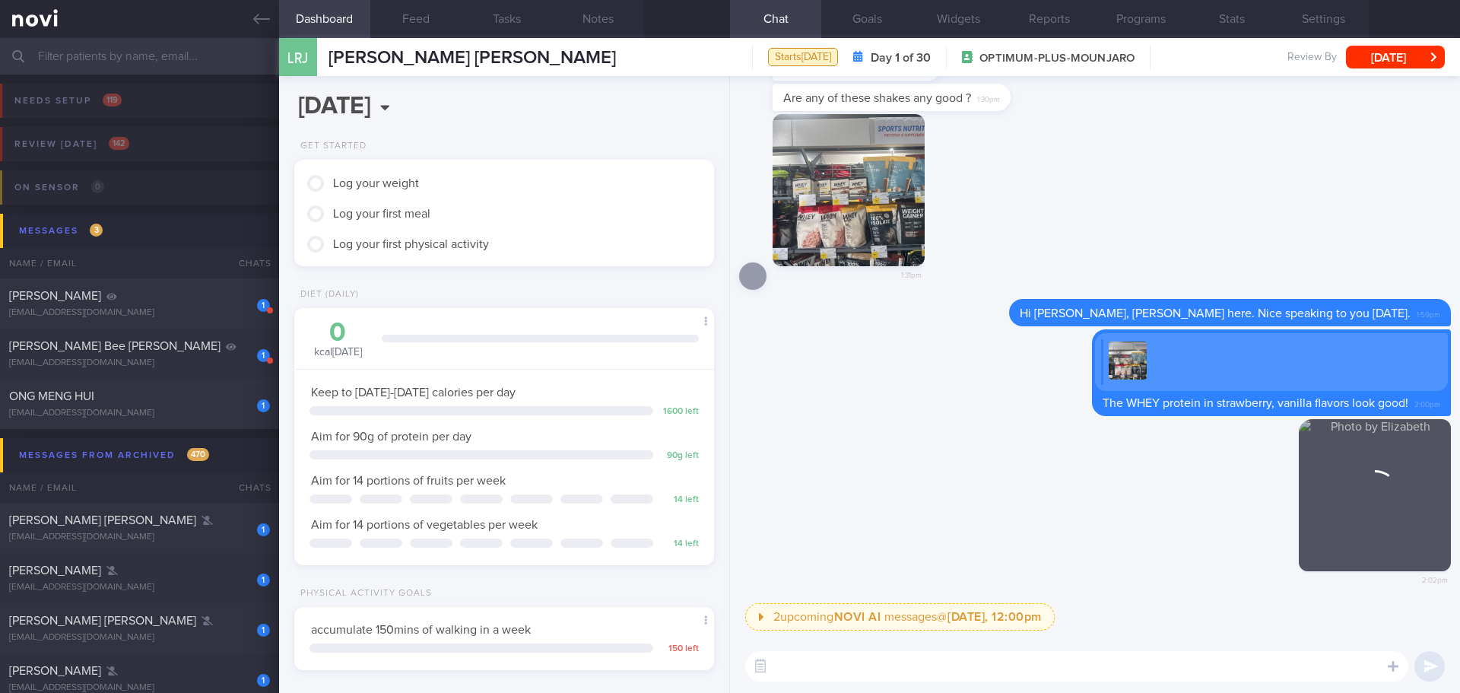
scroll to position [0, 0]
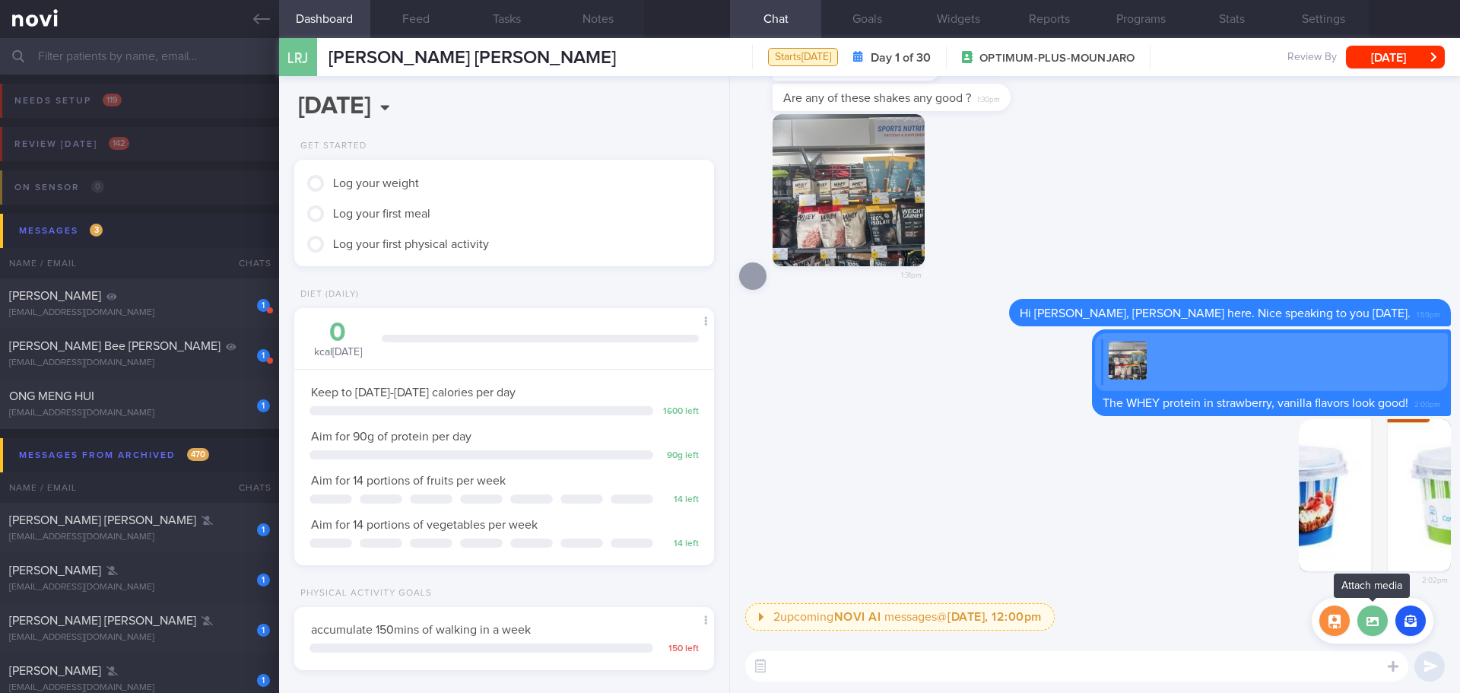
click at [1379, 627] on label at bounding box center [1372, 620] width 30 height 30
click at [0, 0] on input "file" at bounding box center [0, 0] width 0 height 0
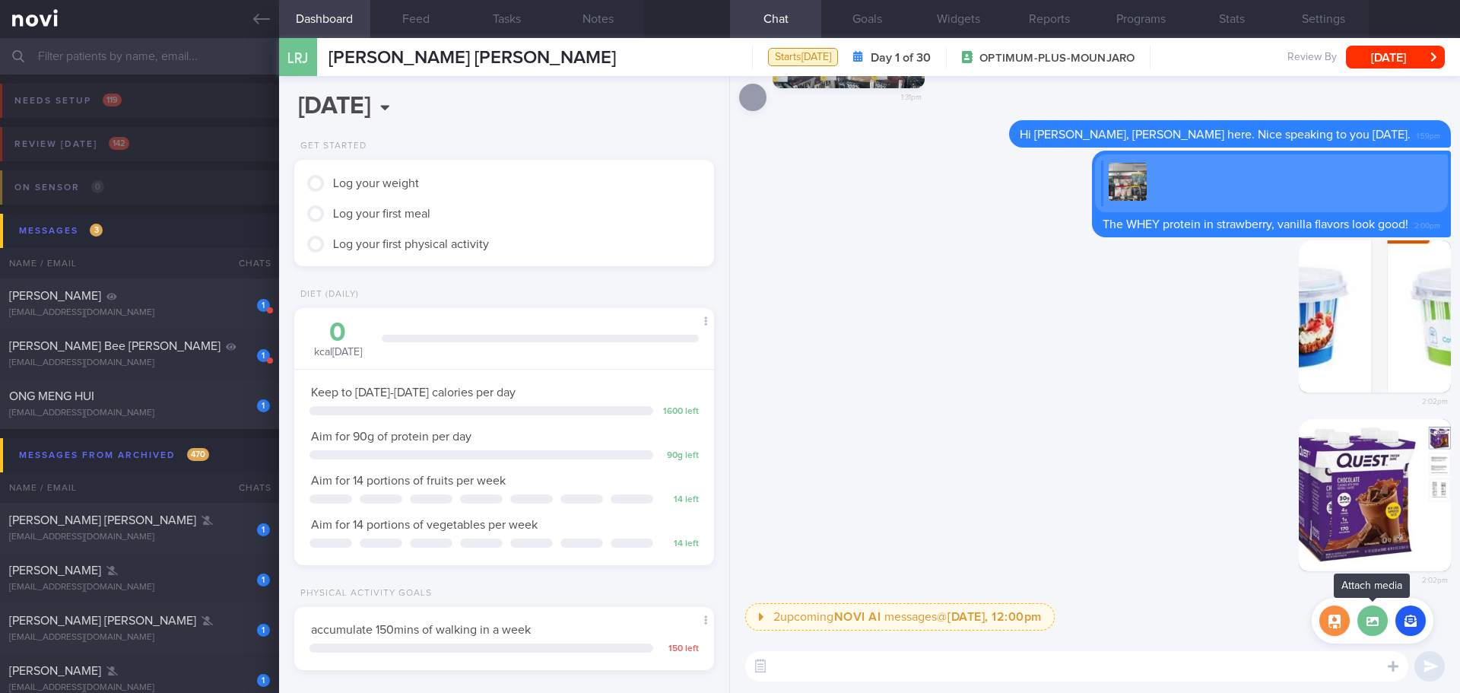
click at [1381, 630] on label at bounding box center [1372, 620] width 30 height 30
click at [0, 0] on input "file" at bounding box center [0, 0] width 0 height 0
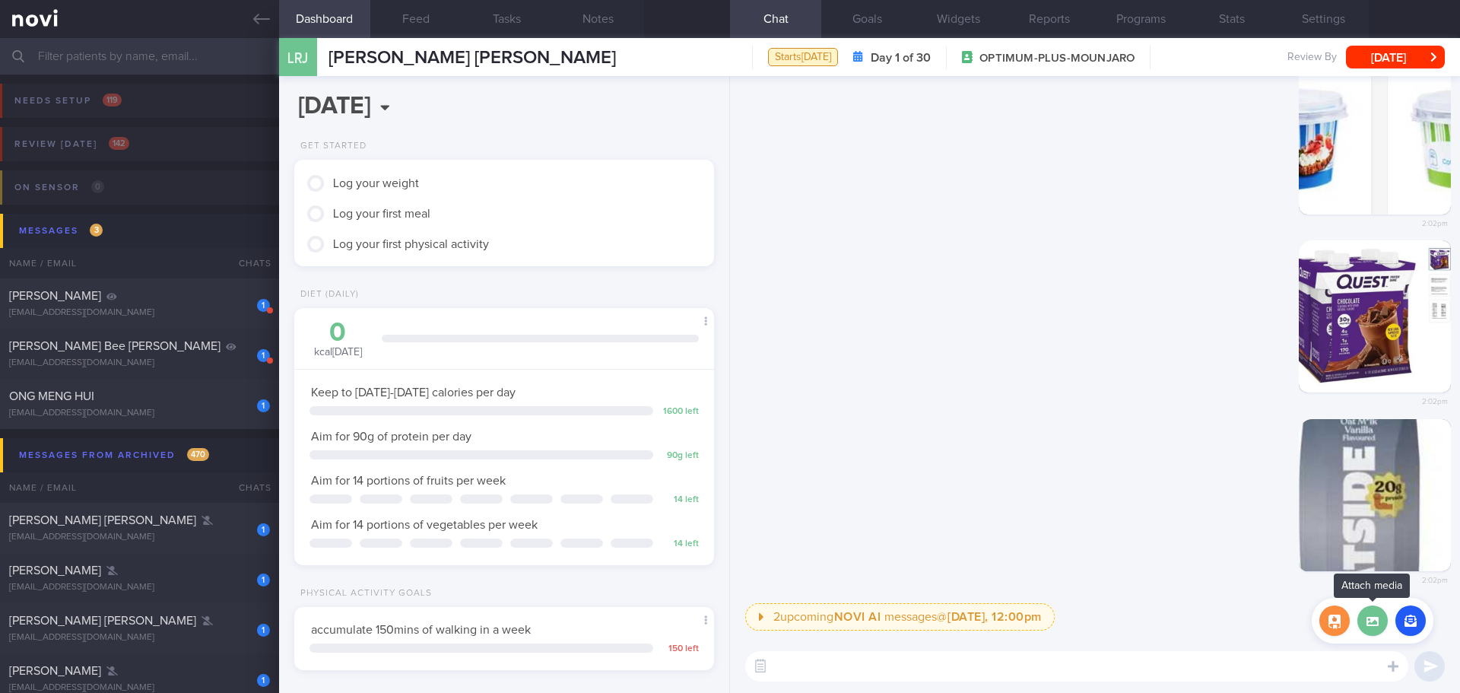
click at [1377, 629] on label at bounding box center [1372, 620] width 30 height 30
click at [0, 0] on input "file" at bounding box center [0, 0] width 0 height 0
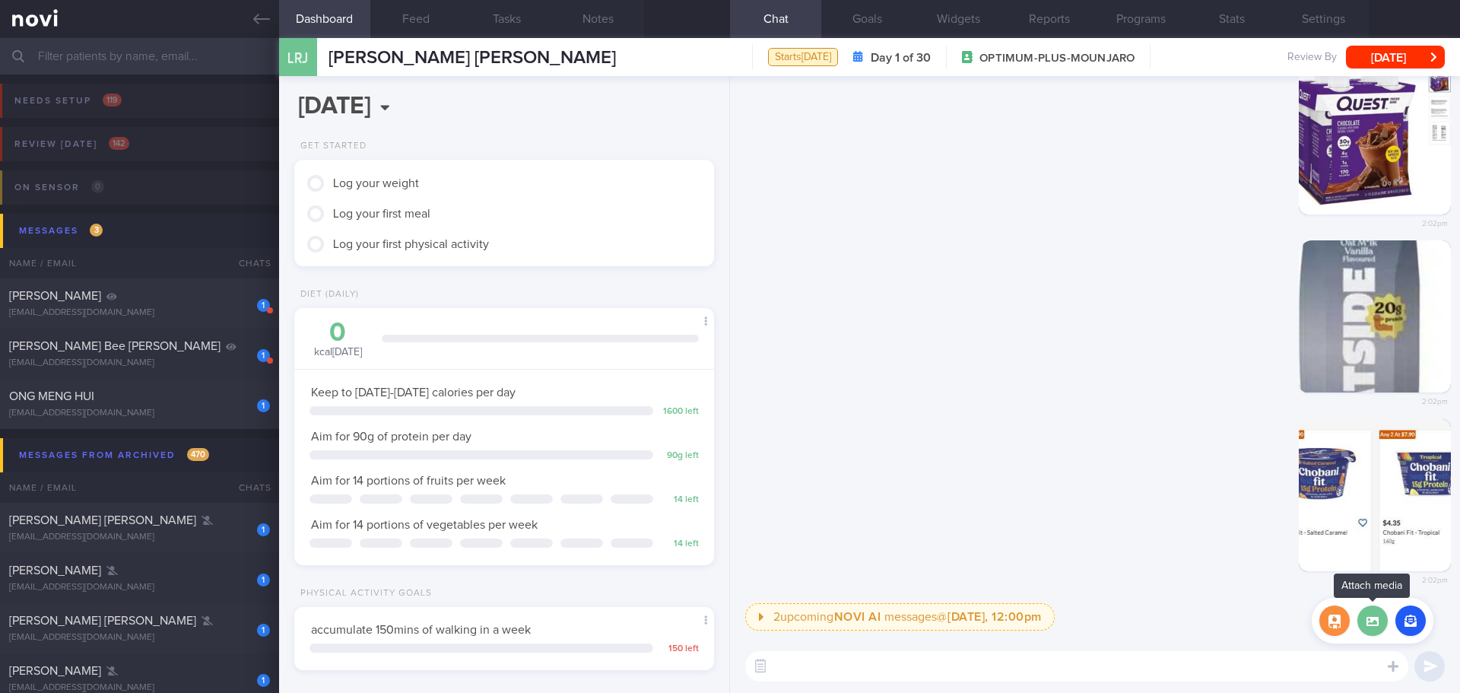
click at [1370, 630] on label at bounding box center [1372, 620] width 30 height 30
click at [0, 0] on input "file" at bounding box center [0, 0] width 0 height 0
click at [826, 665] on textarea at bounding box center [1076, 666] width 663 height 30
type textarea "T"
type textarea "Y"
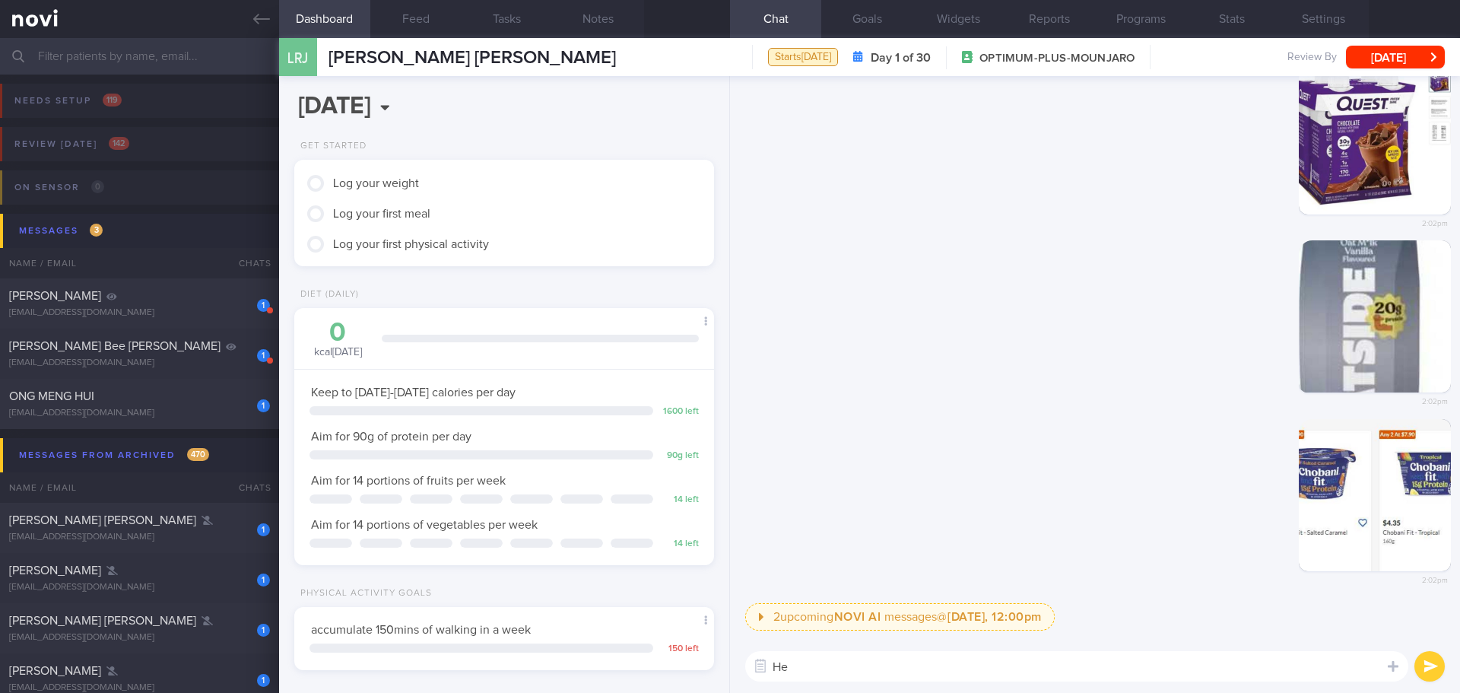
type textarea "H"
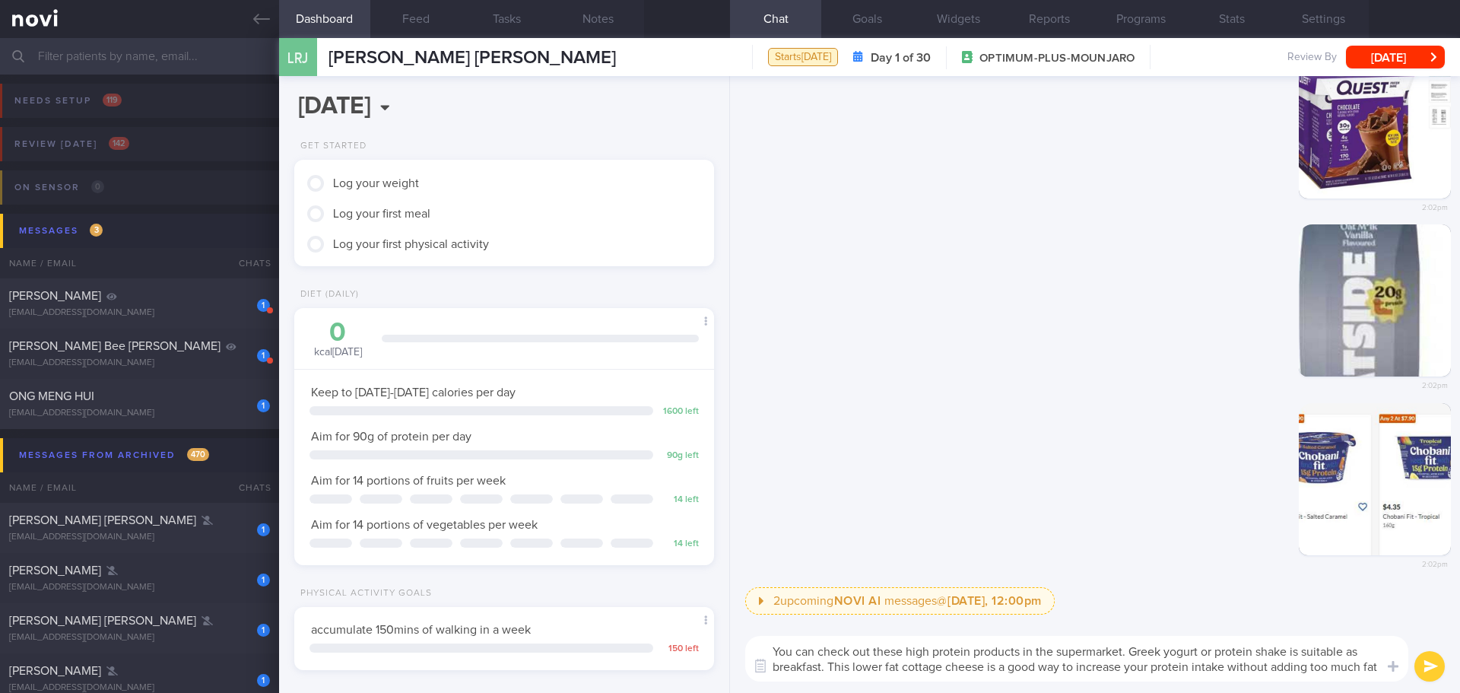
scroll to position [-14, 0]
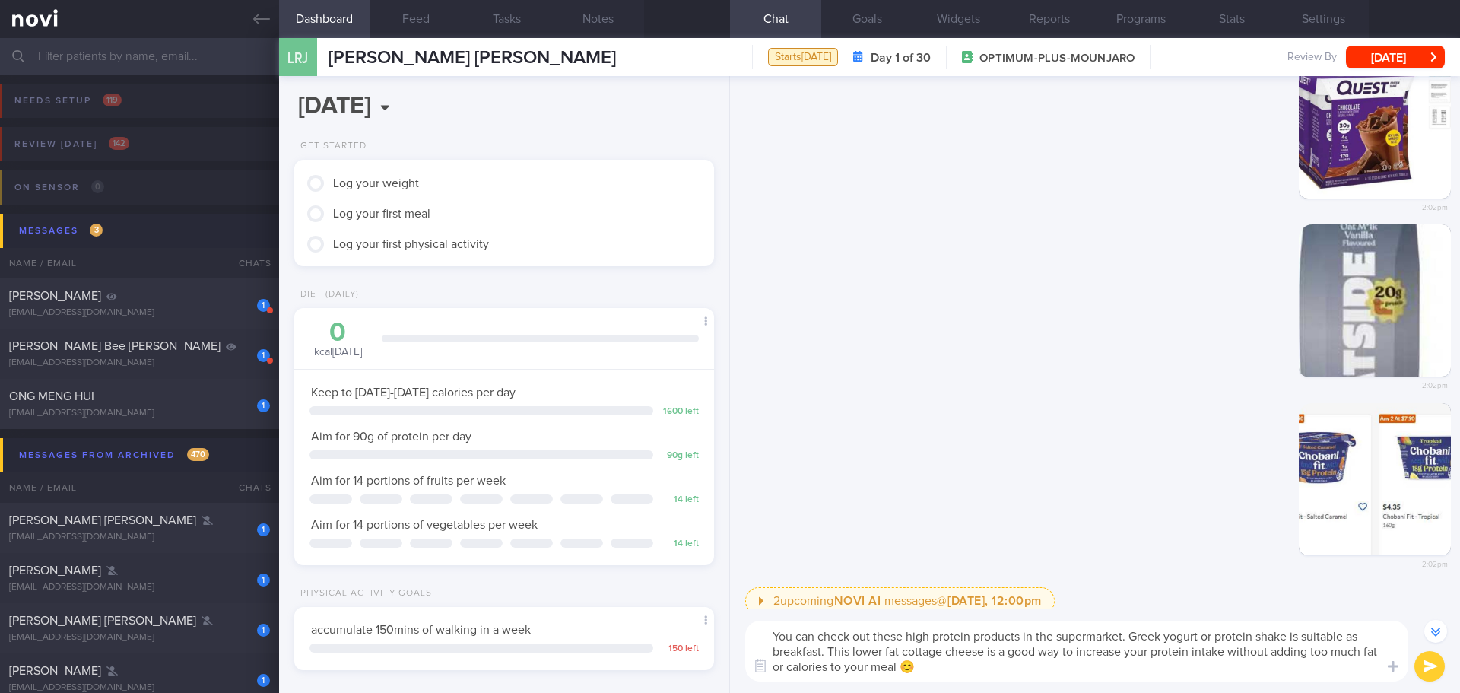
click at [990, 672] on textarea "You can check out these high protein products in the supermarket. Greek yogurt …" at bounding box center [1076, 651] width 663 height 61
click at [999, 671] on textarea "You can check out these high protein products in the supermarket. Greek yogurt …" at bounding box center [1076, 651] width 663 height 61
click at [1030, 675] on textarea "You can check out these high protein products in the supermarket. Greek yogurt …" at bounding box center [1076, 651] width 663 height 61
click at [1097, 674] on textarea "You can check out these high protein products in the supermarket. Greek yogurt …" at bounding box center [1076, 651] width 663 height 61
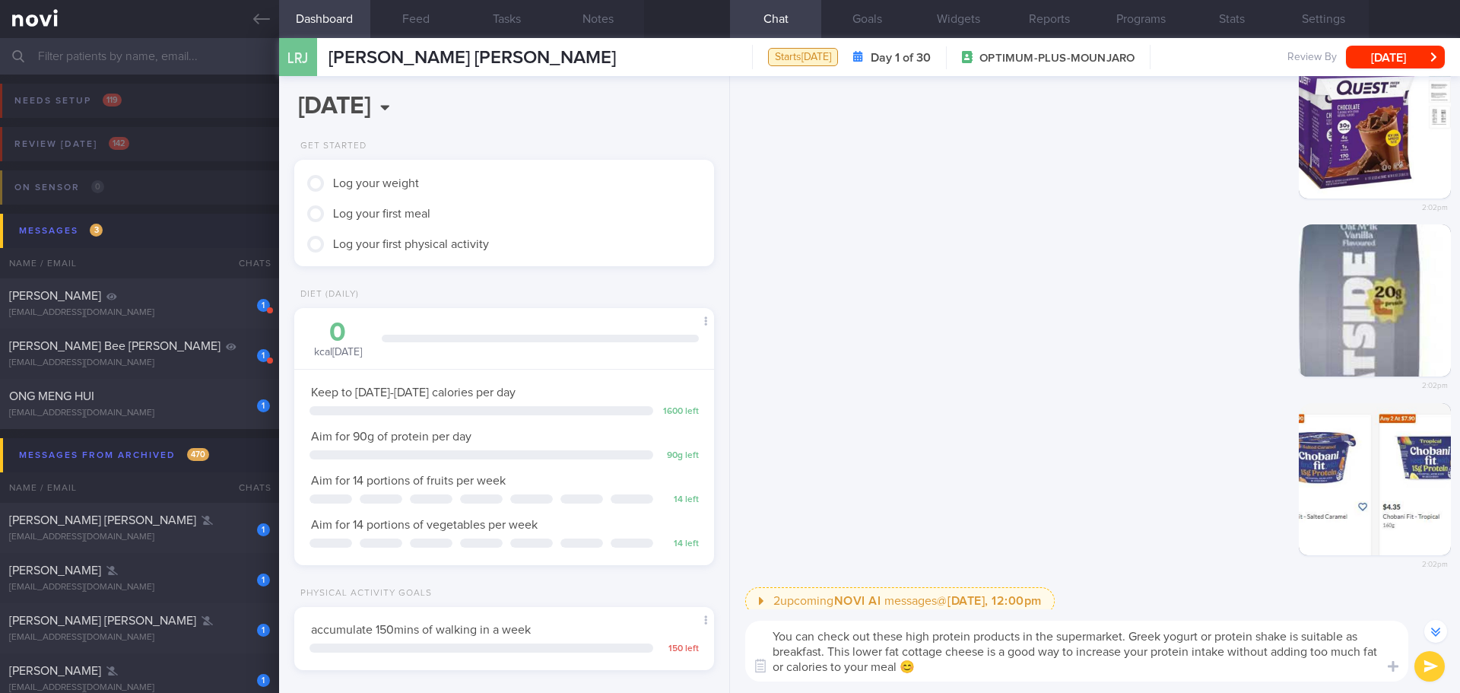
click at [1097, 674] on textarea "You can check out these high protein products in the supermarket. Greek yogurt …" at bounding box center [1076, 651] width 663 height 61
click at [1214, 681] on div "You can check out these high protein products in the supermarket. Greek yogurt …" at bounding box center [1095, 651] width 730 height 84
click at [1360, 633] on textarea "You can check out these high protein products in the supermarket. Greek yogurt …" at bounding box center [1076, 651] width 663 height 61
click at [1078, 662] on textarea "You can check out these high protein products in the supermarket. Greek yogurt …" at bounding box center [1076, 651] width 663 height 61
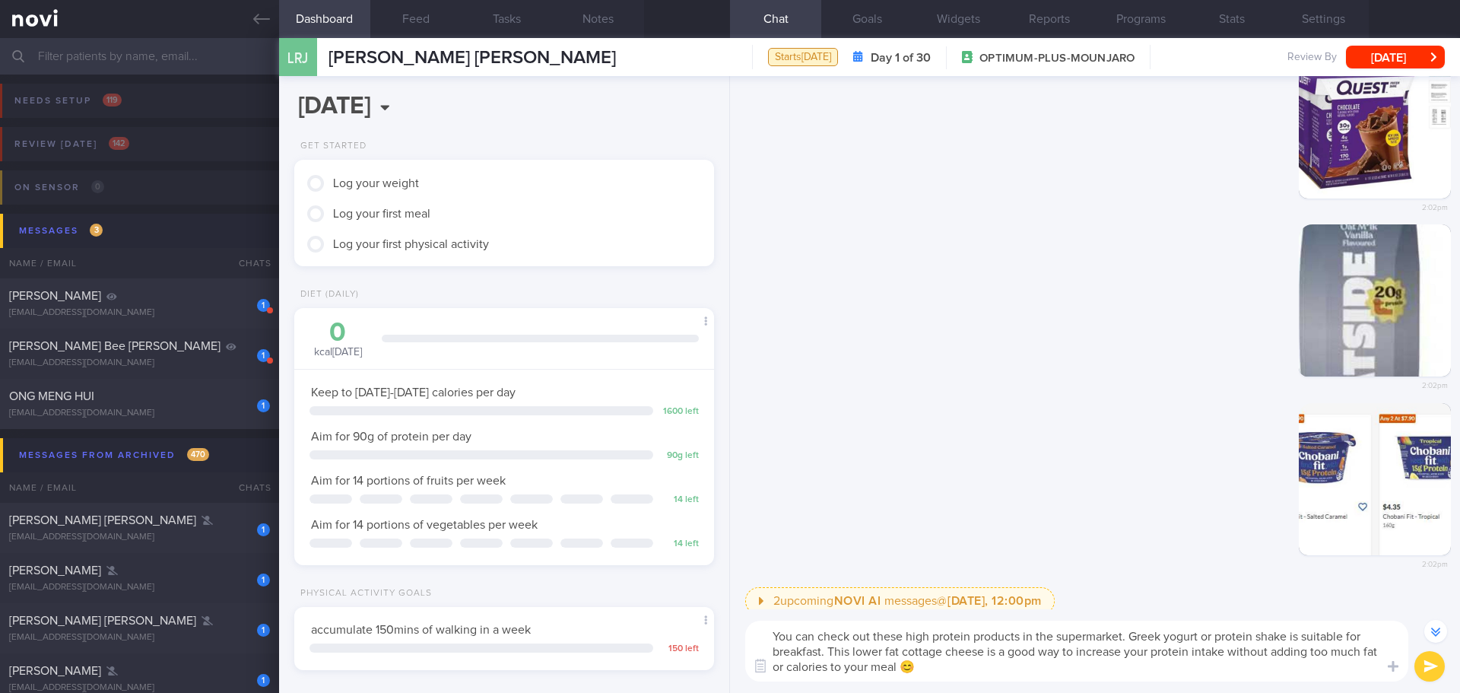
click at [851, 651] on textarea "You can check out these high protein products in the supermarket. Greek yogurt …" at bounding box center [1076, 651] width 663 height 61
click at [1033, 668] on textarea "You can check out these high protein products in the supermarket. Greek yogurt …" at bounding box center [1076, 651] width 663 height 61
click at [1050, 673] on textarea "You can check out these high protein products in the supermarket. Greek yogurt …" at bounding box center [1076, 651] width 663 height 61
click at [1090, 675] on textarea "You can check out these high protein products in the supermarket. Greek yogurt …" at bounding box center [1076, 651] width 663 height 61
click at [1117, 675] on textarea "You can check out these high protein products in the supermarket. Greek yogurt …" at bounding box center [1076, 651] width 663 height 61
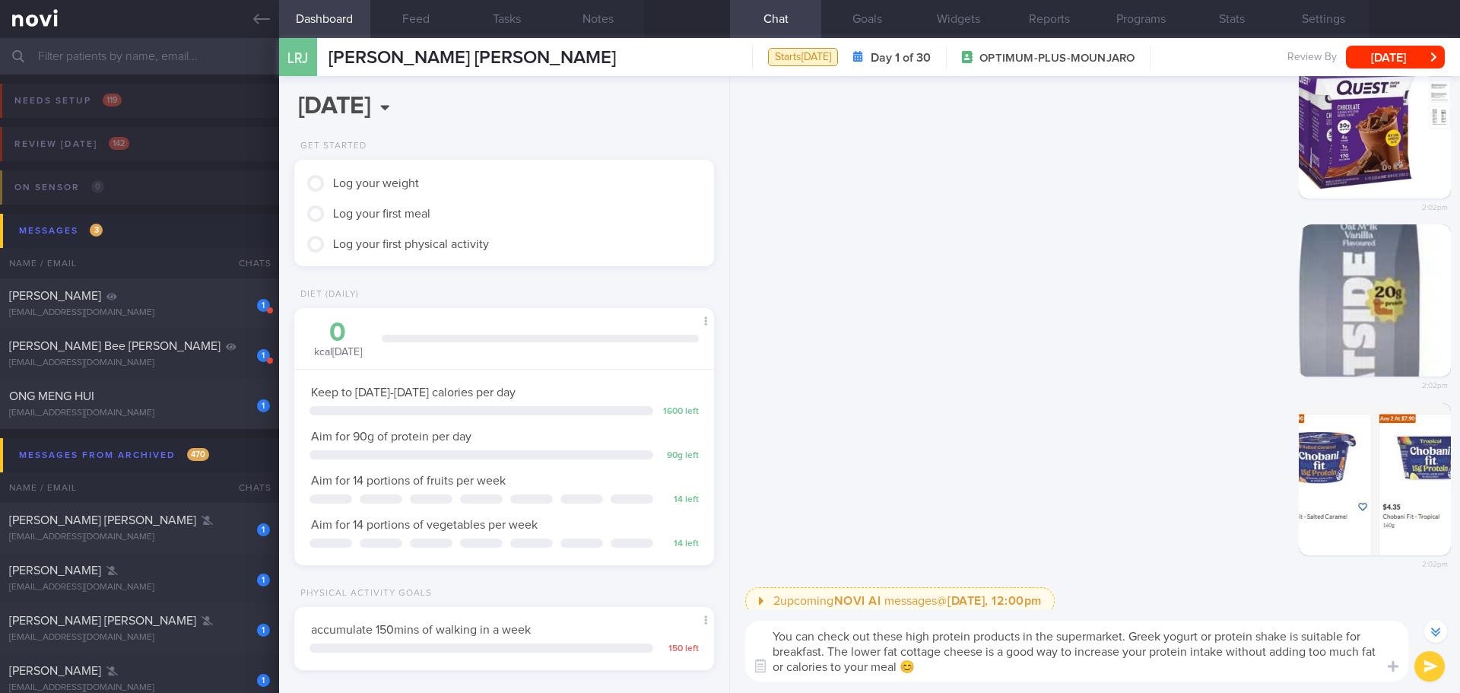
click at [1163, 675] on textarea "You can check out these high protein products in the supermarket. Greek yogurt …" at bounding box center [1076, 651] width 663 height 61
click at [1174, 675] on textarea "You can check out these high protein products in the supermarket. Greek yogurt …" at bounding box center [1076, 651] width 663 height 61
click at [1192, 678] on textarea "You can check out these high protein products in the supermarket. Greek yogurt …" at bounding box center [1076, 651] width 663 height 61
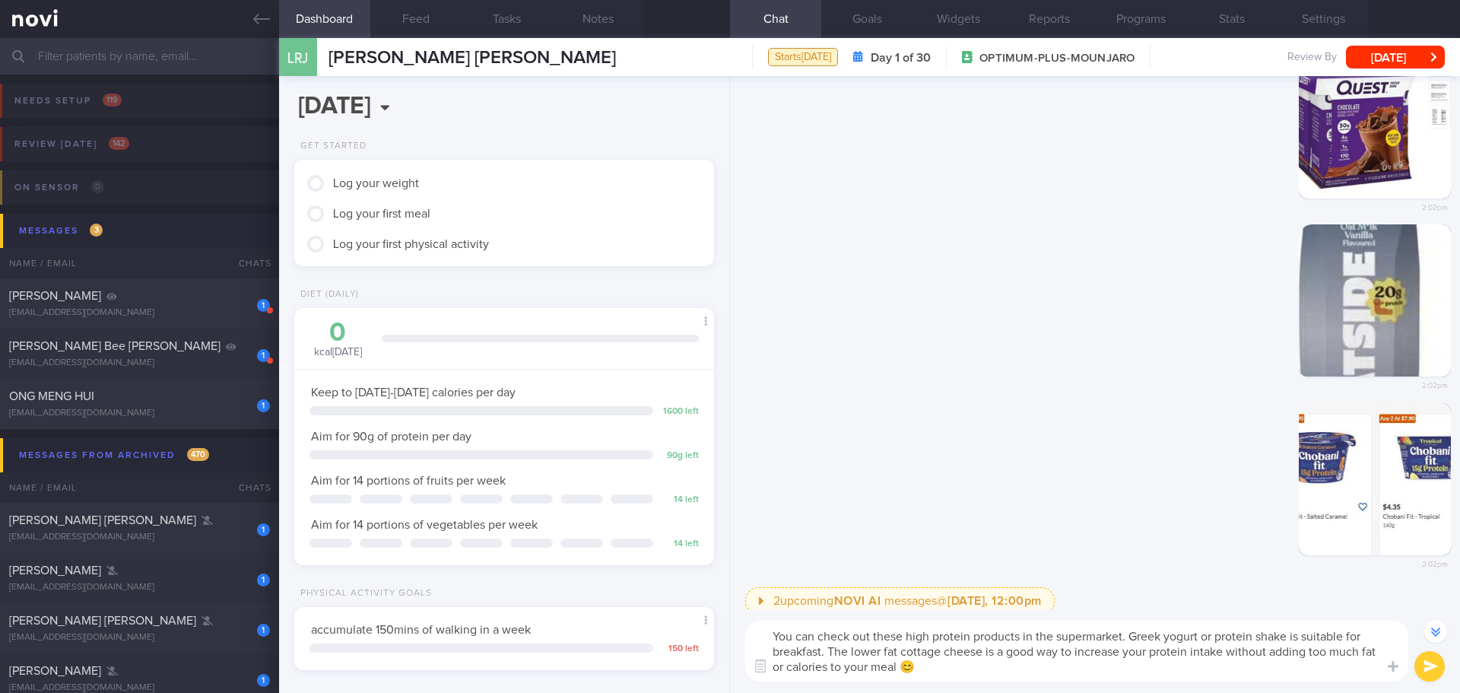
click at [1192, 678] on textarea "You can check out these high protein products in the supermarket. Greek yogurt …" at bounding box center [1076, 651] width 663 height 61
type textarea "You can check out these high protein products in the supermarket. Greek yogurt …"
click at [1442, 668] on button "submit" at bounding box center [1429, 666] width 30 height 30
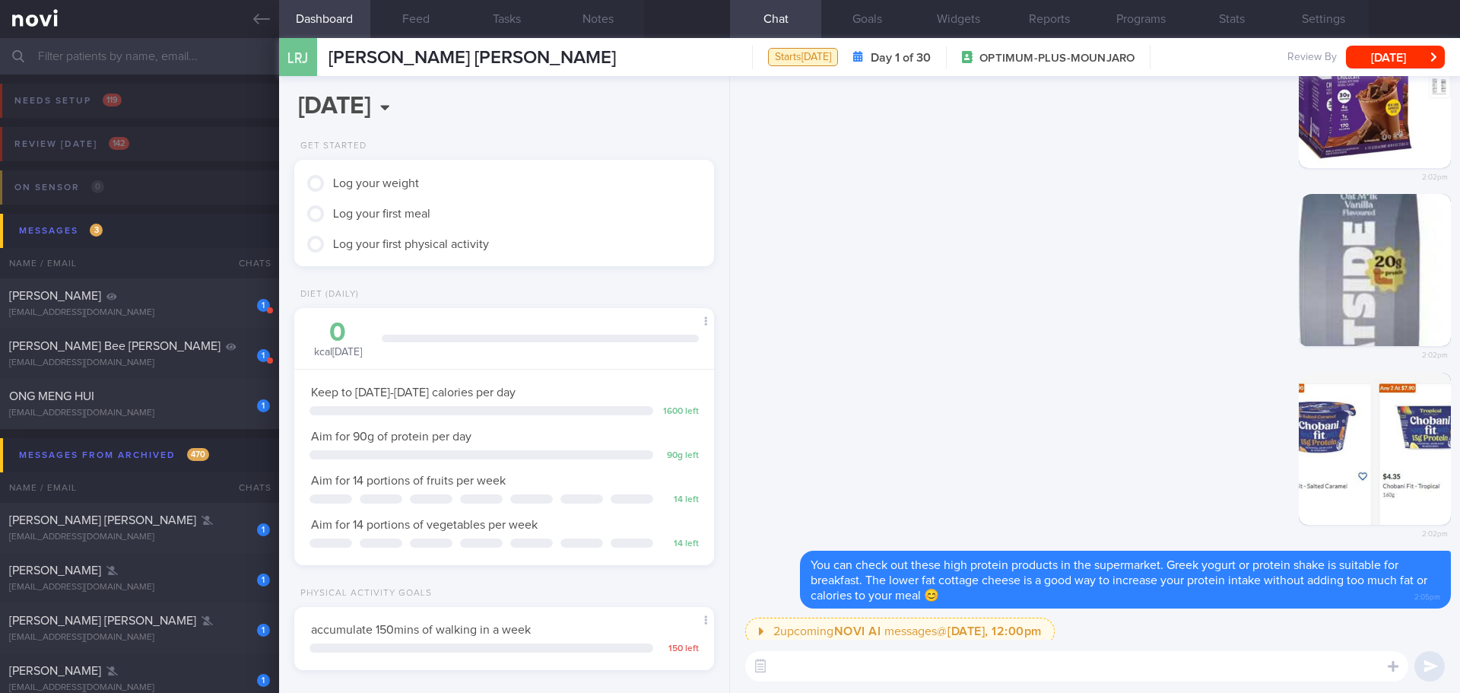
scroll to position [0, 0]
